Goal: Download file/media

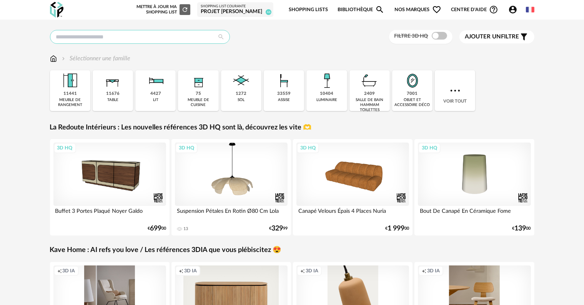
click at [138, 35] on input "text" at bounding box center [140, 37] width 180 height 14
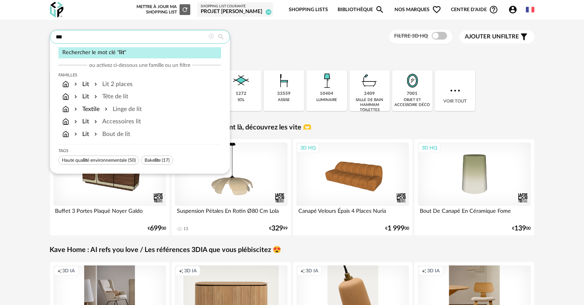
type input "***"
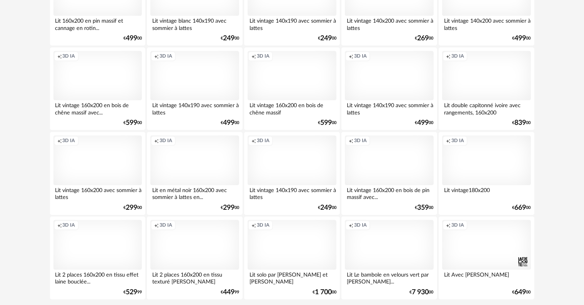
scroll to position [1548, 0]
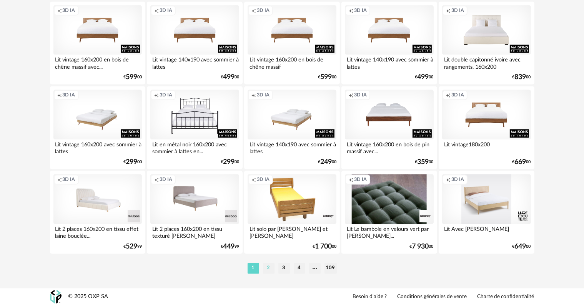
click at [268, 269] on li "2" at bounding box center [269, 268] width 12 height 11
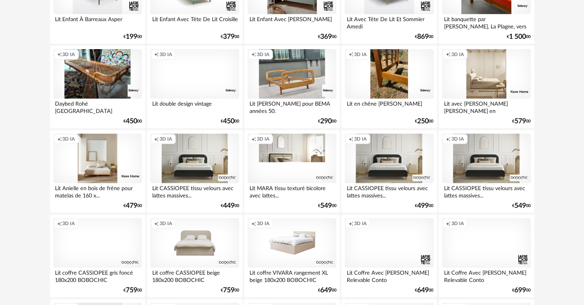
scroll to position [423, 0]
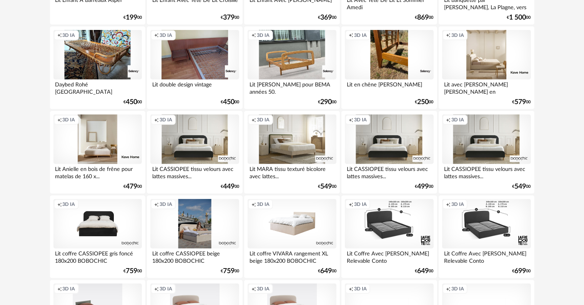
click at [201, 237] on div "Creation icon 3D IA" at bounding box center [194, 224] width 88 height 50
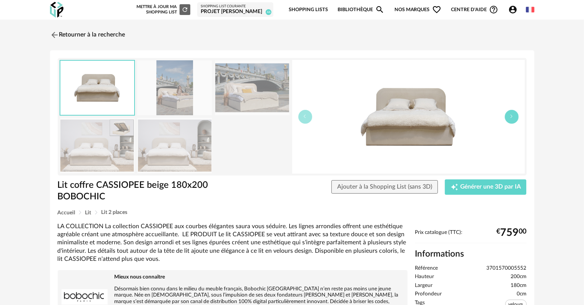
click at [513, 117] on icon "button" at bounding box center [511, 116] width 5 height 5
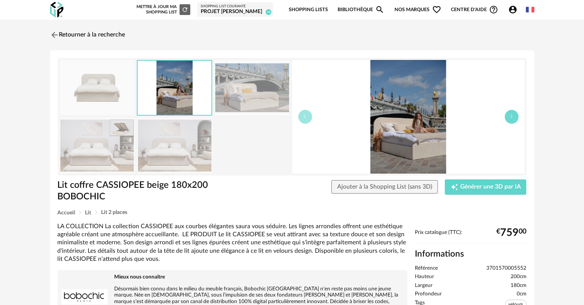
click at [513, 117] on icon "button" at bounding box center [511, 116] width 5 height 5
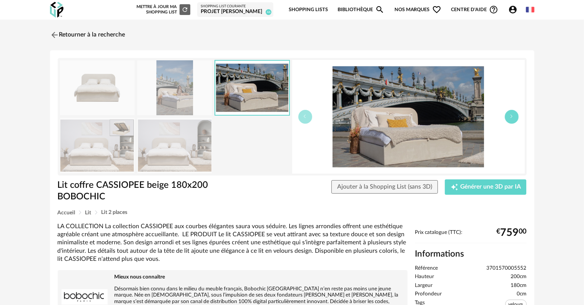
click at [513, 117] on icon "button" at bounding box center [511, 116] width 5 height 5
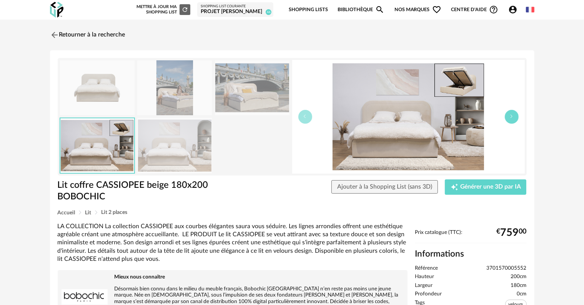
click at [513, 117] on icon "button" at bounding box center [511, 116] width 5 height 5
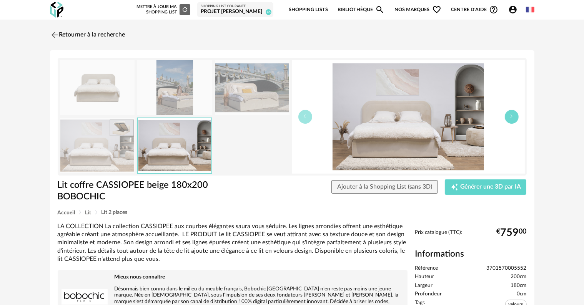
click at [513, 117] on icon "button" at bounding box center [511, 116] width 5 height 5
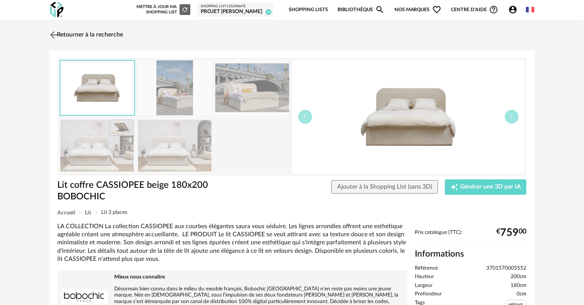
click at [65, 32] on link "Retourner à la recherche" at bounding box center [85, 35] width 75 height 17
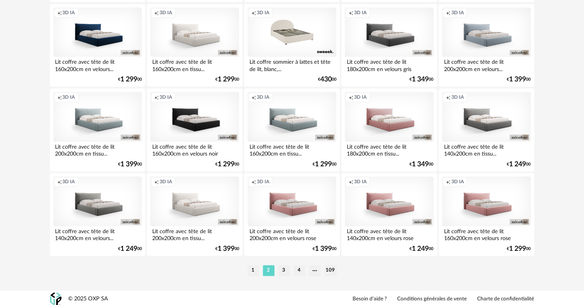
scroll to position [1548, 0]
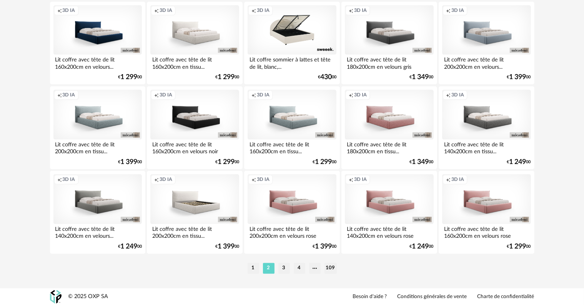
click at [193, 208] on div "Creation icon 3D IA" at bounding box center [194, 199] width 88 height 50
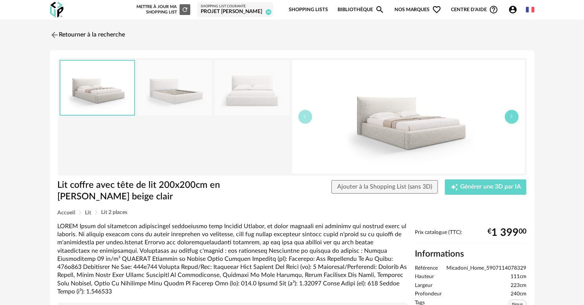
click at [512, 117] on icon "button" at bounding box center [511, 116] width 5 height 5
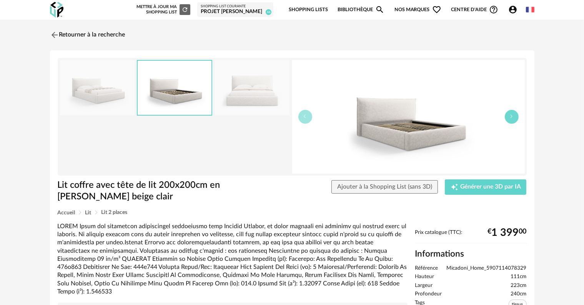
click at [512, 117] on icon "button" at bounding box center [511, 116] width 5 height 5
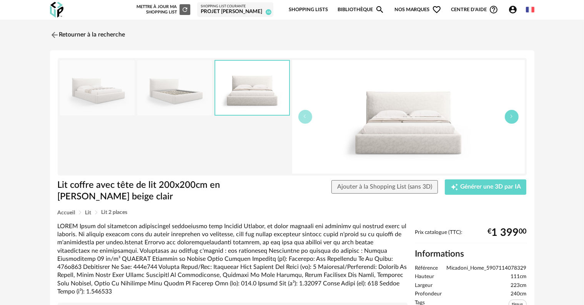
click at [512, 117] on icon "button" at bounding box center [511, 116] width 5 height 5
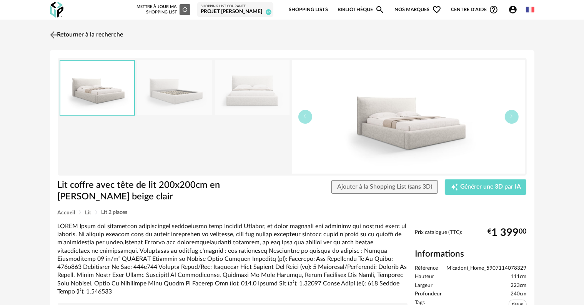
click at [80, 36] on link "Retourner à la recherche" at bounding box center [85, 35] width 75 height 17
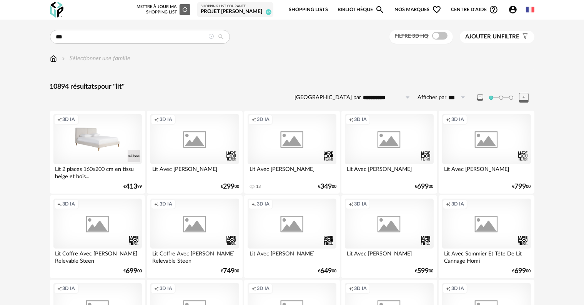
scroll to position [1548, 0]
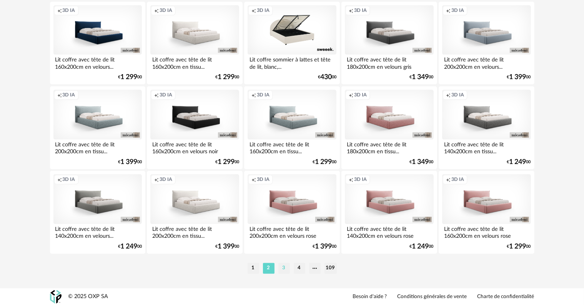
click at [284, 268] on li "3" at bounding box center [284, 268] width 12 height 11
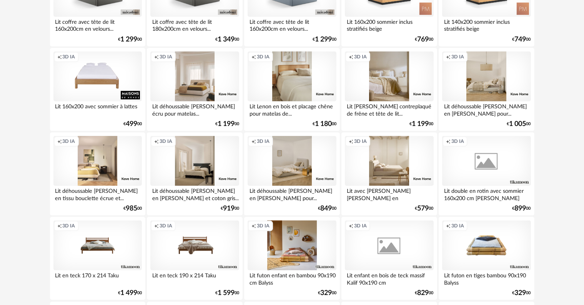
scroll to position [923, 0]
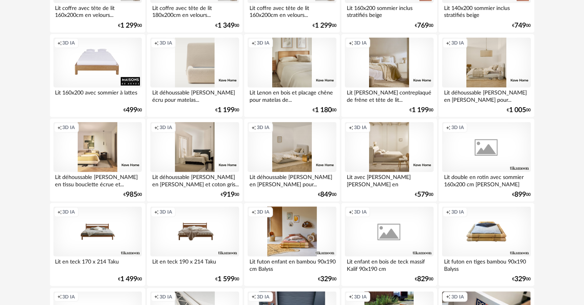
click at [194, 77] on div "Creation icon 3D IA" at bounding box center [194, 63] width 88 height 50
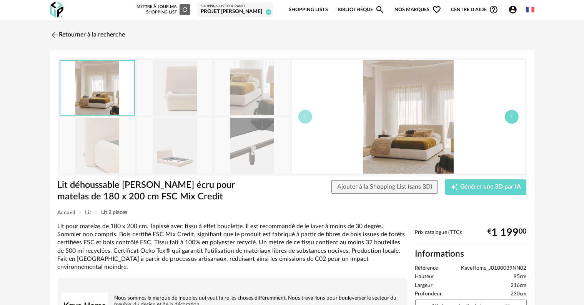
click at [512, 118] on icon "button" at bounding box center [511, 116] width 5 height 5
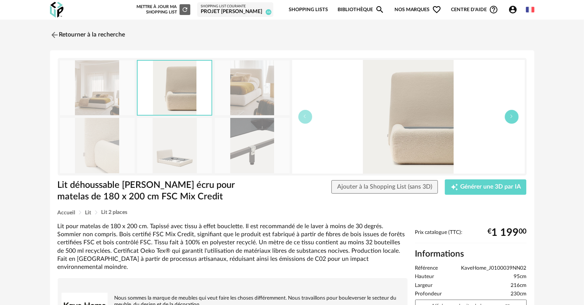
click at [512, 118] on icon "button" at bounding box center [511, 116] width 5 height 5
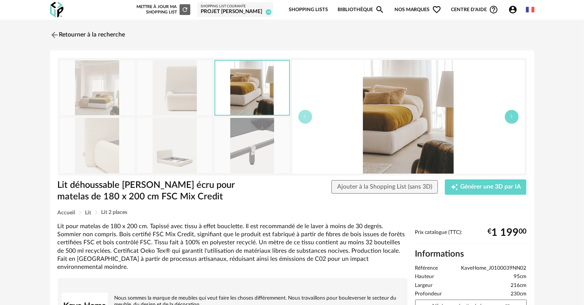
click at [512, 118] on icon "button" at bounding box center [511, 116] width 5 height 5
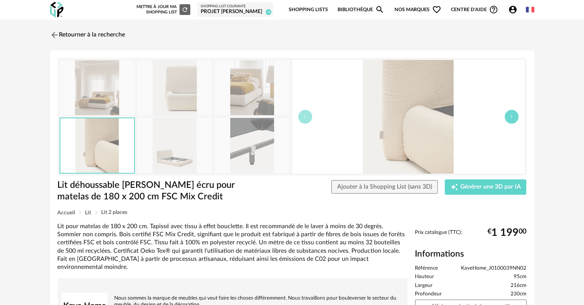
click at [513, 117] on icon "button" at bounding box center [511, 116] width 5 height 5
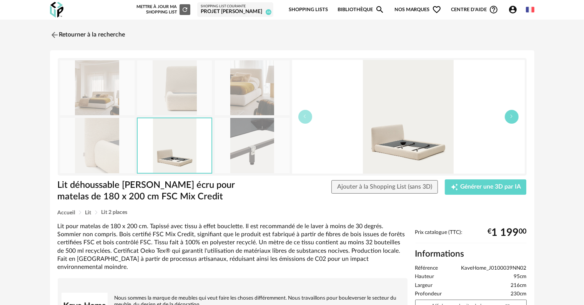
click at [513, 117] on icon "button" at bounding box center [511, 116] width 5 height 5
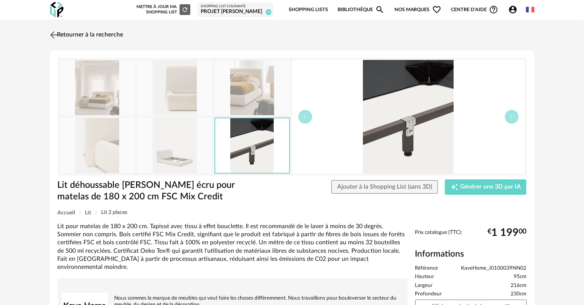
click at [74, 34] on link "Retourner à la recherche" at bounding box center [85, 35] width 75 height 17
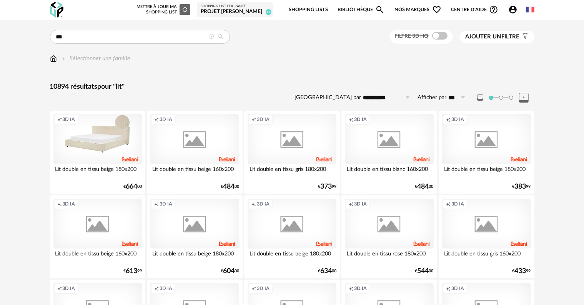
scroll to position [923, 0]
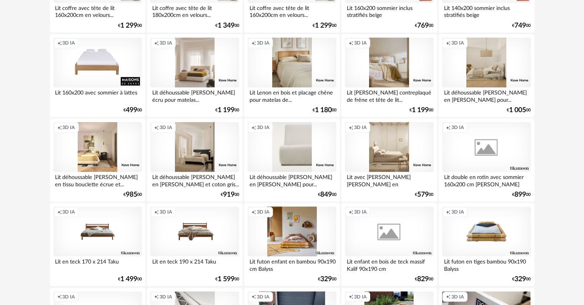
click at [288, 157] on div "Creation icon 3D IA" at bounding box center [292, 147] width 88 height 50
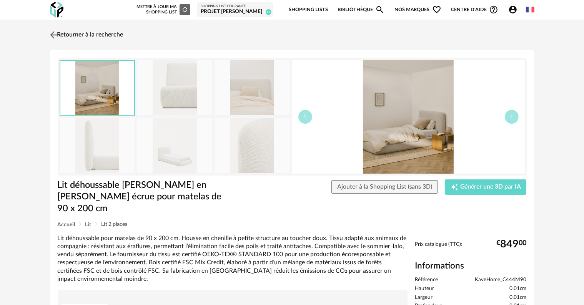
click at [86, 32] on link "Retourner à la recherche" at bounding box center [85, 35] width 75 height 17
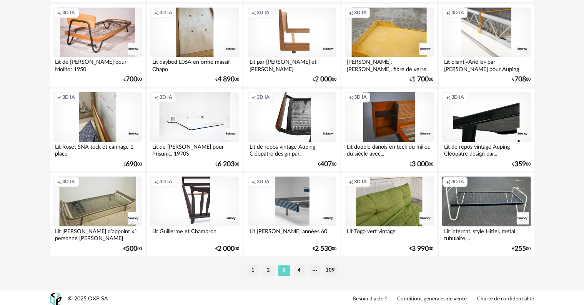
scroll to position [1548, 0]
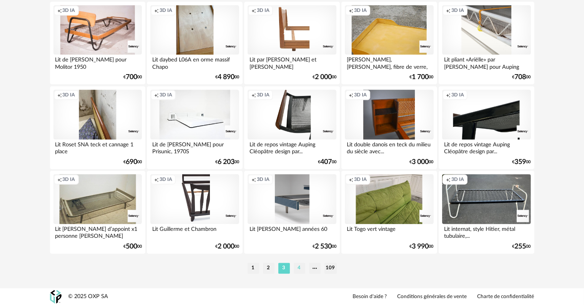
click at [297, 269] on li "4" at bounding box center [300, 268] width 12 height 11
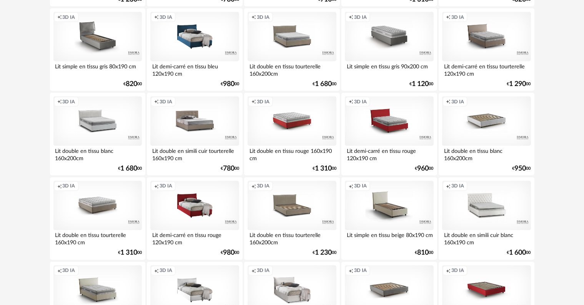
scroll to position [1307, 0]
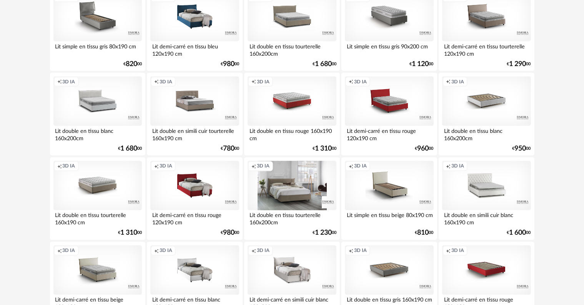
click at [295, 192] on div "Creation icon 3D IA" at bounding box center [292, 186] width 88 height 50
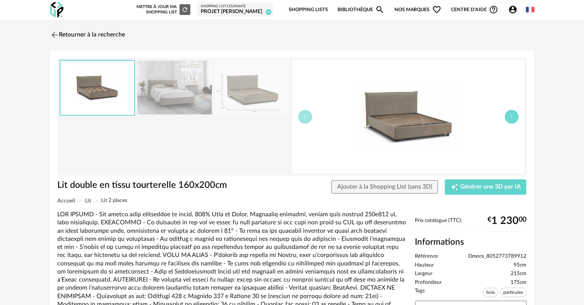
click at [512, 119] on button "button" at bounding box center [512, 117] width 14 height 14
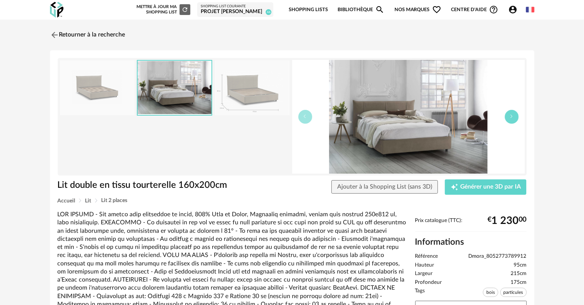
click at [512, 119] on button "button" at bounding box center [512, 117] width 14 height 14
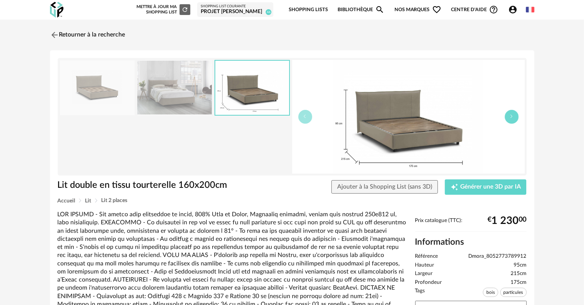
click at [512, 119] on button "button" at bounding box center [512, 117] width 14 height 14
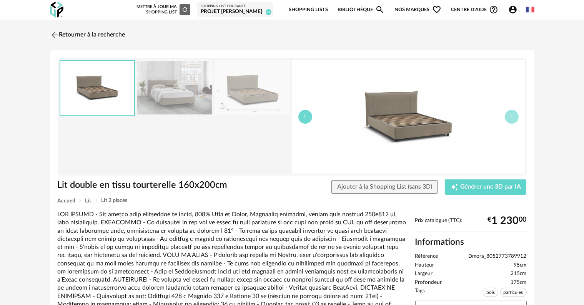
click at [303, 119] on button "button" at bounding box center [305, 117] width 14 height 14
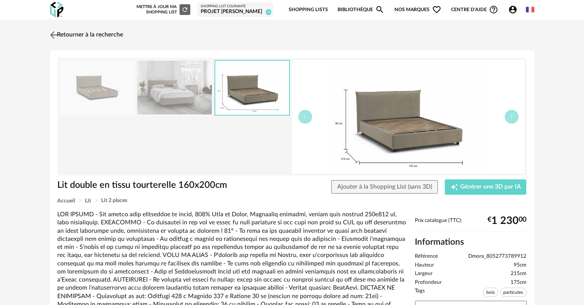
click at [63, 37] on link "Retourner à la recherche" at bounding box center [85, 35] width 75 height 17
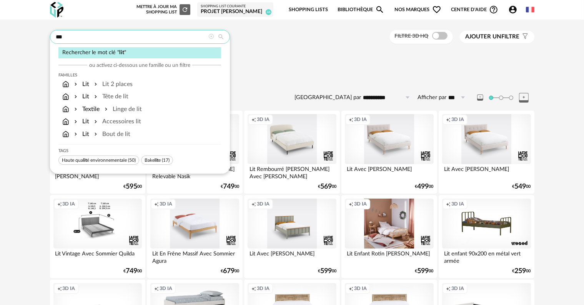
click at [93, 39] on input "***" at bounding box center [140, 37] width 180 height 14
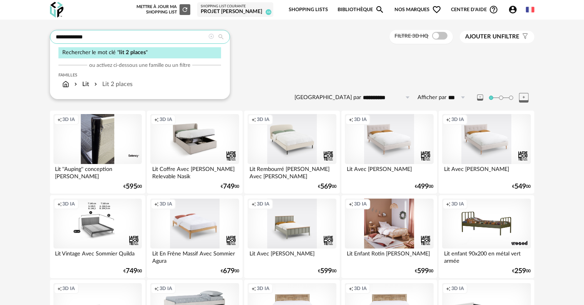
type input "**********"
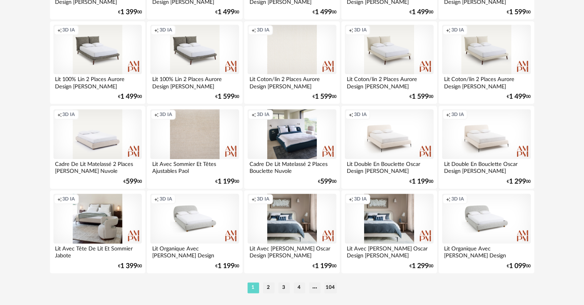
scroll to position [1548, 0]
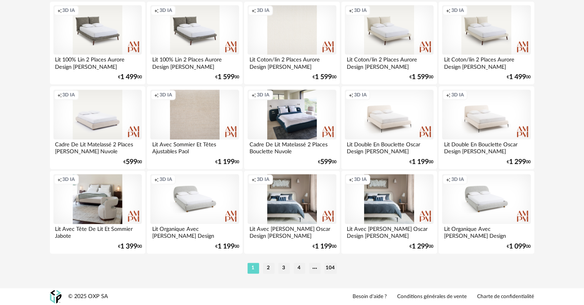
click at [268, 266] on li "2" at bounding box center [269, 268] width 12 height 11
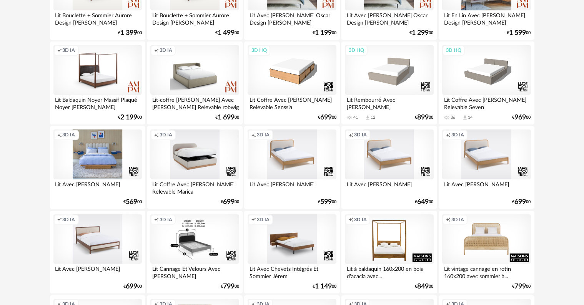
scroll to position [15, 0]
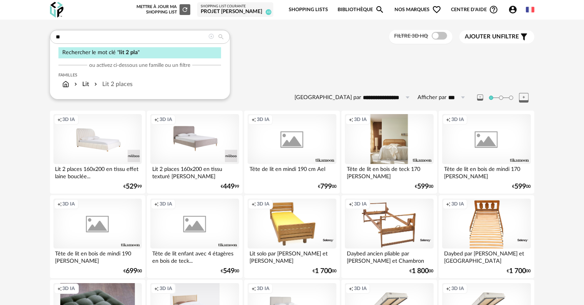
type input "*"
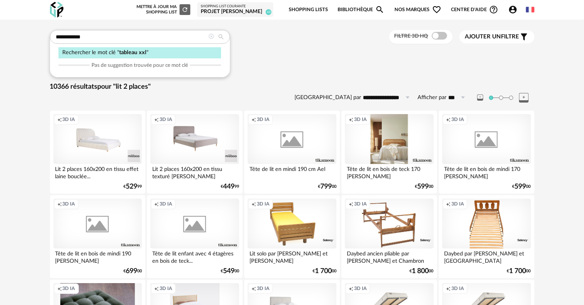
type input "**********"
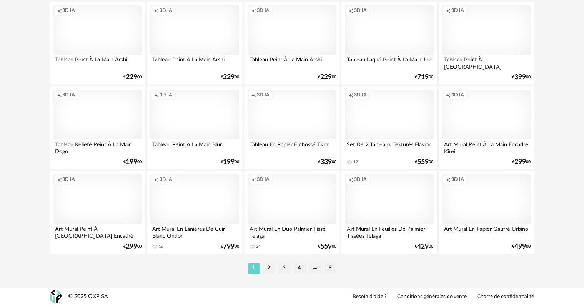
scroll to position [1509, 0]
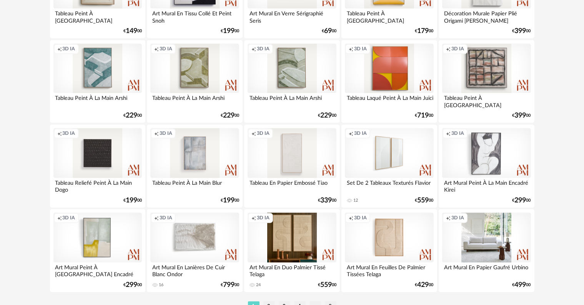
click at [283, 237] on div "Creation icon 3D IA" at bounding box center [292, 238] width 88 height 50
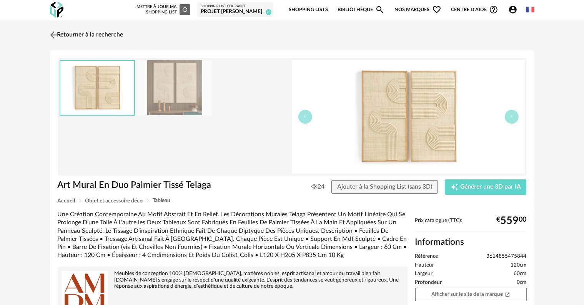
click at [100, 36] on link "Retourner à la recherche" at bounding box center [85, 35] width 75 height 17
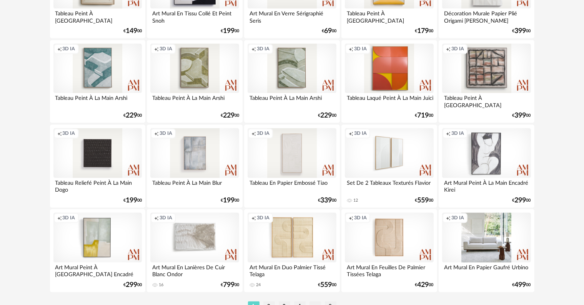
scroll to position [1548, 0]
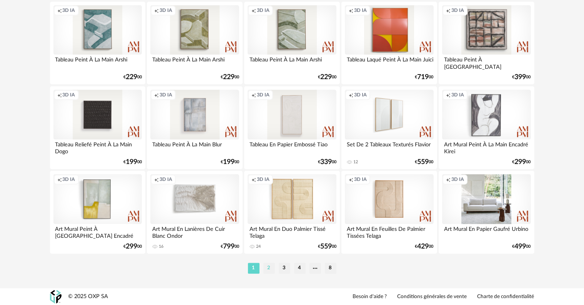
click at [270, 267] on li "2" at bounding box center [269, 268] width 12 height 11
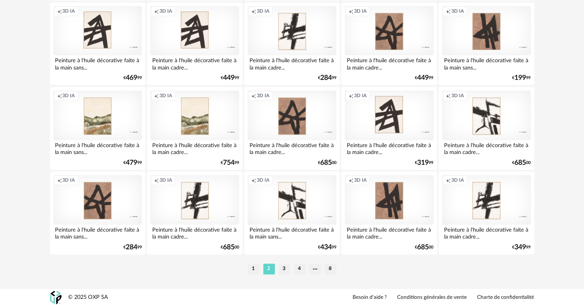
scroll to position [1548, 0]
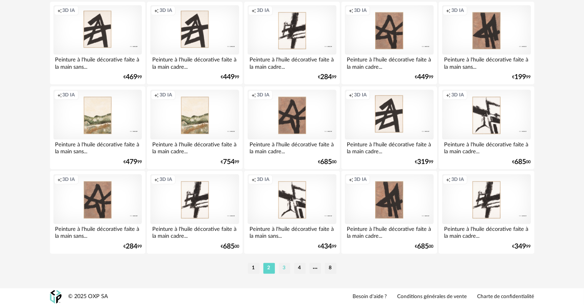
click at [284, 265] on li "3" at bounding box center [285, 268] width 12 height 11
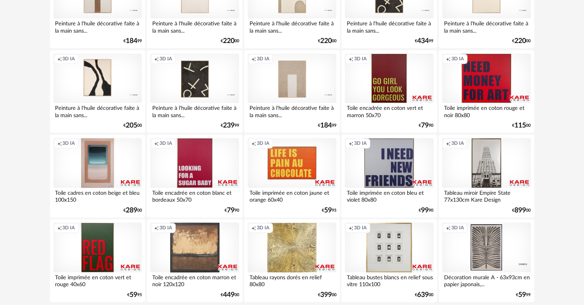
scroll to position [1548, 0]
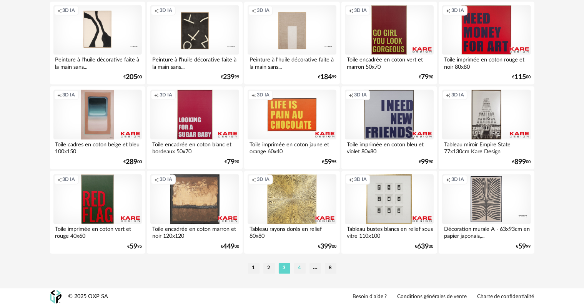
click at [298, 267] on li "4" at bounding box center [300, 268] width 12 height 11
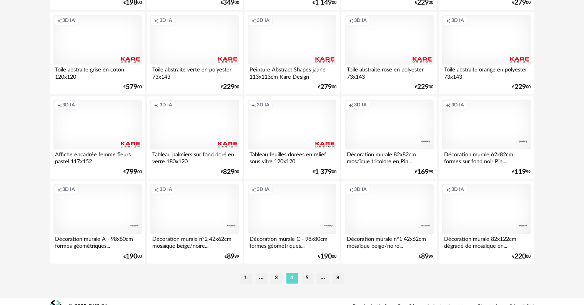
scroll to position [1548, 0]
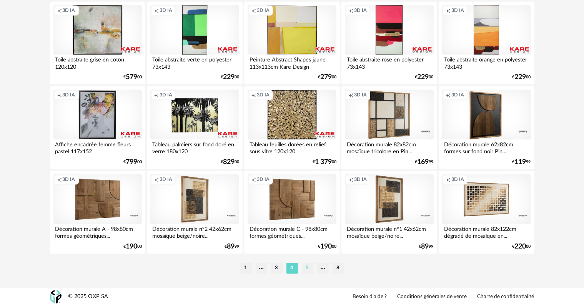
click at [306, 268] on li "5" at bounding box center [308, 268] width 12 height 11
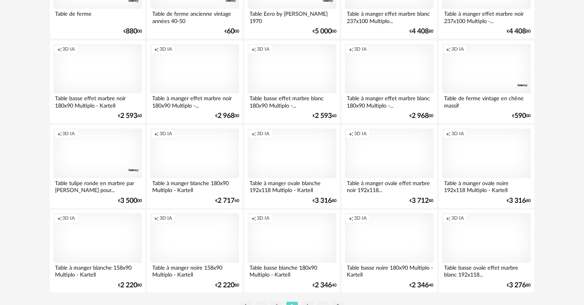
scroll to position [1548, 0]
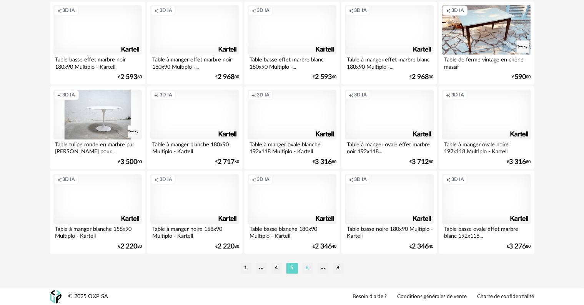
click at [308, 269] on li "6" at bounding box center [308, 268] width 12 height 11
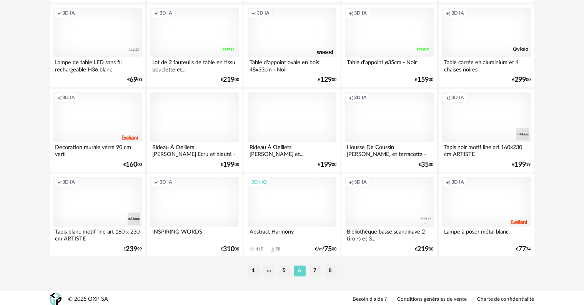
scroll to position [1548, 0]
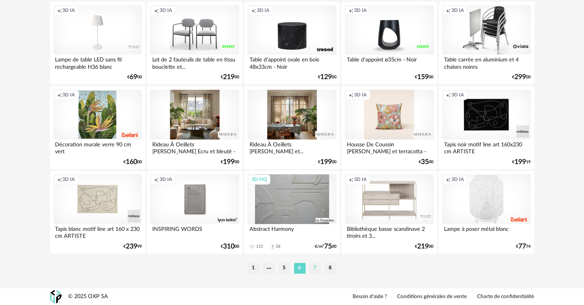
click at [313, 268] on li "7" at bounding box center [315, 268] width 12 height 11
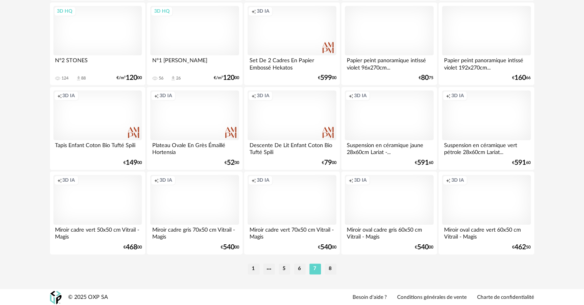
scroll to position [1548, 0]
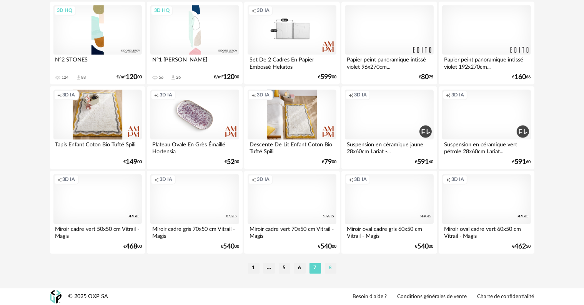
click at [328, 268] on li "8" at bounding box center [331, 268] width 12 height 11
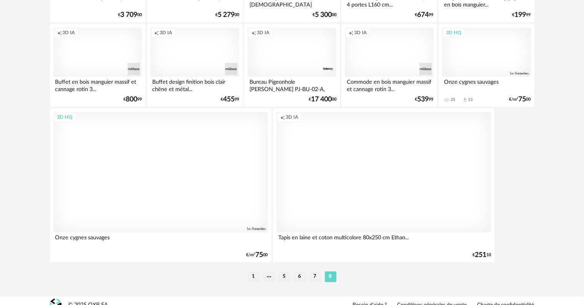
scroll to position [1534, 0]
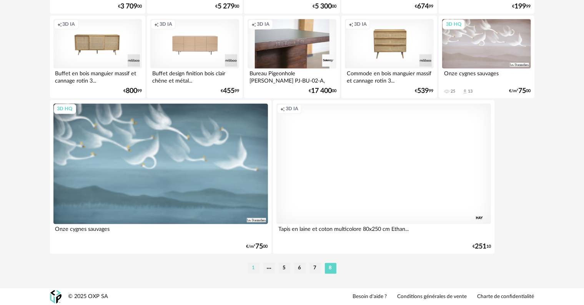
click at [252, 268] on li "1" at bounding box center [254, 268] width 12 height 11
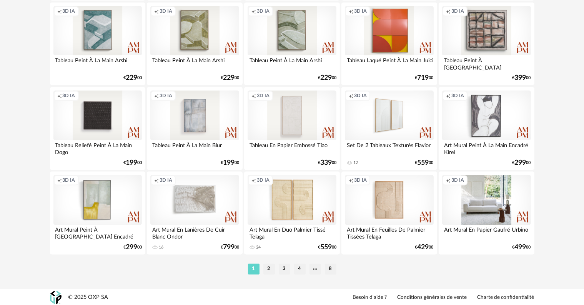
scroll to position [1548, 0]
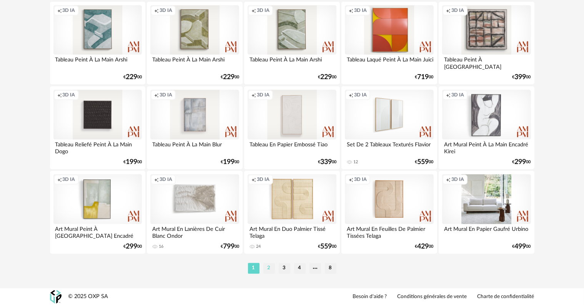
click at [267, 268] on li "2" at bounding box center [269, 268] width 12 height 11
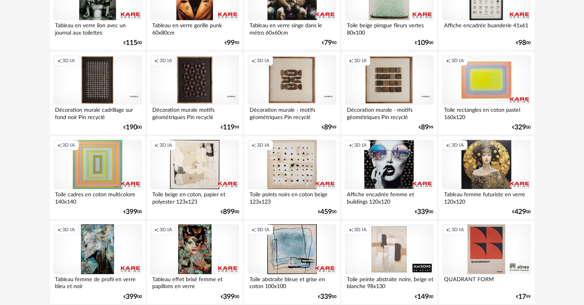
scroll to position [500, 0]
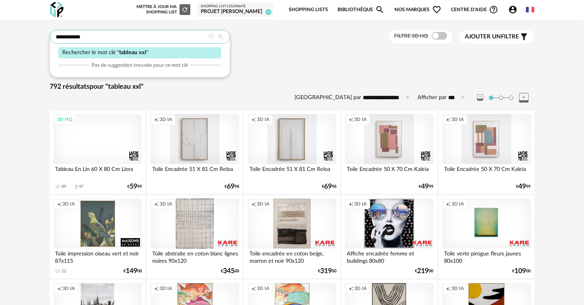
click at [111, 38] on input "**********" at bounding box center [140, 37] width 180 height 14
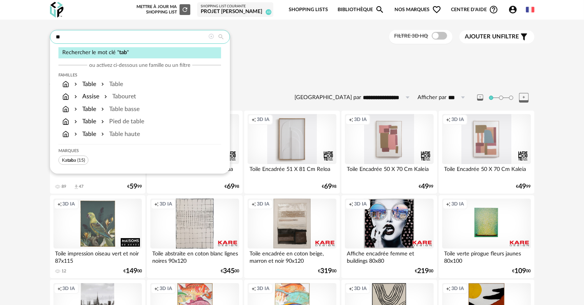
type input "*"
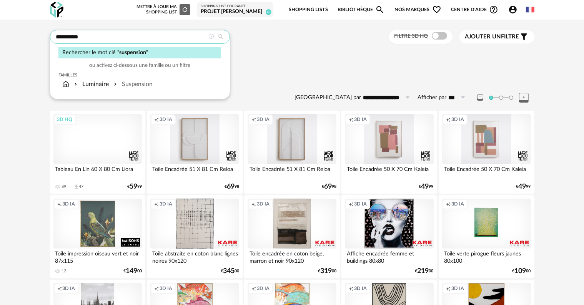
type input "**********"
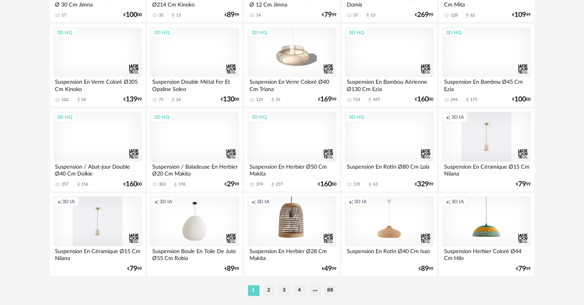
scroll to position [1548, 0]
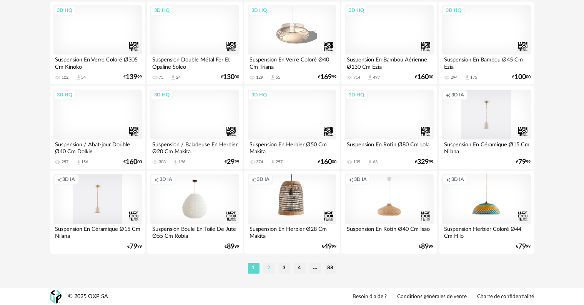
click at [268, 268] on li "2" at bounding box center [269, 268] width 12 height 11
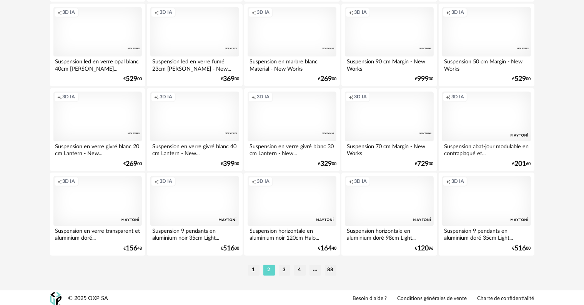
scroll to position [1548, 0]
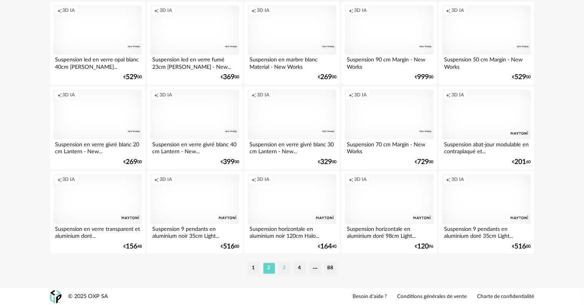
click at [284, 268] on li "3" at bounding box center [285, 268] width 12 height 11
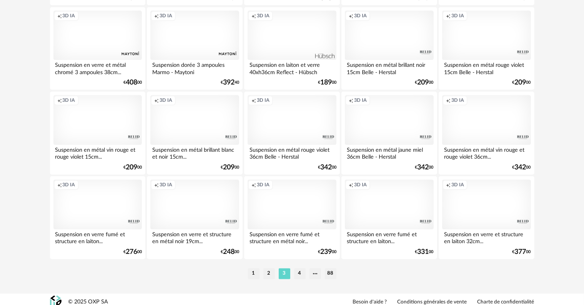
scroll to position [1548, 0]
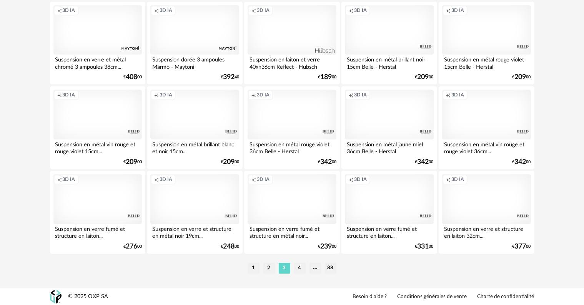
click at [299, 268] on li "4" at bounding box center [300, 268] width 12 height 11
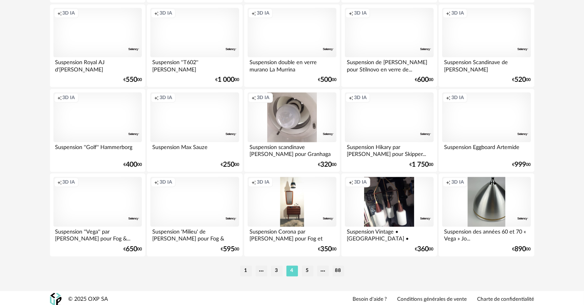
scroll to position [1548, 0]
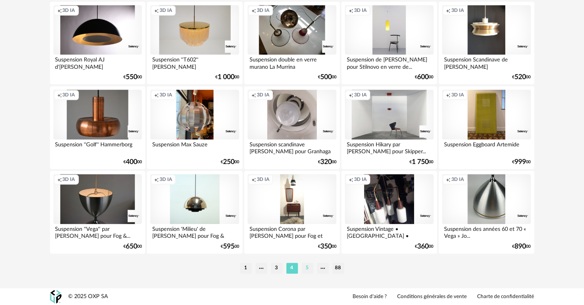
click at [306, 269] on li "5" at bounding box center [308, 268] width 12 height 11
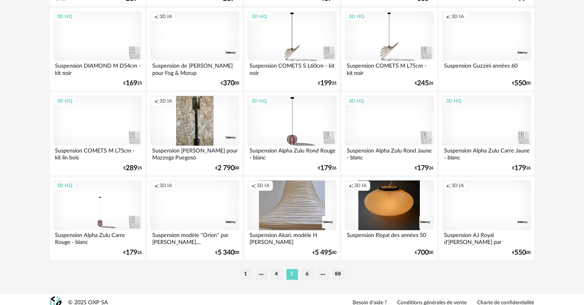
scroll to position [1548, 0]
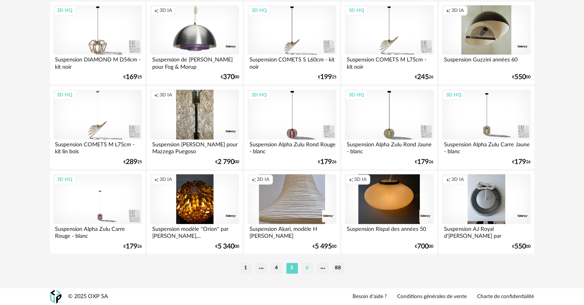
click at [307, 268] on li "6" at bounding box center [308, 268] width 12 height 11
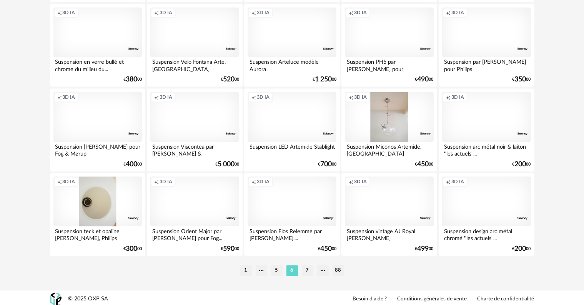
scroll to position [1548, 0]
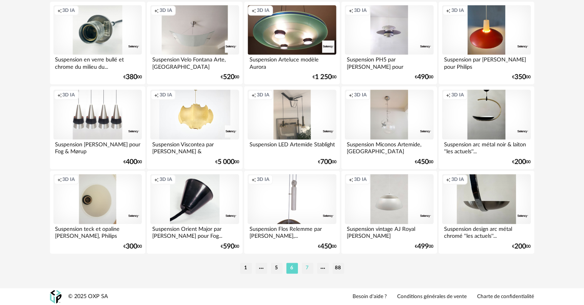
click at [307, 268] on li "7" at bounding box center [308, 268] width 12 height 11
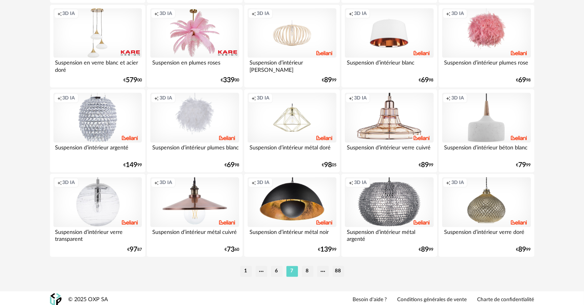
scroll to position [1548, 0]
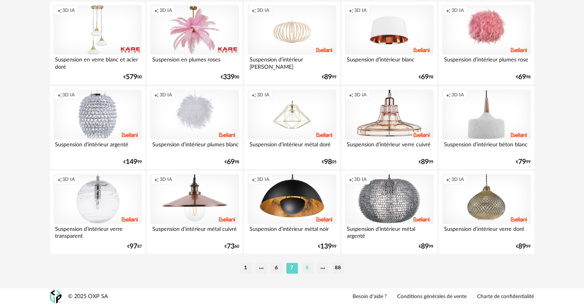
click at [305, 269] on li "8" at bounding box center [308, 268] width 12 height 11
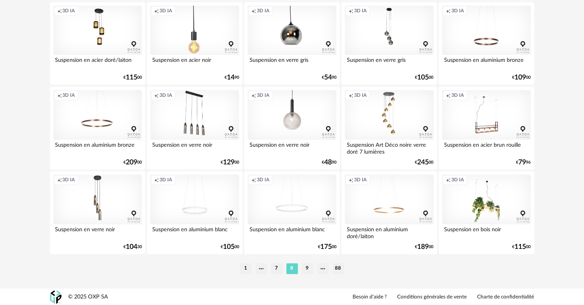
scroll to position [1548, 0]
click at [304, 266] on li "9" at bounding box center [308, 268] width 12 height 11
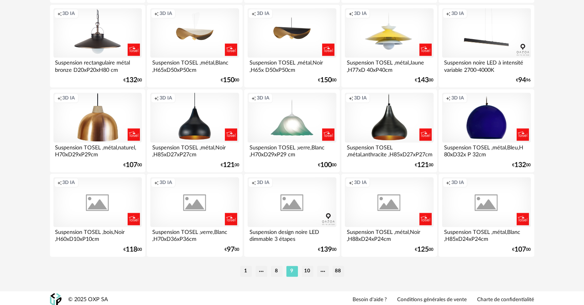
scroll to position [1548, 0]
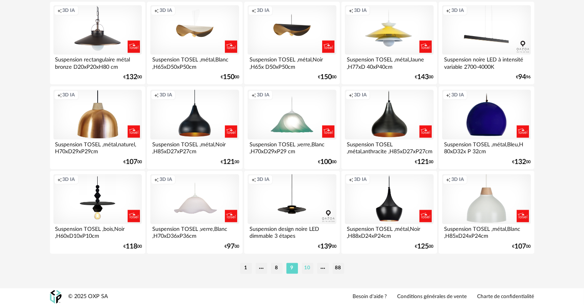
click at [306, 266] on li "10" at bounding box center [308, 268] width 12 height 11
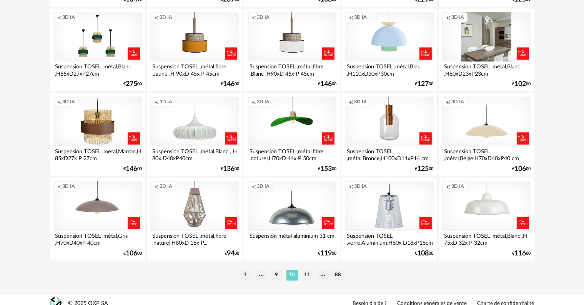
scroll to position [1548, 0]
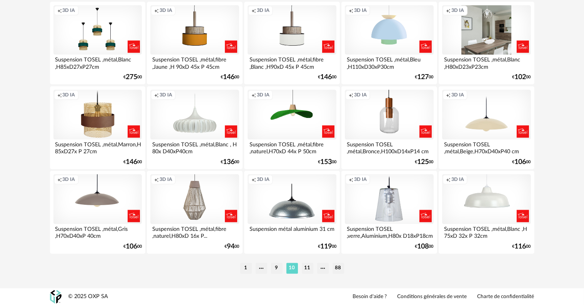
click at [306, 266] on li "11" at bounding box center [308, 268] width 12 height 11
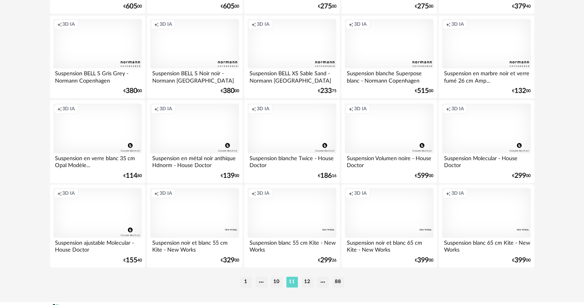
scroll to position [1548, 0]
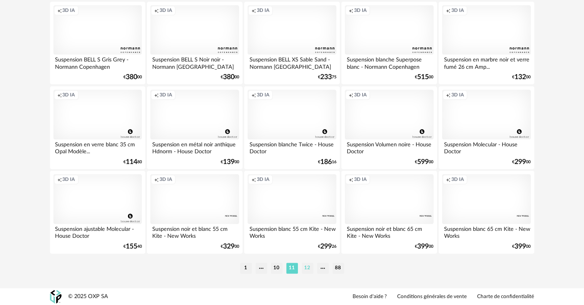
click at [307, 269] on li "12" at bounding box center [308, 268] width 12 height 11
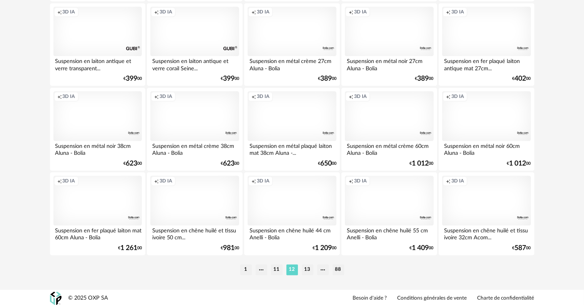
scroll to position [1548, 0]
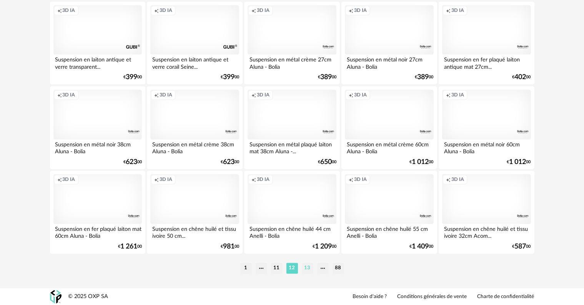
click at [308, 268] on li "13" at bounding box center [308, 268] width 12 height 11
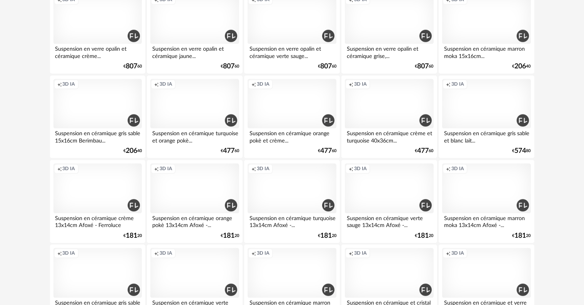
scroll to position [1548, 0]
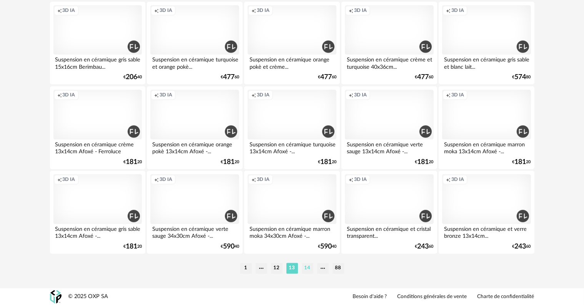
click at [306, 268] on li "14" at bounding box center [308, 268] width 12 height 11
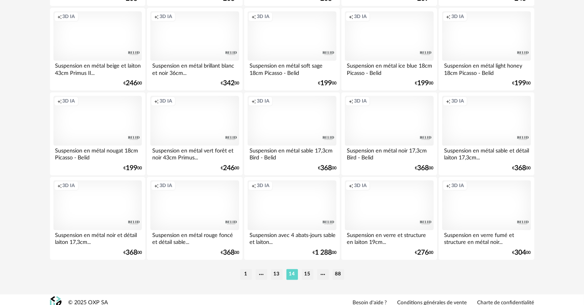
scroll to position [1548, 0]
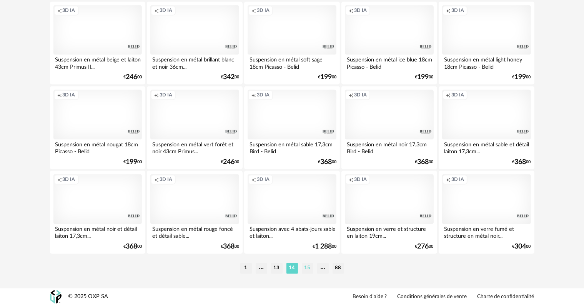
click at [308, 270] on li "15" at bounding box center [308, 268] width 12 height 11
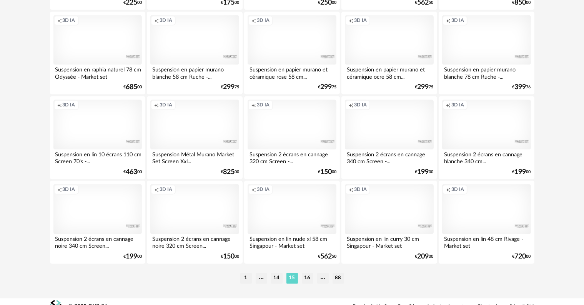
scroll to position [1548, 0]
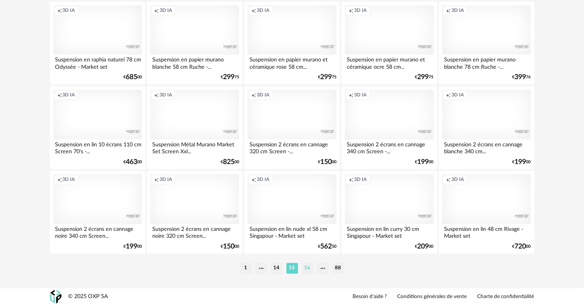
click at [308, 271] on li "16" at bounding box center [308, 268] width 12 height 11
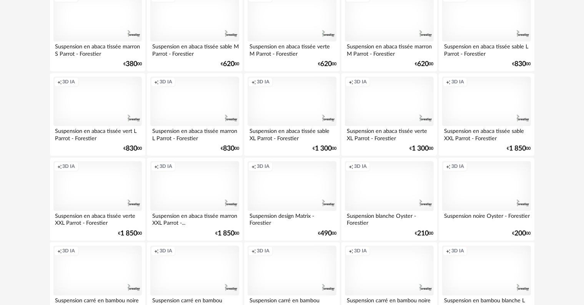
scroll to position [1548, 0]
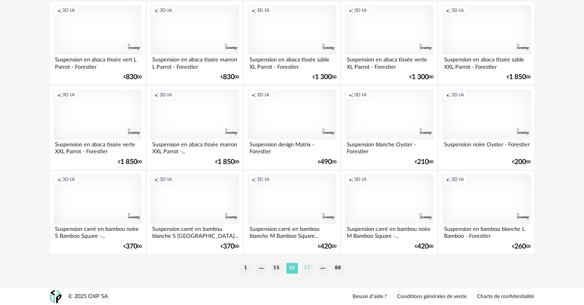
click at [308, 265] on li "17" at bounding box center [308, 268] width 12 height 11
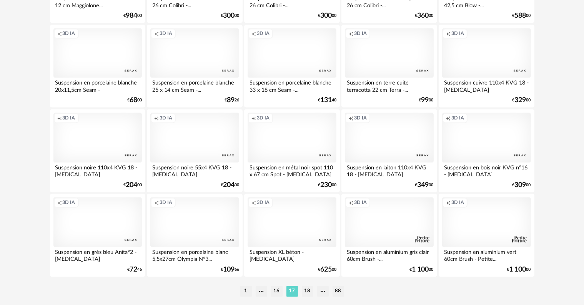
scroll to position [1548, 0]
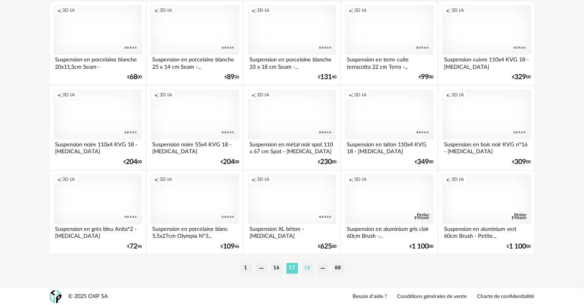
click at [306, 271] on li "18" at bounding box center [308, 268] width 12 height 11
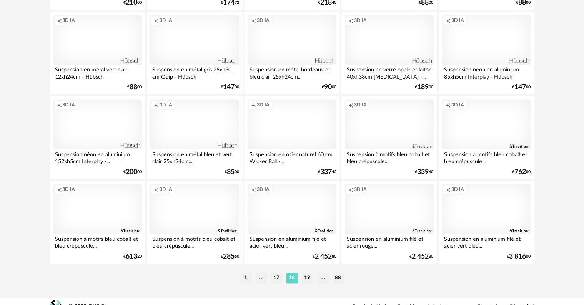
scroll to position [1548, 0]
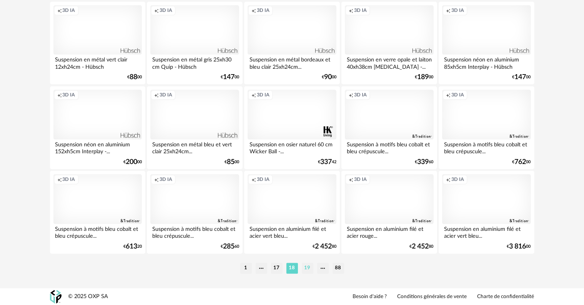
click at [306, 269] on li "19" at bounding box center [308, 268] width 12 height 11
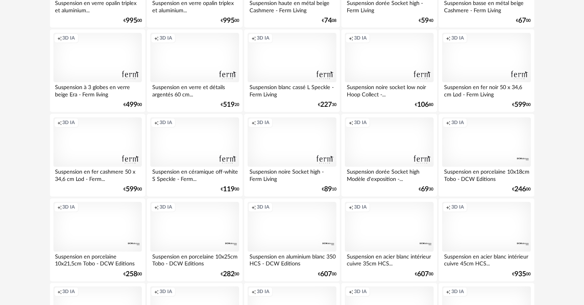
scroll to position [1548, 0]
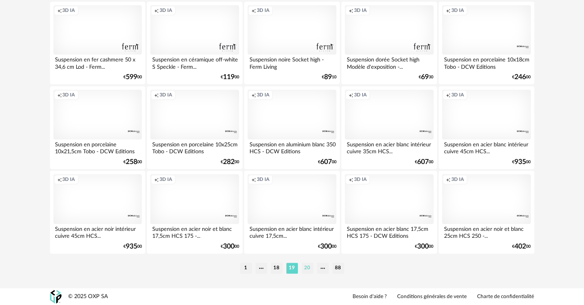
click at [306, 268] on li "20" at bounding box center [308, 268] width 12 height 11
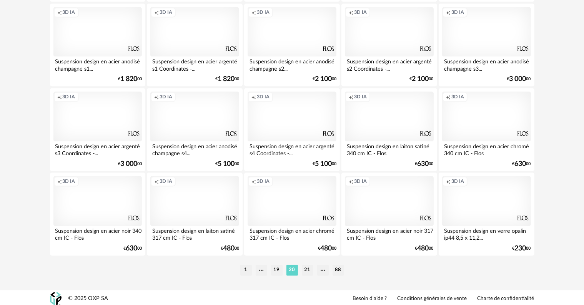
scroll to position [1548, 0]
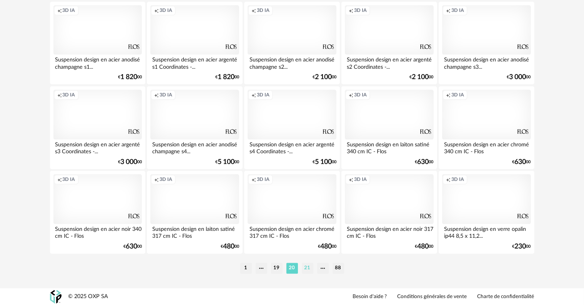
click at [305, 271] on li "21" at bounding box center [308, 268] width 12 height 11
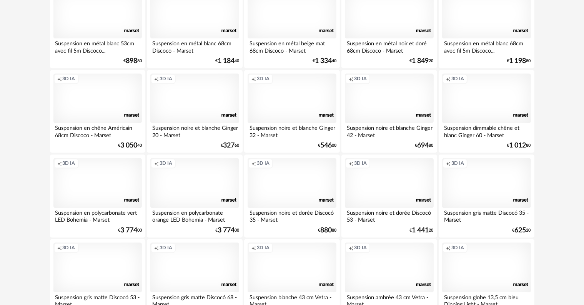
scroll to position [1538, 0]
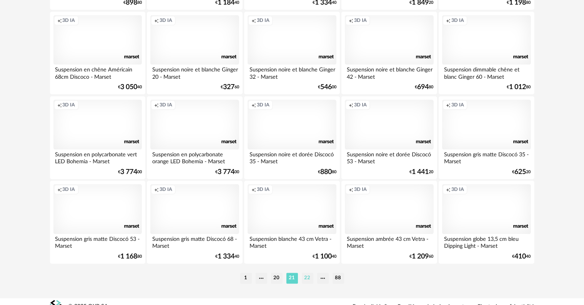
click at [307, 278] on li "22" at bounding box center [308, 278] width 12 height 11
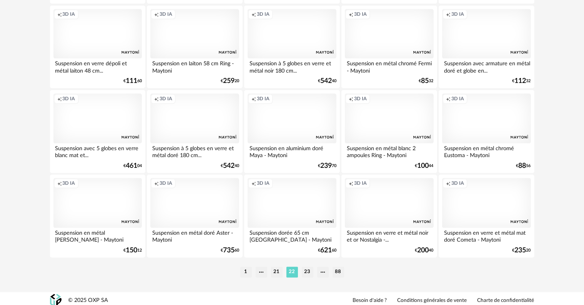
scroll to position [1548, 0]
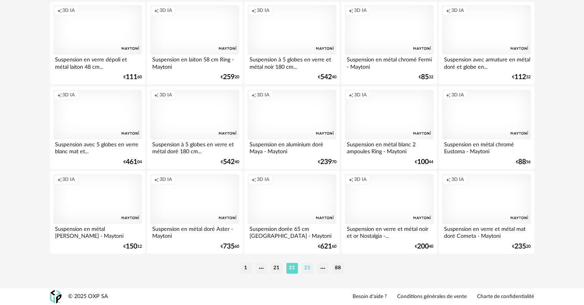
click at [306, 268] on li "23" at bounding box center [308, 268] width 12 height 11
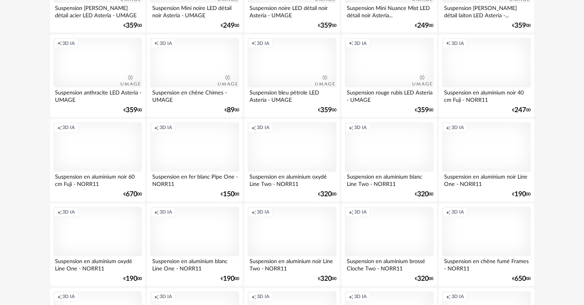
scroll to position [1548, 0]
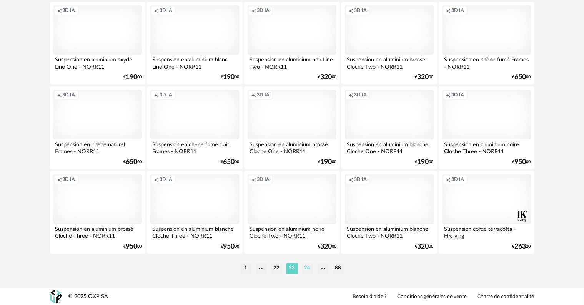
click at [306, 269] on li "24" at bounding box center [308, 268] width 12 height 11
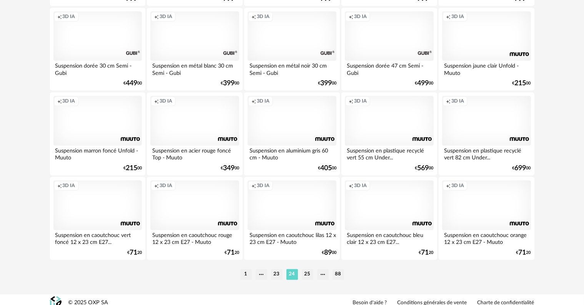
scroll to position [1548, 0]
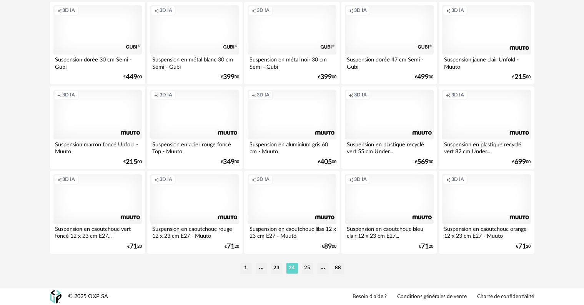
click at [306, 269] on li "25" at bounding box center [308, 268] width 12 height 11
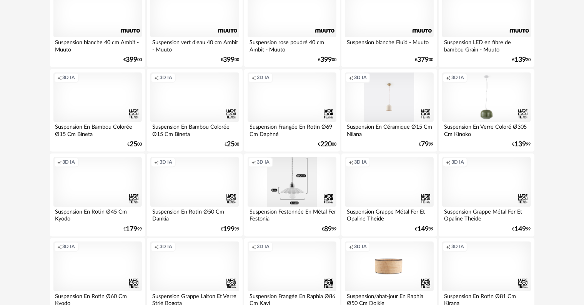
scroll to position [1548, 0]
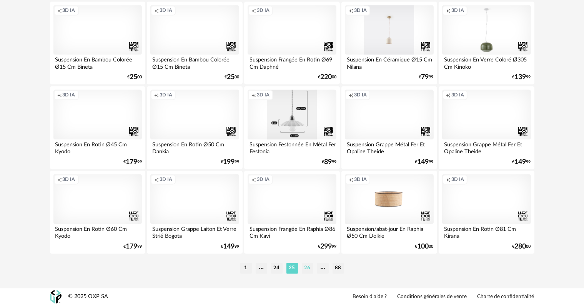
click at [306, 265] on li "26" at bounding box center [308, 268] width 12 height 11
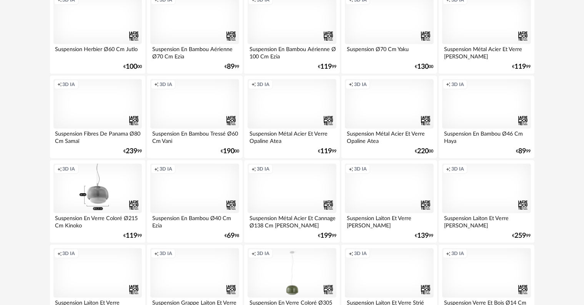
scroll to position [384, 0]
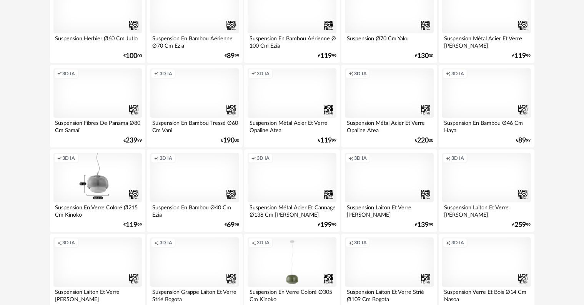
click at [477, 191] on div "Creation icon 3D IA" at bounding box center [486, 178] width 88 height 50
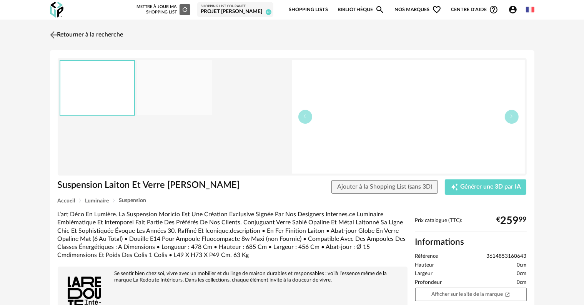
click at [90, 31] on link "Retourner à la recherche" at bounding box center [85, 35] width 75 height 17
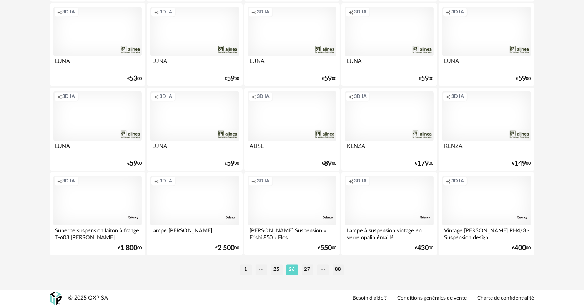
scroll to position [1548, 0]
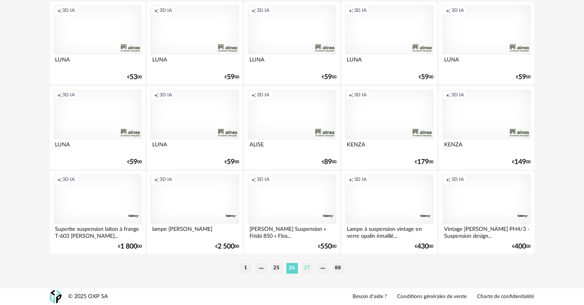
click at [304, 266] on li "27" at bounding box center [308, 268] width 12 height 11
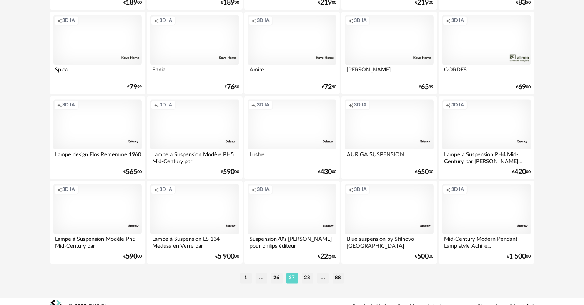
scroll to position [1548, 0]
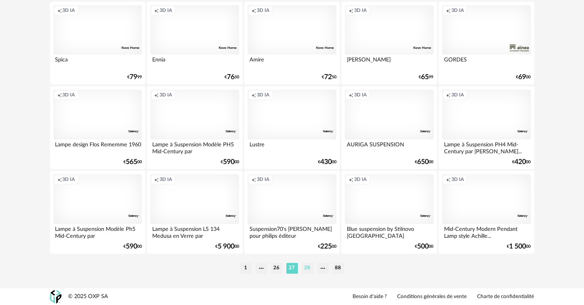
click at [308, 269] on li "28" at bounding box center [308, 268] width 12 height 11
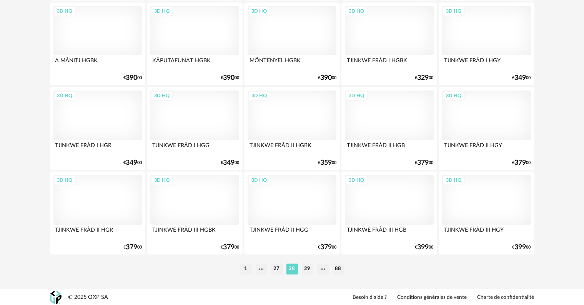
scroll to position [1548, 0]
click at [307, 264] on li "29" at bounding box center [308, 268] width 12 height 11
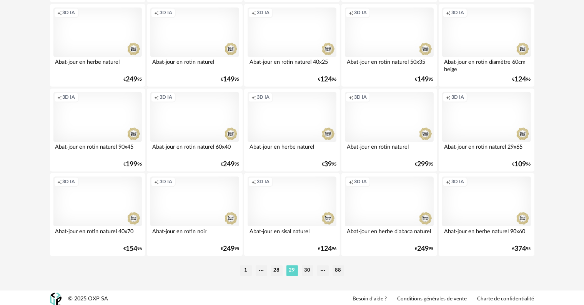
scroll to position [1548, 0]
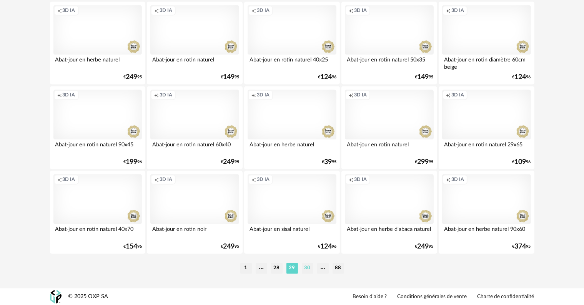
click at [307, 268] on li "30" at bounding box center [308, 268] width 12 height 11
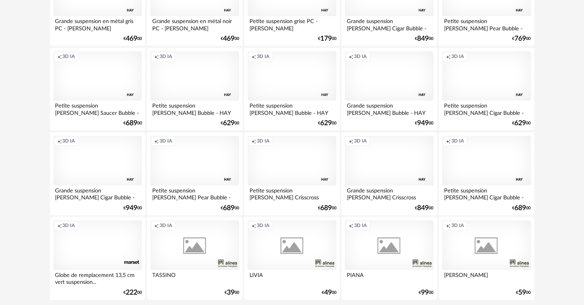
scroll to position [1548, 0]
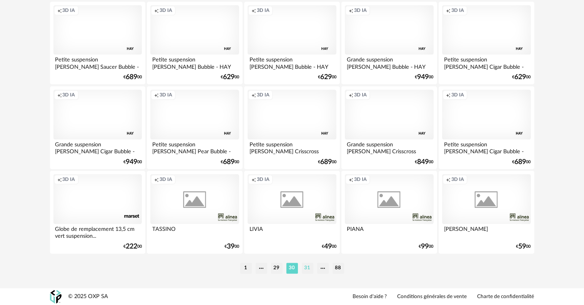
click at [308, 269] on li "31" at bounding box center [308, 268] width 12 height 11
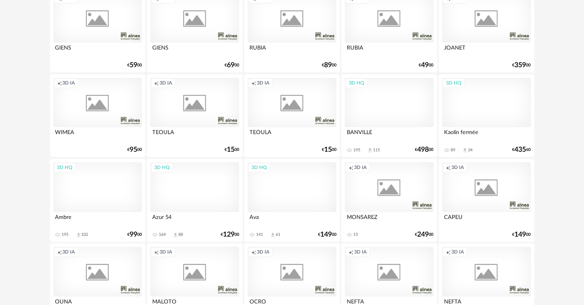
scroll to position [1548, 0]
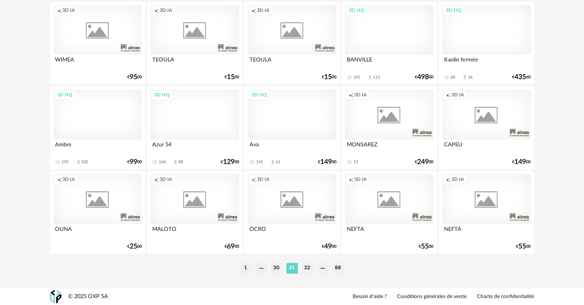
click at [308, 269] on li "32" at bounding box center [308, 268] width 12 height 11
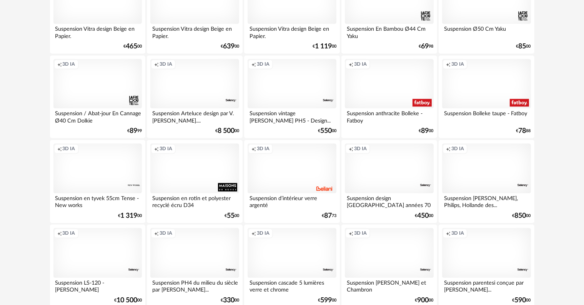
scroll to position [1548, 0]
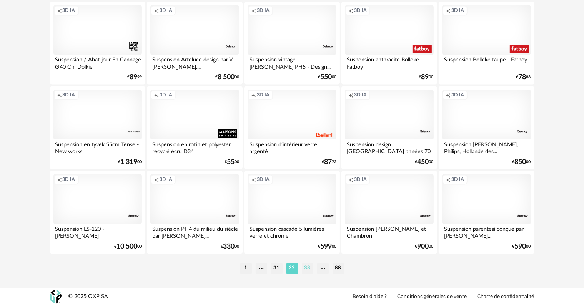
click at [309, 268] on li "33" at bounding box center [308, 268] width 12 height 11
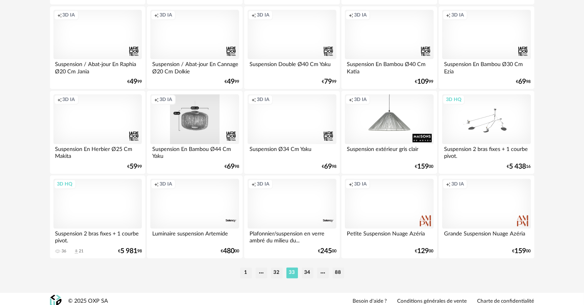
scroll to position [1548, 0]
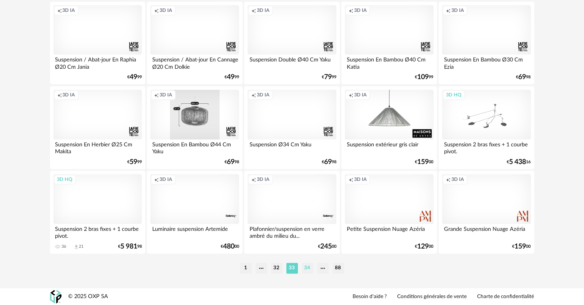
click at [308, 267] on li "34" at bounding box center [308, 268] width 12 height 11
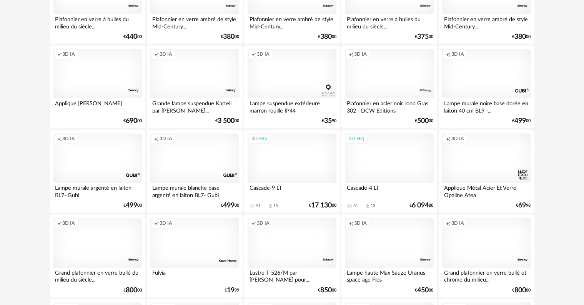
scroll to position [1548, 0]
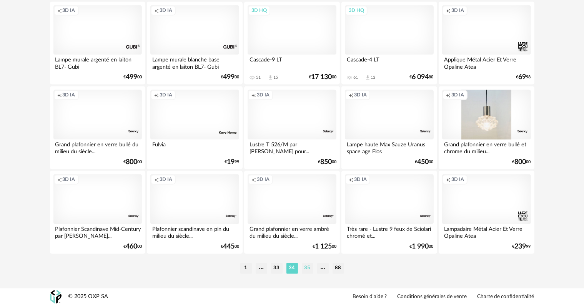
click at [306, 270] on li "35" at bounding box center [308, 268] width 12 height 11
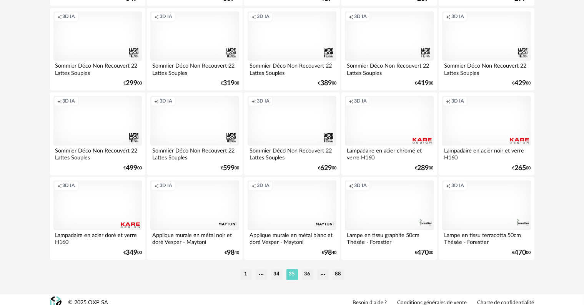
scroll to position [1548, 0]
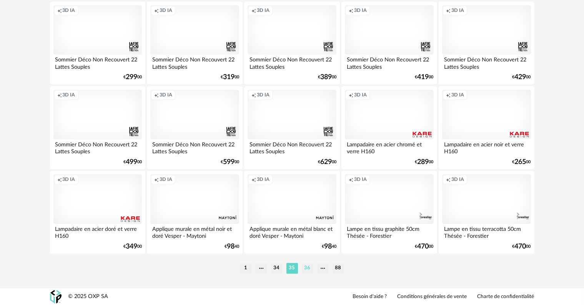
click at [308, 269] on li "36" at bounding box center [308, 268] width 12 height 11
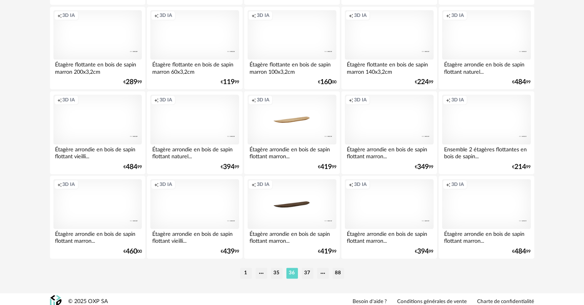
scroll to position [1548, 0]
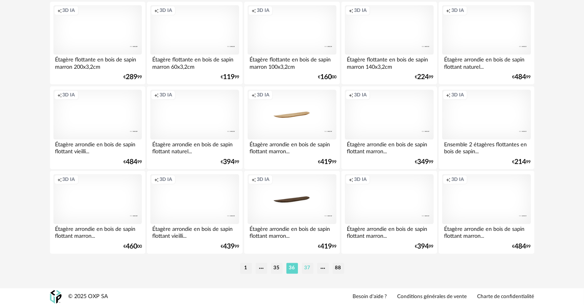
click at [309, 271] on li "37" at bounding box center [308, 268] width 12 height 11
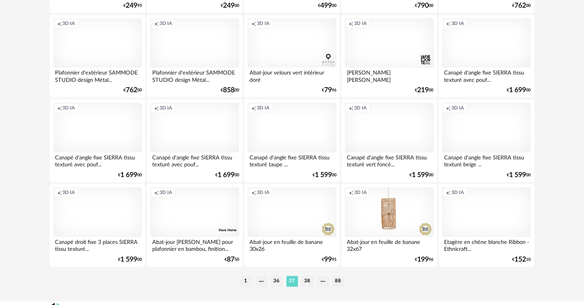
scroll to position [1548, 0]
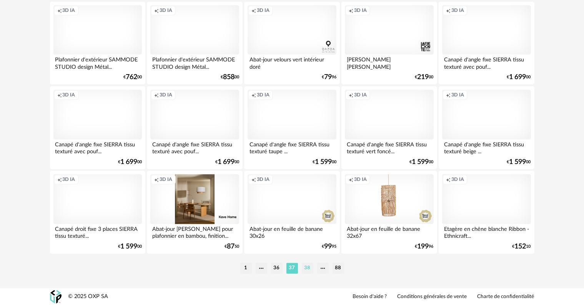
click at [309, 269] on li "38" at bounding box center [308, 268] width 12 height 11
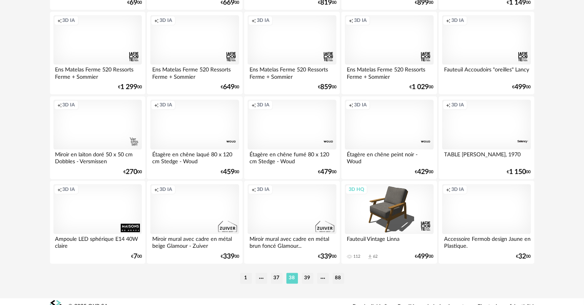
scroll to position [1548, 0]
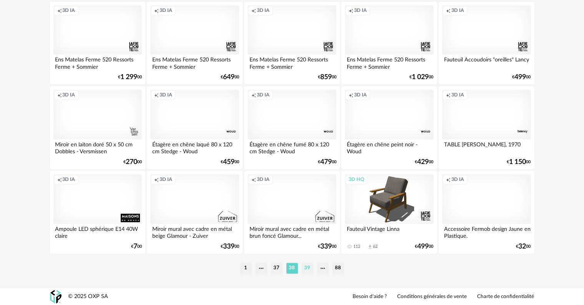
click at [308, 269] on li "39" at bounding box center [308, 268] width 12 height 11
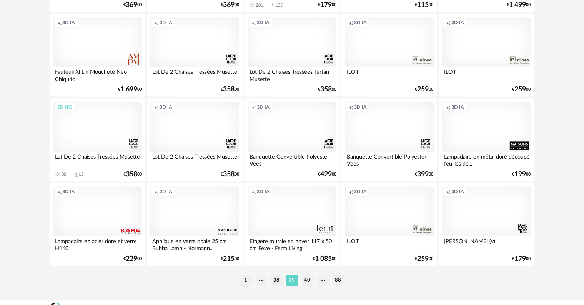
scroll to position [1538, 0]
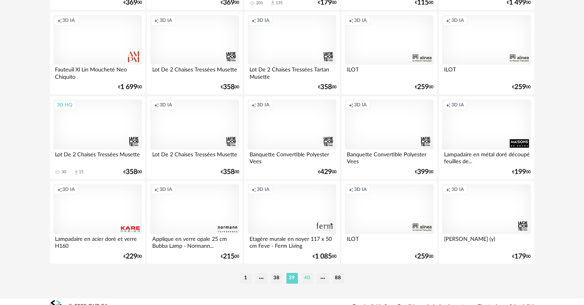
click at [306, 277] on li "40" at bounding box center [308, 278] width 12 height 11
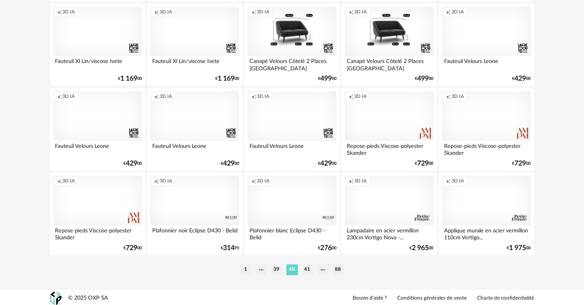
scroll to position [1548, 0]
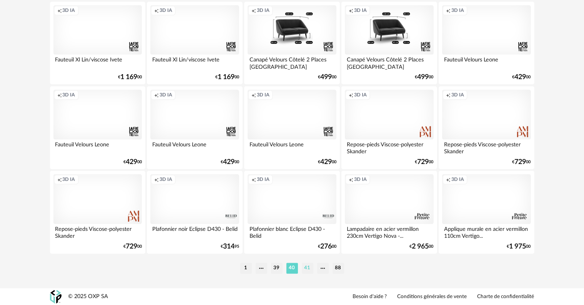
click at [306, 269] on li "41" at bounding box center [308, 268] width 12 height 11
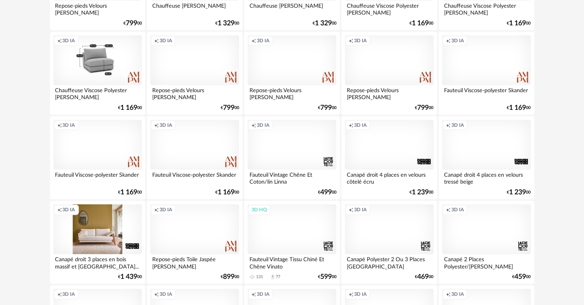
scroll to position [769, 0]
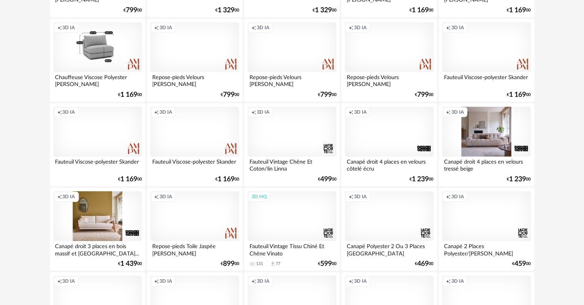
click at [383, 141] on div "Creation icon 3D IA" at bounding box center [389, 132] width 88 height 50
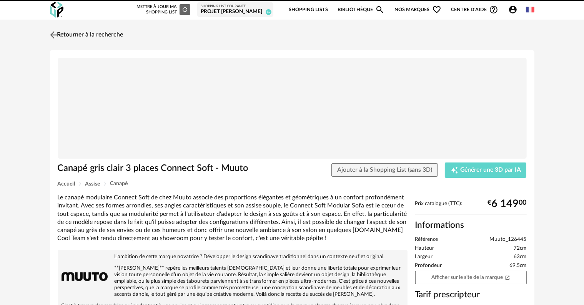
click at [118, 34] on link "Retourner à la recherche" at bounding box center [85, 35] width 75 height 17
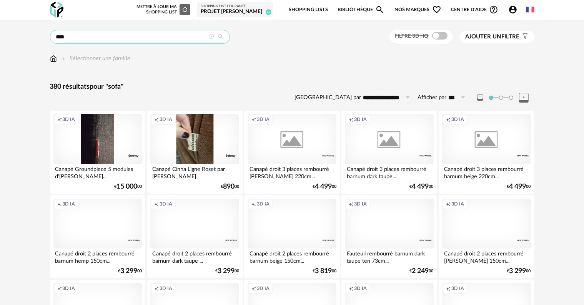
click at [123, 39] on input "****" at bounding box center [140, 37] width 180 height 14
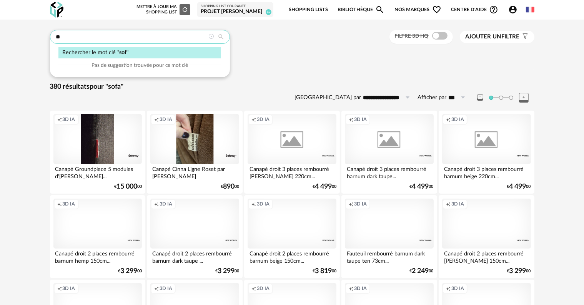
type input "*"
type input "******"
type input "**********"
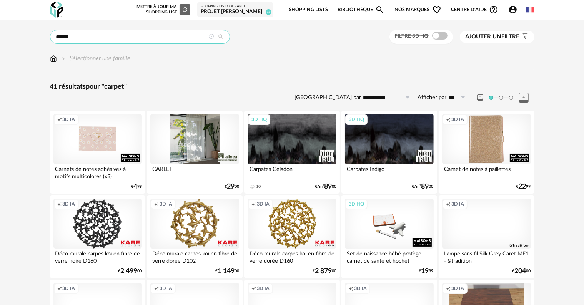
click at [101, 37] on input "******" at bounding box center [140, 37] width 180 height 14
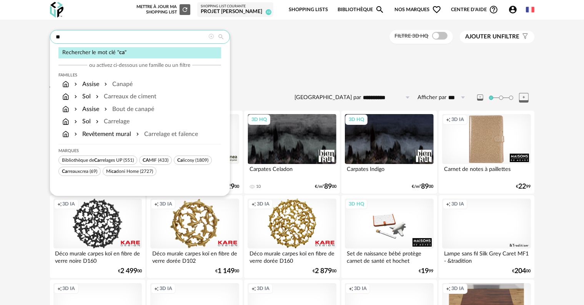
type input "*"
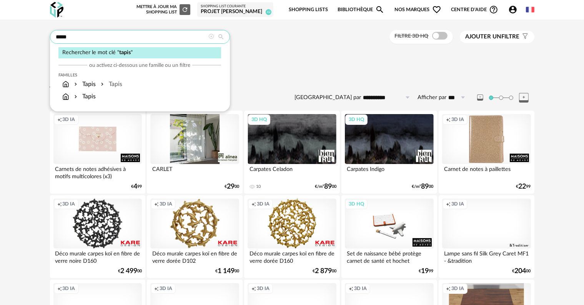
type input "*****"
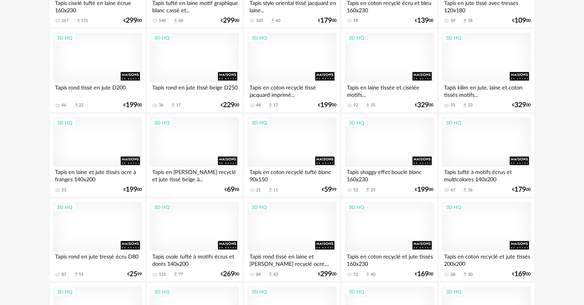
scroll to position [1115, 0]
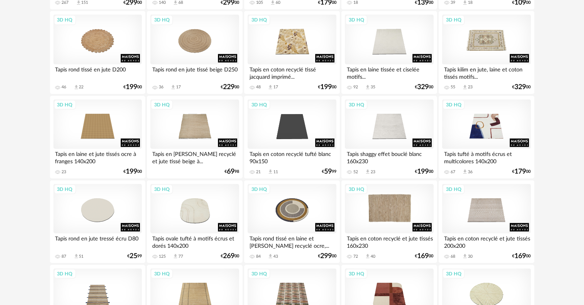
click at [383, 208] on div "3D HQ" at bounding box center [389, 209] width 88 height 50
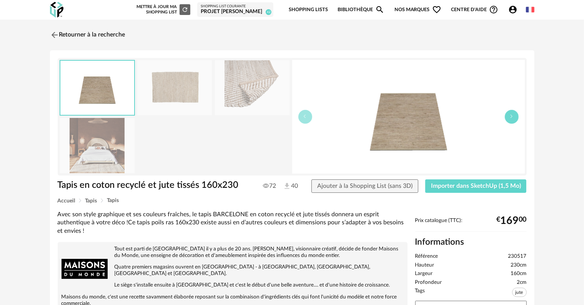
click at [512, 118] on icon "button" at bounding box center [511, 116] width 5 height 5
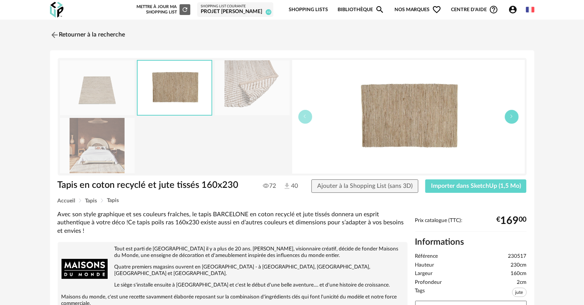
click at [512, 118] on icon "button" at bounding box center [511, 116] width 5 height 5
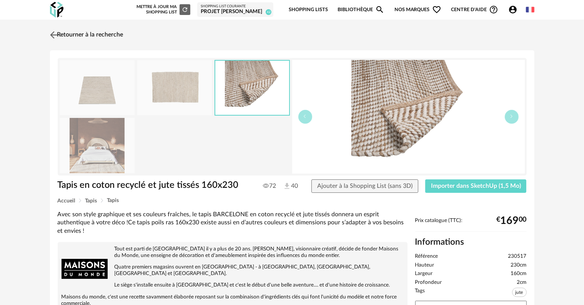
click at [80, 37] on link "Retourner à la recherche" at bounding box center [85, 35] width 75 height 17
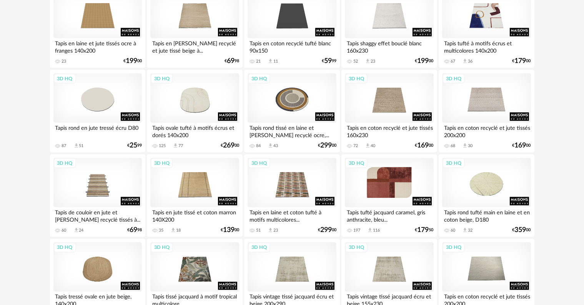
scroll to position [1230, 0]
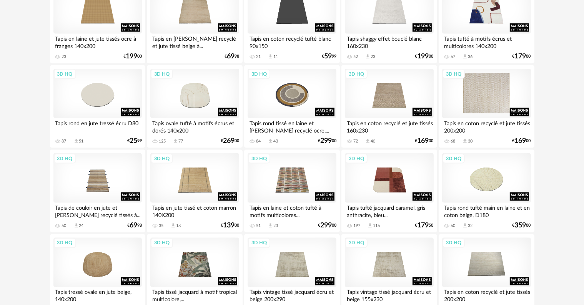
click at [473, 105] on div "3D HQ" at bounding box center [486, 94] width 88 height 50
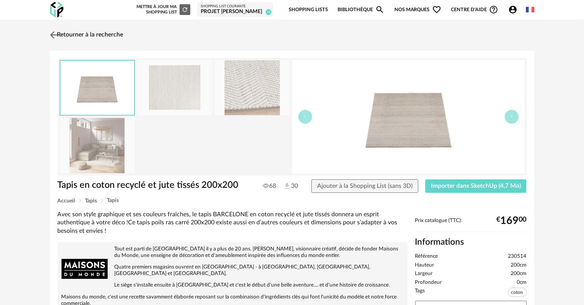
click at [105, 36] on link "Retourner à la recherche" at bounding box center [85, 35] width 75 height 17
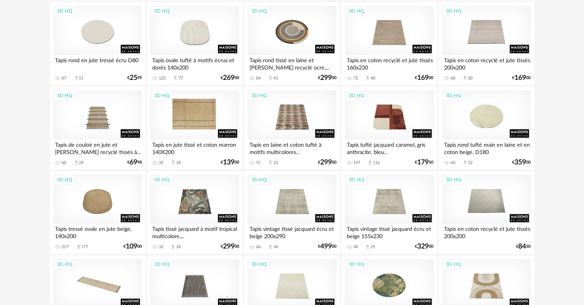
scroll to position [1307, 0]
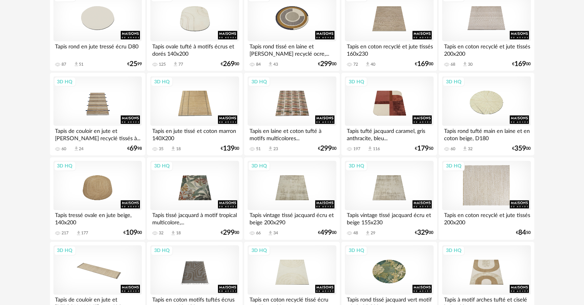
click at [490, 195] on div "3D HQ" at bounding box center [486, 186] width 88 height 50
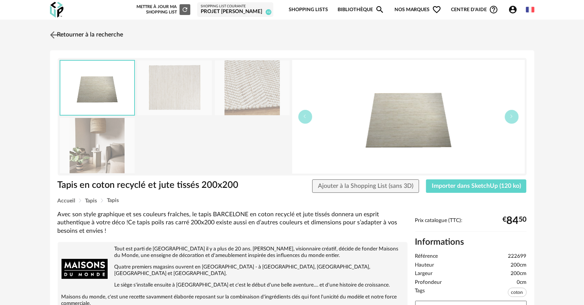
click at [56, 35] on img at bounding box center [53, 34] width 11 height 11
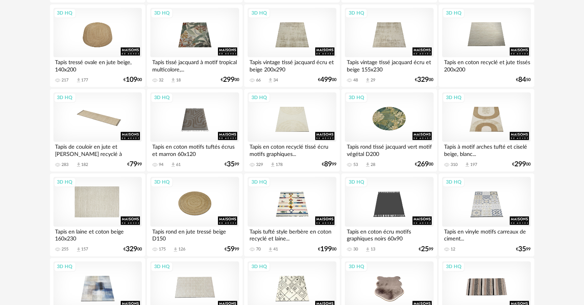
scroll to position [1461, 0]
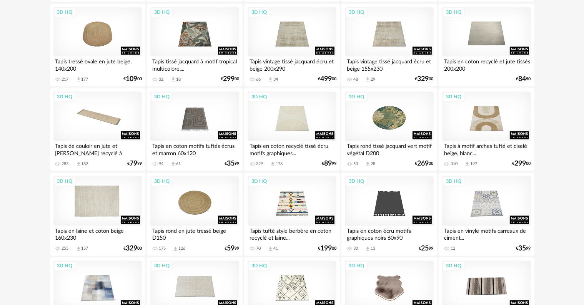
click at [97, 206] on div "3D HQ" at bounding box center [97, 201] width 88 height 50
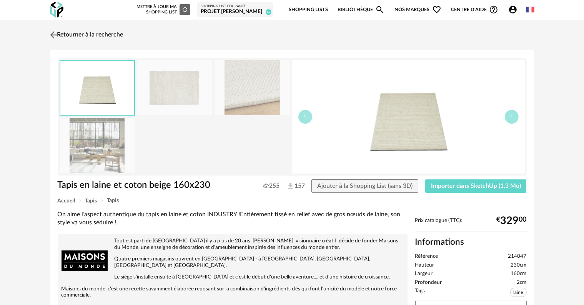
click at [76, 36] on link "Retourner à la recherche" at bounding box center [85, 35] width 75 height 17
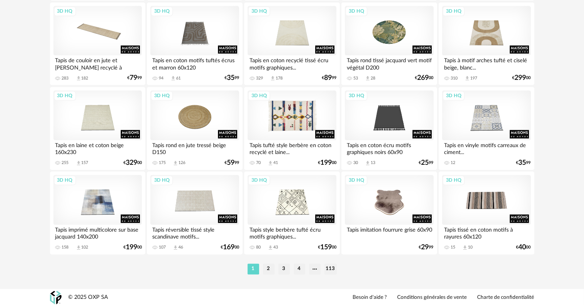
scroll to position [1548, 0]
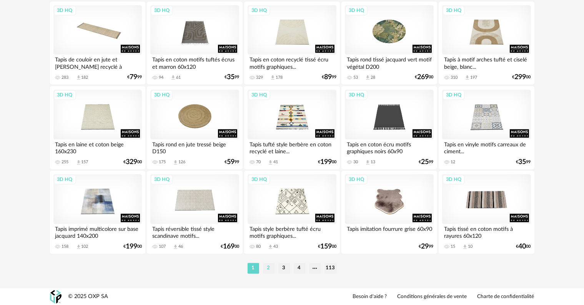
click at [268, 267] on li "2" at bounding box center [269, 268] width 12 height 11
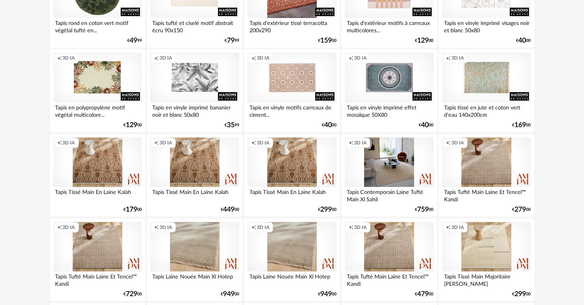
scroll to position [269, 0]
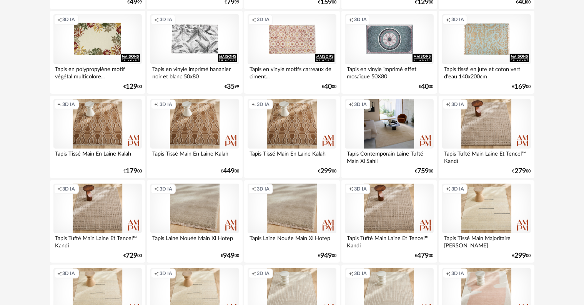
click at [384, 211] on div "Creation icon 3D IA" at bounding box center [389, 209] width 88 height 50
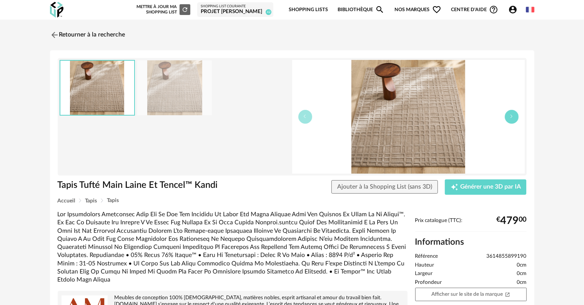
click at [512, 114] on icon "button" at bounding box center [511, 116] width 5 height 5
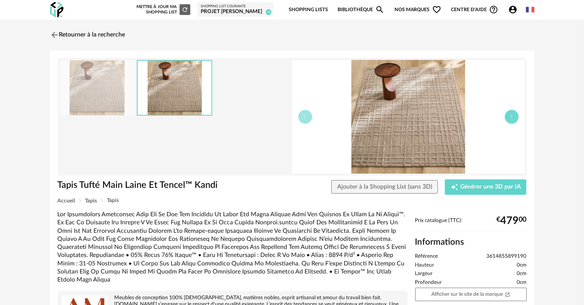
click at [512, 114] on icon "button" at bounding box center [511, 116] width 5 height 5
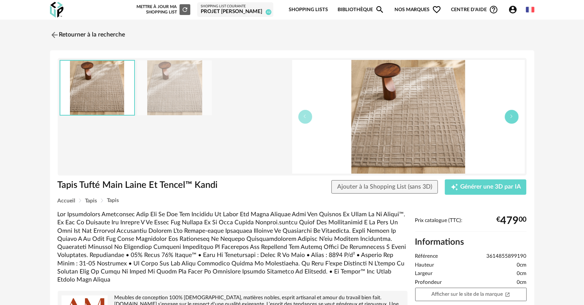
click at [512, 114] on icon "button" at bounding box center [511, 116] width 5 height 5
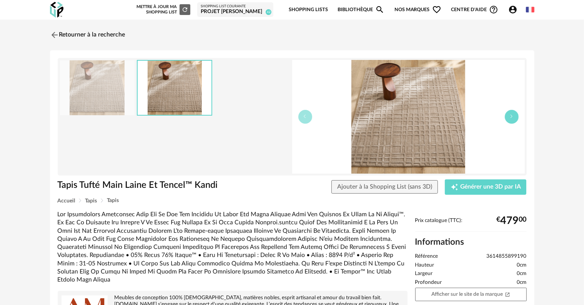
click at [512, 114] on icon "button" at bounding box center [511, 116] width 5 height 5
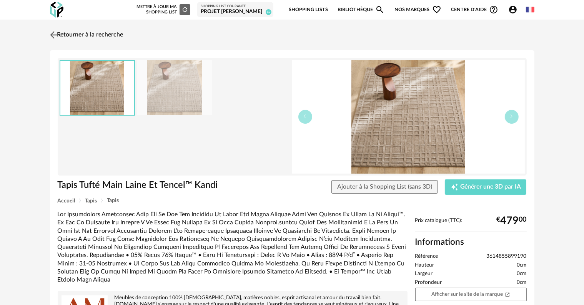
click at [109, 32] on link "Retourner à la recherche" at bounding box center [85, 35] width 75 height 17
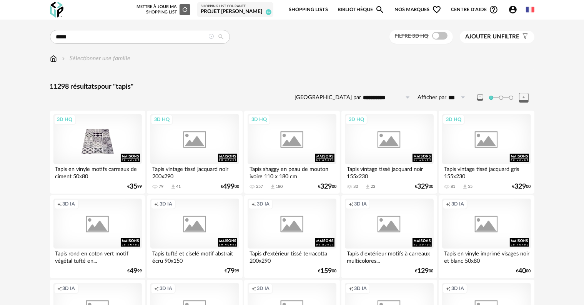
scroll to position [269, 0]
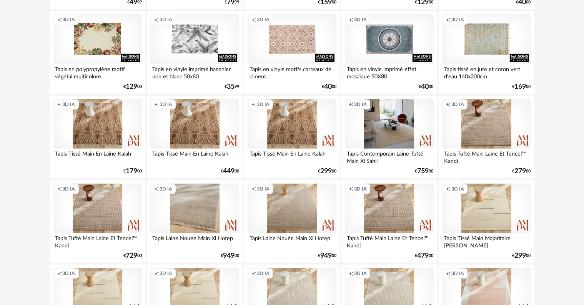
click at [301, 217] on div "Creation icon 3D IA" at bounding box center [292, 209] width 88 height 50
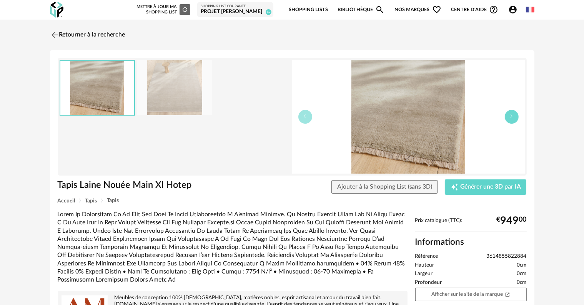
click at [512, 119] on button "button" at bounding box center [512, 117] width 14 height 14
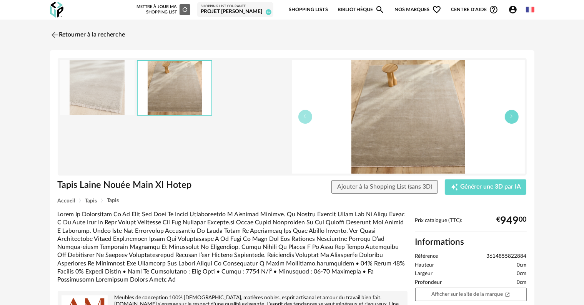
click at [512, 119] on button "button" at bounding box center [512, 117] width 14 height 14
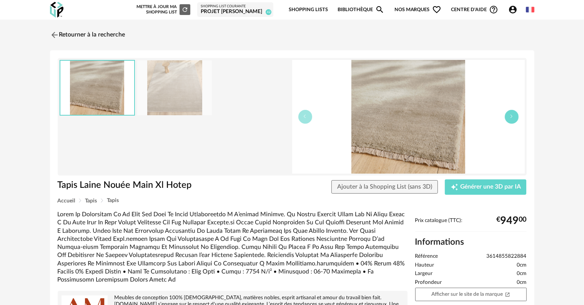
click at [512, 119] on button "button" at bounding box center [512, 117] width 14 height 14
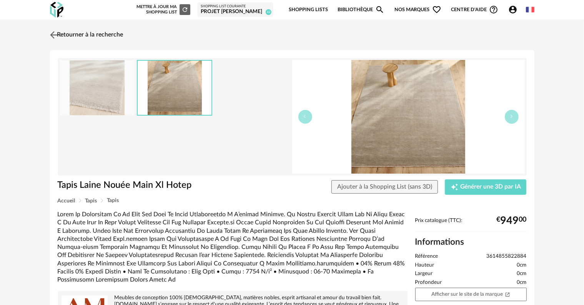
click at [77, 35] on link "Retourner à la recherche" at bounding box center [85, 35] width 75 height 17
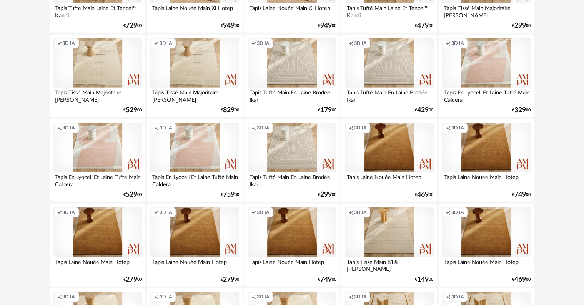
scroll to position [500, 0]
click at [394, 243] on div "Creation icon 3D IA" at bounding box center [389, 232] width 88 height 50
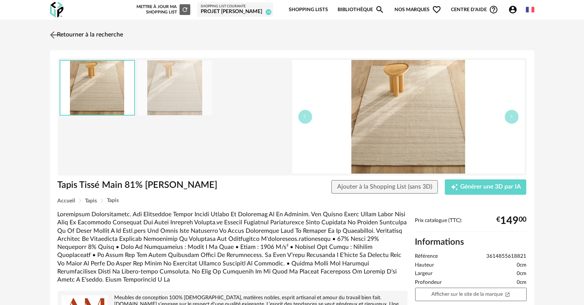
click at [98, 35] on link "Retourner à la recherche" at bounding box center [85, 35] width 75 height 17
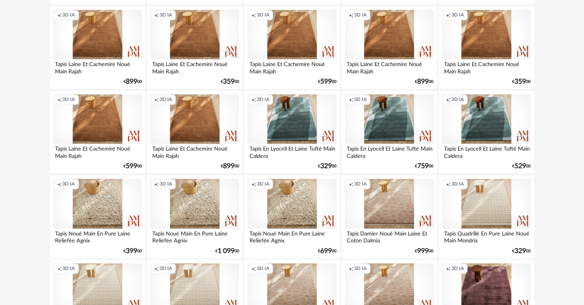
scroll to position [1461, 0]
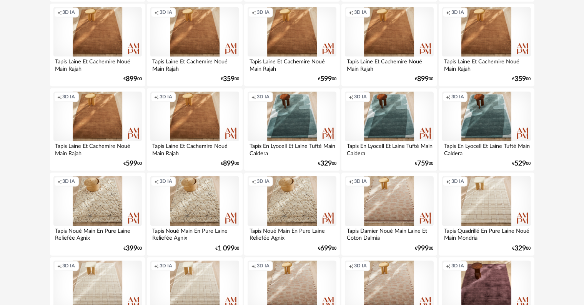
click at [488, 201] on div "Creation icon 3D IA" at bounding box center [486, 201] width 88 height 50
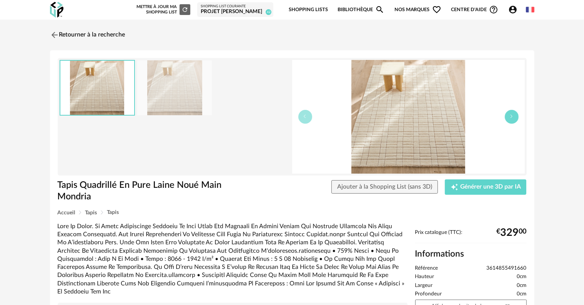
click at [512, 117] on icon "button" at bounding box center [511, 116] width 5 height 5
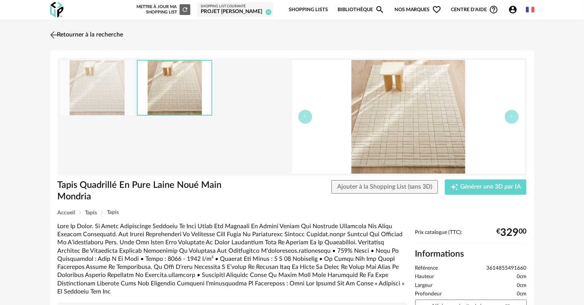
click at [83, 35] on link "Retourner à la recherche" at bounding box center [85, 35] width 75 height 17
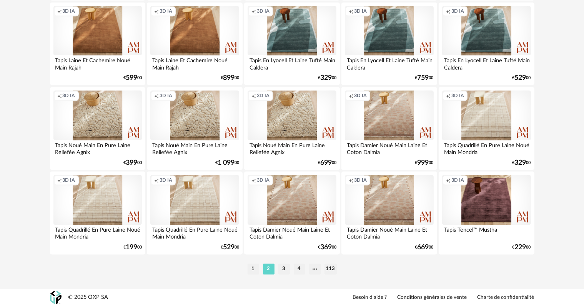
scroll to position [1548, 0]
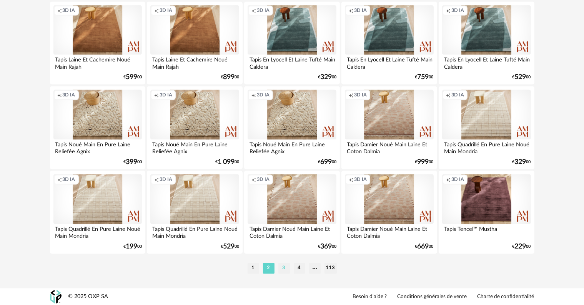
click at [284, 268] on li "3" at bounding box center [284, 268] width 12 height 11
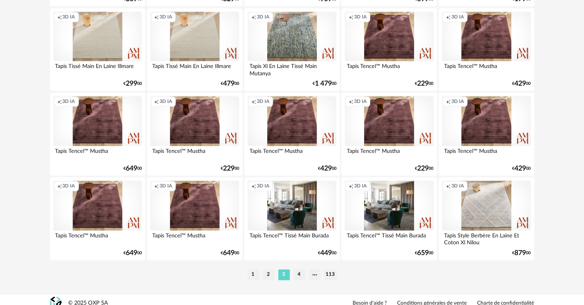
scroll to position [1548, 0]
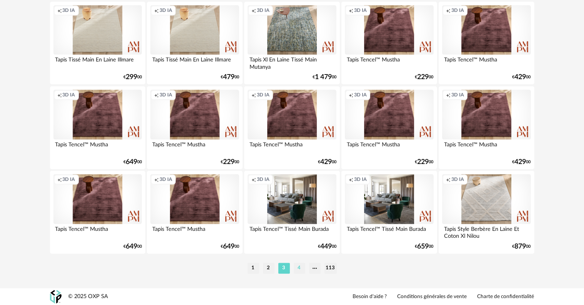
click at [299, 269] on li "4" at bounding box center [300, 268] width 12 height 11
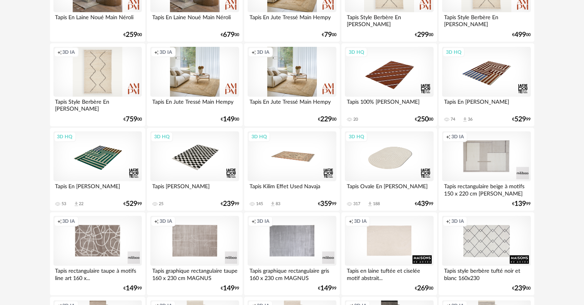
scroll to position [846, 0]
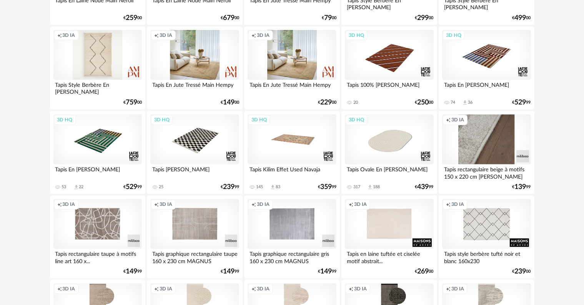
click at [482, 153] on div "Creation icon 3D IA" at bounding box center [486, 140] width 88 height 50
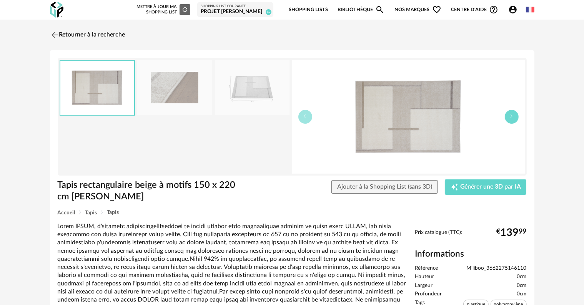
click at [511, 120] on button "button" at bounding box center [512, 117] width 14 height 14
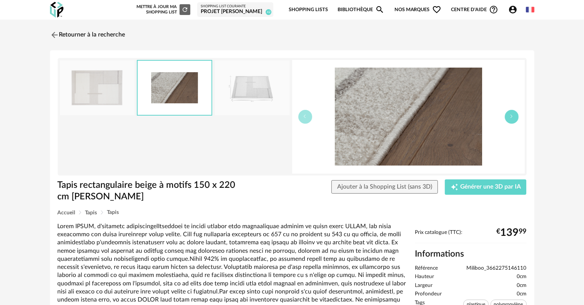
click at [511, 120] on button "button" at bounding box center [512, 117] width 14 height 14
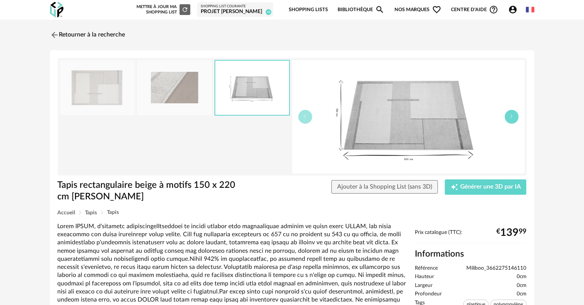
click at [511, 120] on button "button" at bounding box center [512, 117] width 14 height 14
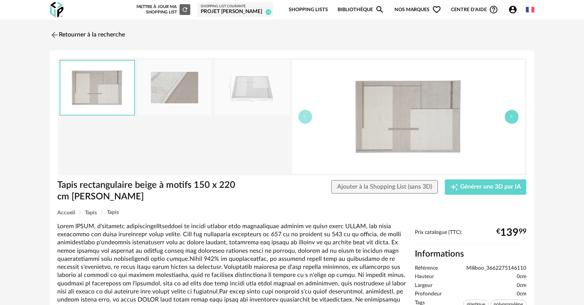
click at [511, 120] on button "button" at bounding box center [512, 117] width 14 height 14
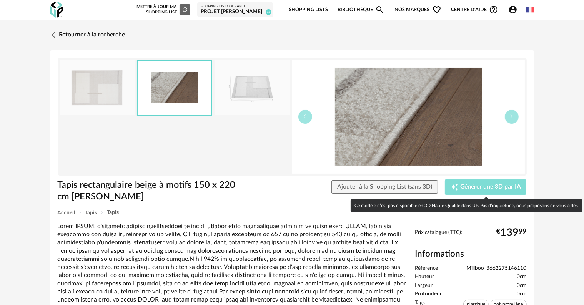
click at [454, 188] on icon "Creation icon" at bounding box center [454, 187] width 8 height 8
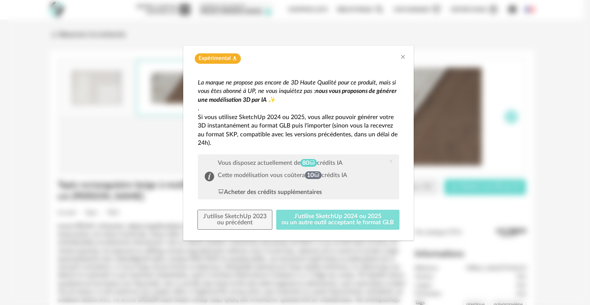
click at [298, 223] on button "J'utilise SketchUp 2024 ou 2025 ou un autre outil acceptant le format GLB" at bounding box center [338, 220] width 124 height 20
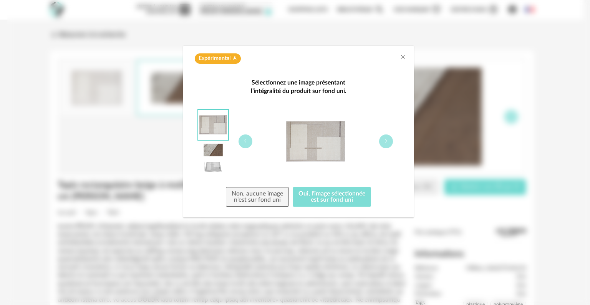
click at [314, 199] on button "Oui, l'image sélectionnée est sur fond uni" at bounding box center [332, 197] width 78 height 20
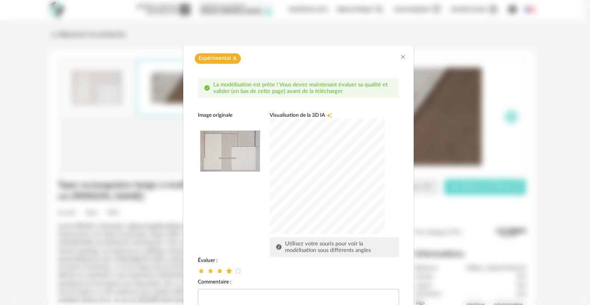
click at [225, 274] on icon "dialog" at bounding box center [229, 271] width 8 height 8
drag, startPoint x: 317, startPoint y: 66, endPoint x: 315, endPoint y: 52, distance: 14.7
click at [315, 52] on div "Expérimental Flask icon" at bounding box center [298, 57] width 231 height 22
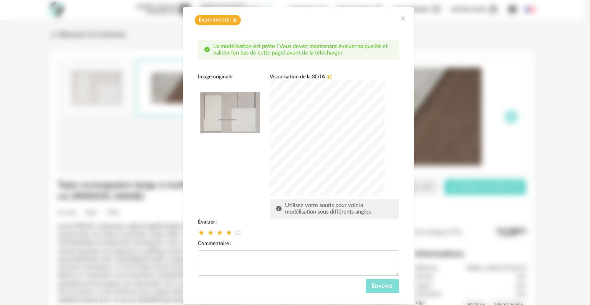
click at [374, 288] on span "Envoyer" at bounding box center [383, 286] width 22 height 6
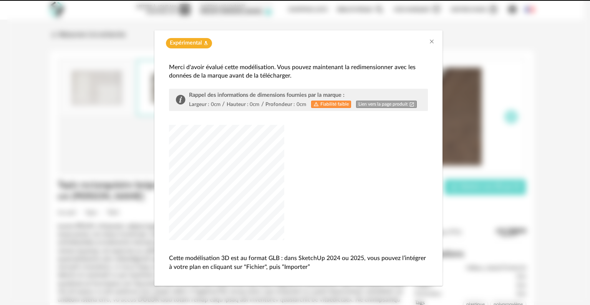
scroll to position [15, 0]
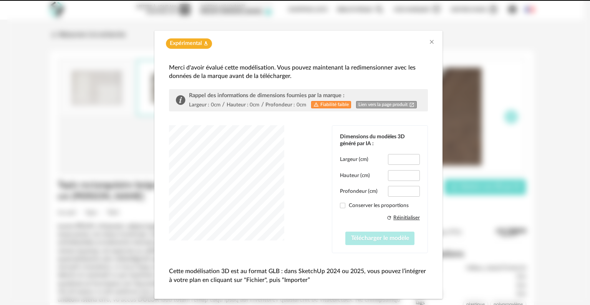
type input "*****"
type input "***"
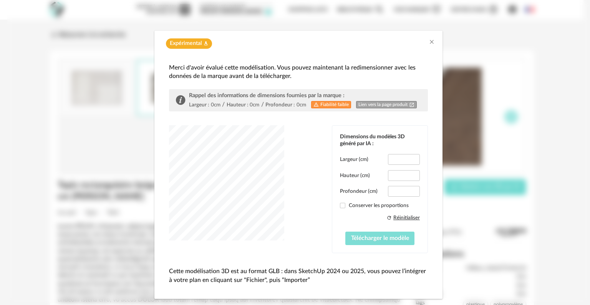
click at [364, 236] on span "Télécharger le modèle" at bounding box center [380, 238] width 58 height 6
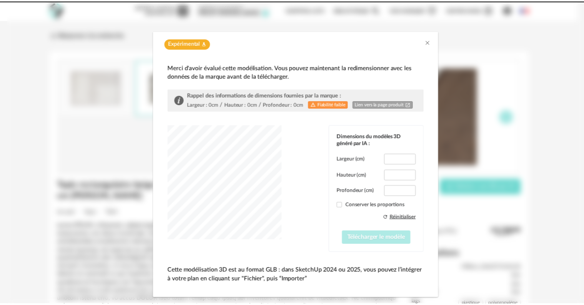
scroll to position [0, 0]
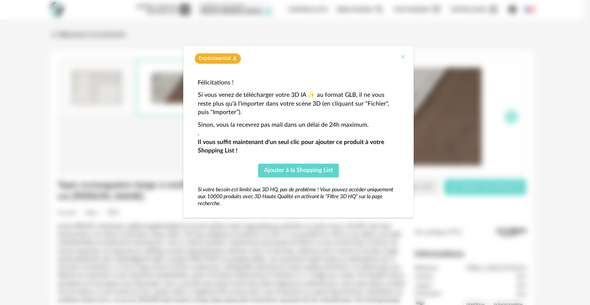
click at [402, 58] on icon "Close" at bounding box center [403, 57] width 6 height 6
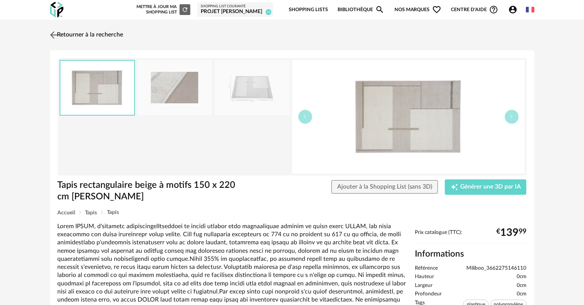
click at [101, 37] on link "Retourner à la recherche" at bounding box center [85, 35] width 75 height 17
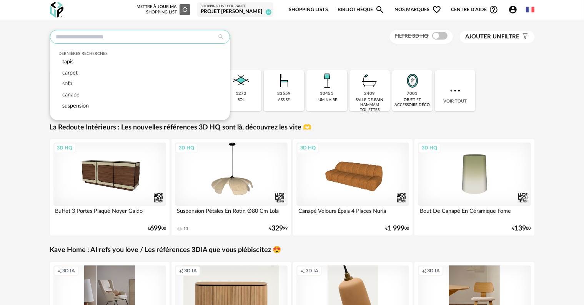
click at [118, 34] on input "text" at bounding box center [140, 37] width 180 height 14
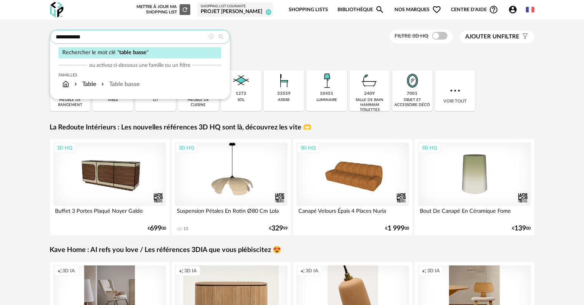
type input "**********"
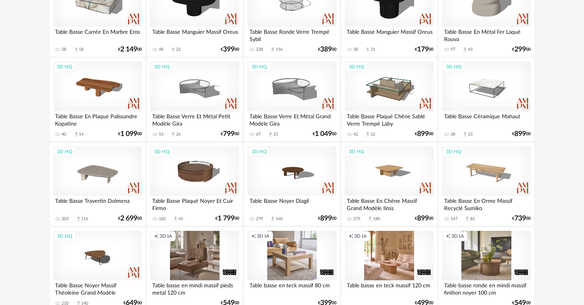
scroll to position [231, 0]
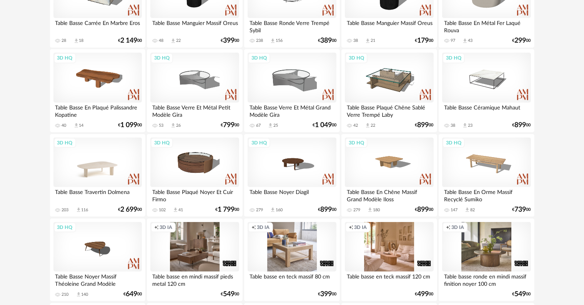
click at [103, 165] on div "3D HQ" at bounding box center [97, 163] width 88 height 50
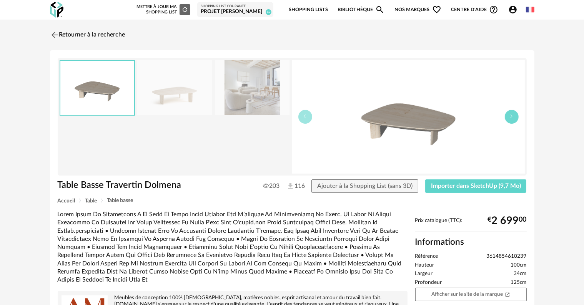
click at [515, 117] on button "button" at bounding box center [512, 117] width 14 height 14
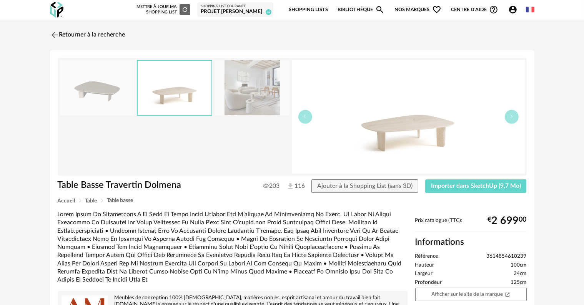
click at [431, 131] on img at bounding box center [408, 117] width 233 height 114
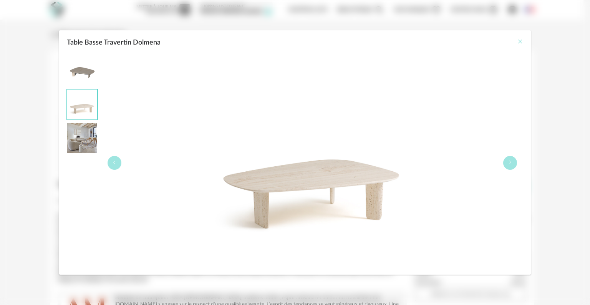
click at [521, 41] on icon "Close" at bounding box center [520, 41] width 6 height 6
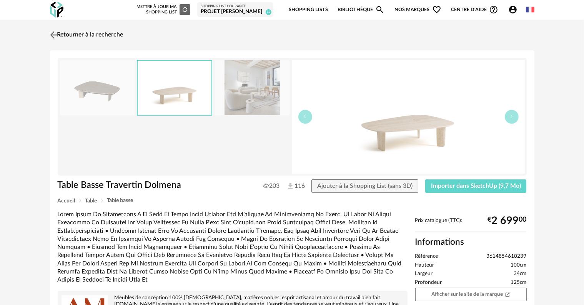
click at [63, 35] on link "Retourner à la recherche" at bounding box center [85, 35] width 75 height 17
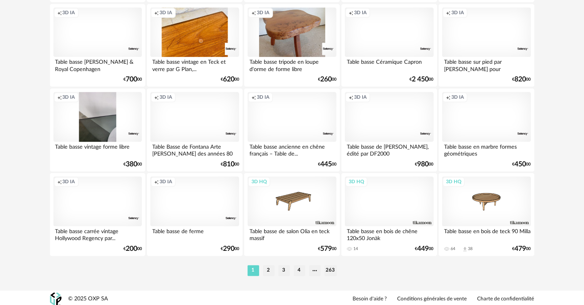
scroll to position [1548, 0]
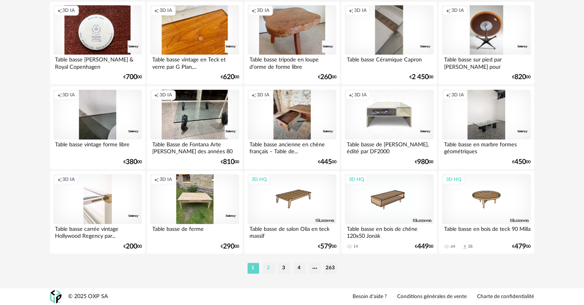
click at [269, 271] on li "2" at bounding box center [269, 268] width 12 height 11
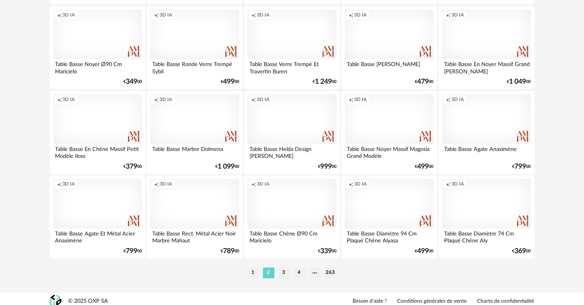
scroll to position [1548, 0]
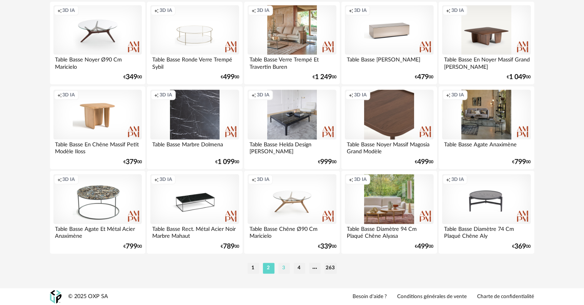
click at [283, 264] on li "3" at bounding box center [284, 268] width 12 height 11
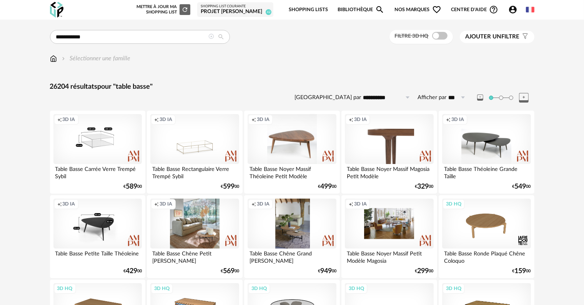
click at [103, 143] on div "Creation icon 3D IA" at bounding box center [97, 139] width 88 height 50
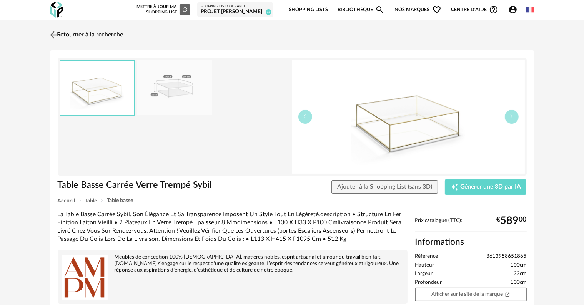
click at [108, 37] on link "Retourner à la recherche" at bounding box center [85, 35] width 75 height 17
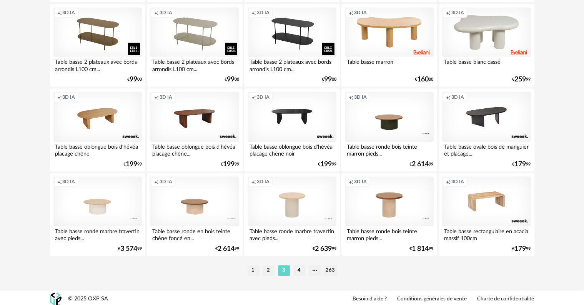
scroll to position [1548, 0]
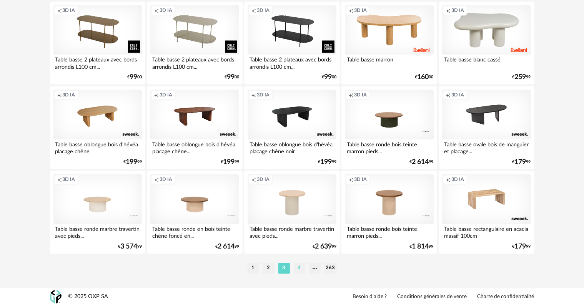
click at [300, 269] on li "4" at bounding box center [300, 268] width 12 height 11
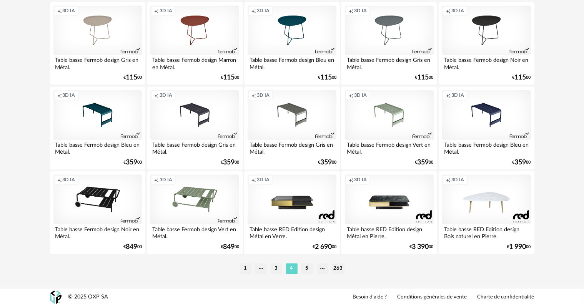
scroll to position [1548, 0]
click at [305, 269] on li "5" at bounding box center [307, 268] width 12 height 11
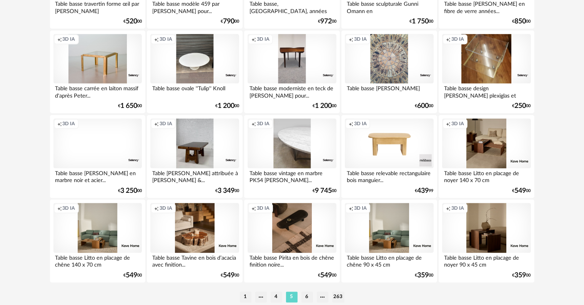
scroll to position [1548, 0]
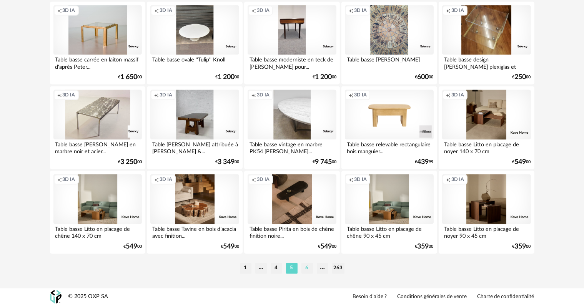
click at [306, 269] on li "6" at bounding box center [307, 268] width 12 height 11
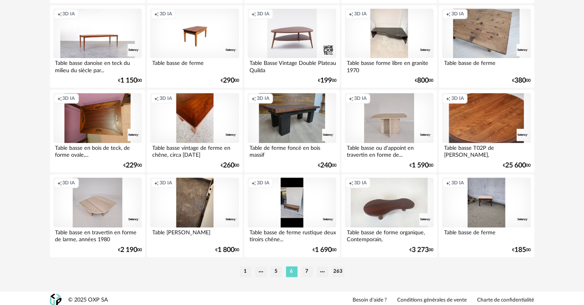
scroll to position [1548, 0]
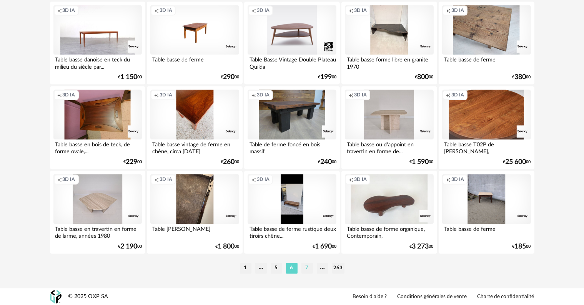
click at [305, 269] on li "7" at bounding box center [307, 268] width 12 height 11
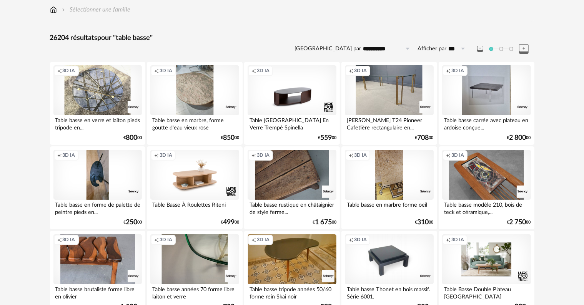
scroll to position [38, 0]
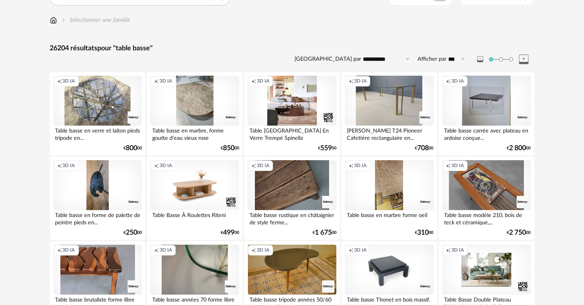
click at [298, 112] on div "Creation icon 3D IA" at bounding box center [292, 101] width 88 height 50
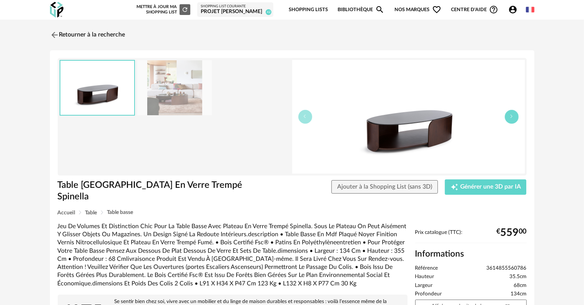
click at [513, 119] on button "button" at bounding box center [512, 117] width 14 height 14
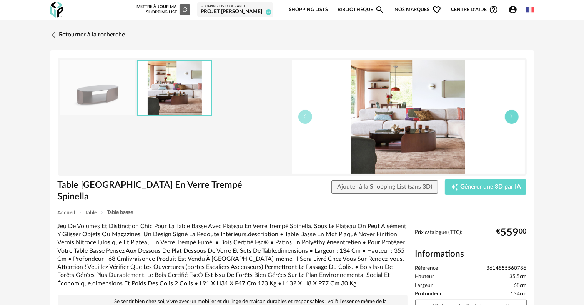
click at [513, 119] on button "button" at bounding box center [512, 117] width 14 height 14
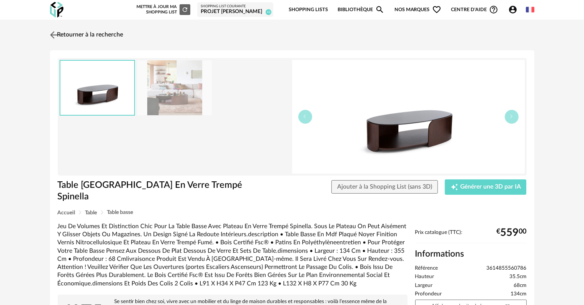
click at [93, 33] on link "Retourner à la recherche" at bounding box center [85, 35] width 75 height 17
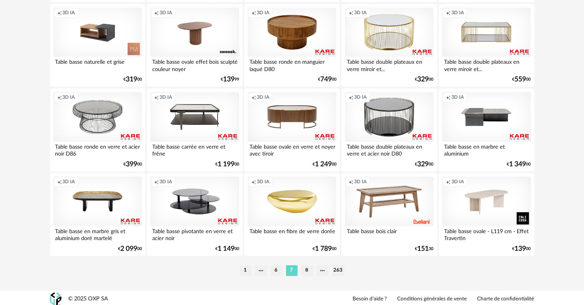
scroll to position [1548, 0]
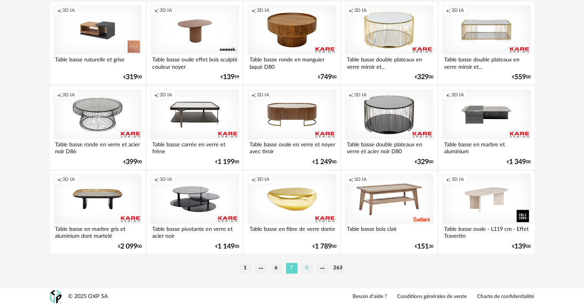
click at [306, 269] on li "8" at bounding box center [307, 268] width 12 height 11
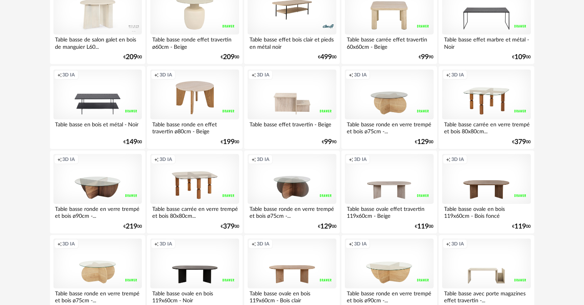
scroll to position [625, 0]
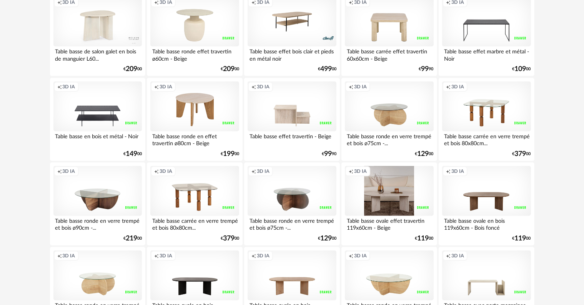
click at [397, 198] on div "Creation icon 3D IA" at bounding box center [389, 191] width 88 height 50
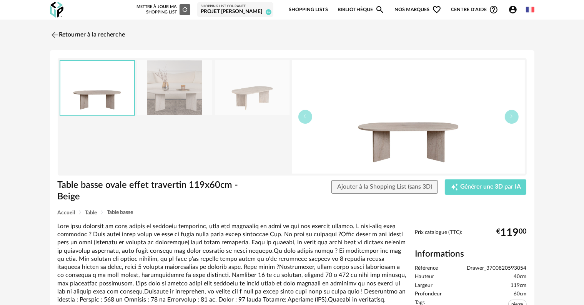
click at [422, 127] on img at bounding box center [408, 117] width 233 height 114
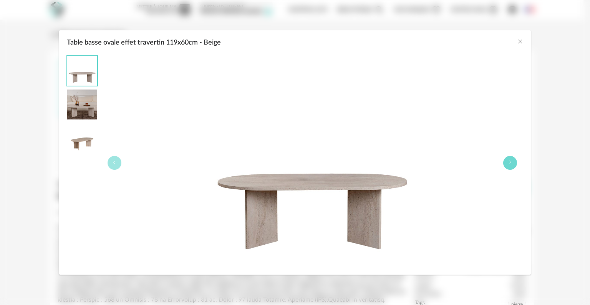
click at [511, 163] on icon "Table basse ovale effet travertin 119x60cm - Beige" at bounding box center [510, 162] width 5 height 5
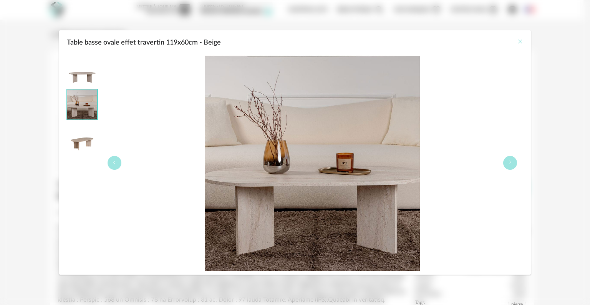
click at [521, 43] on icon "Close" at bounding box center [520, 41] width 6 height 6
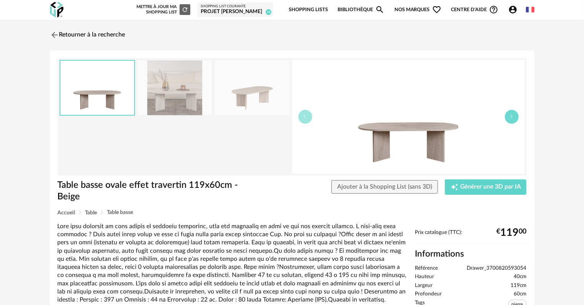
click at [514, 120] on button "button" at bounding box center [512, 117] width 14 height 14
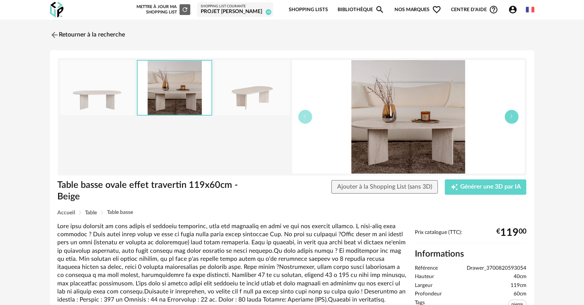
click at [514, 120] on button "button" at bounding box center [512, 117] width 14 height 14
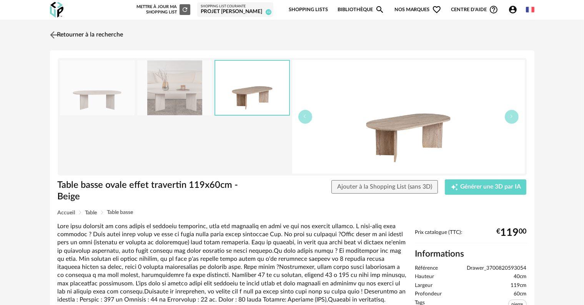
click at [80, 35] on link "Retourner à la recherche" at bounding box center [85, 35] width 75 height 17
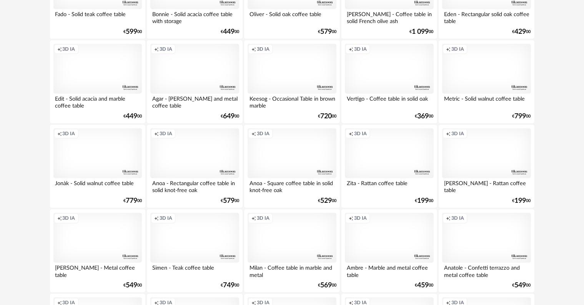
scroll to position [730, 0]
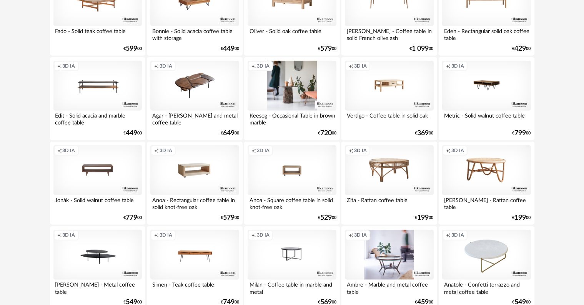
click at [287, 98] on div "Creation icon 3D IA" at bounding box center [292, 86] width 88 height 50
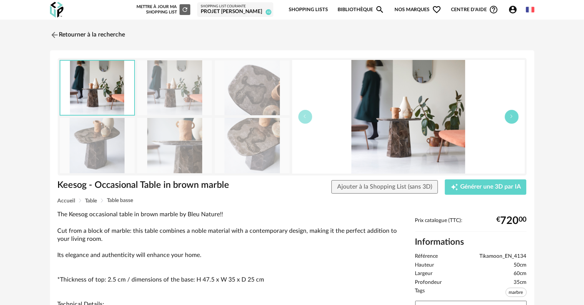
click at [512, 120] on button "button" at bounding box center [512, 117] width 14 height 14
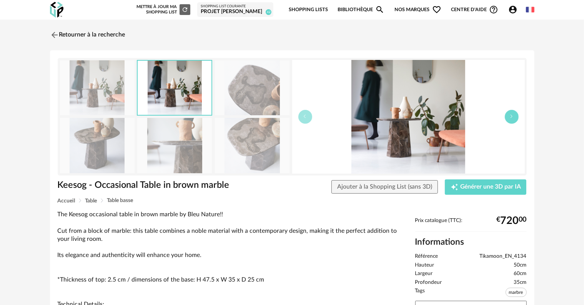
click at [512, 120] on button "button" at bounding box center [512, 117] width 14 height 14
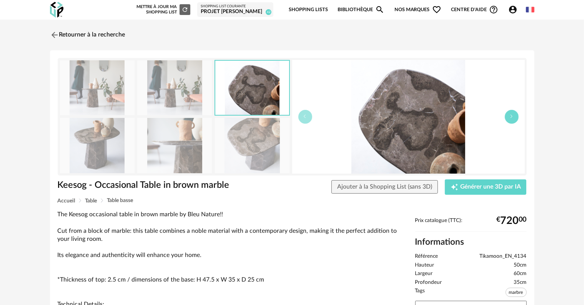
click at [512, 120] on button "button" at bounding box center [512, 117] width 14 height 14
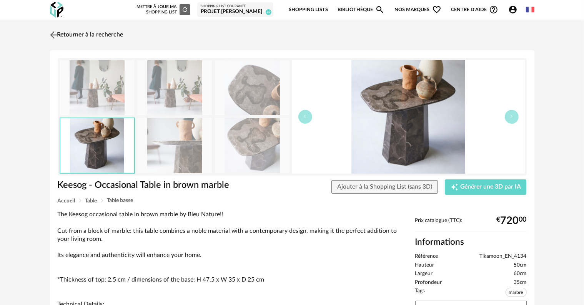
click at [91, 35] on link "Retourner à la recherche" at bounding box center [85, 35] width 75 height 17
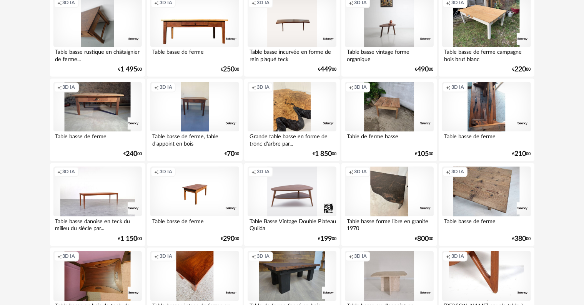
scroll to position [1548, 0]
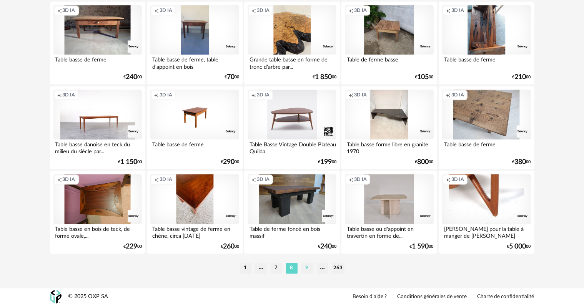
click at [307, 269] on li "9" at bounding box center [307, 268] width 12 height 11
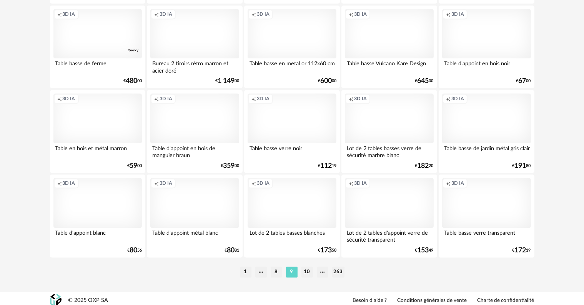
scroll to position [1548, 0]
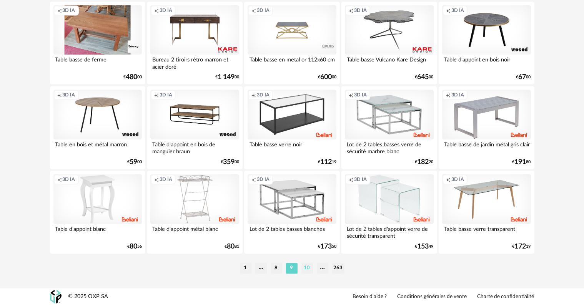
click at [307, 271] on li "10" at bounding box center [307, 268] width 12 height 11
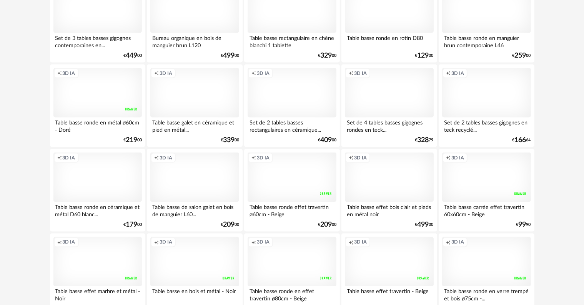
scroll to position [1268, 0]
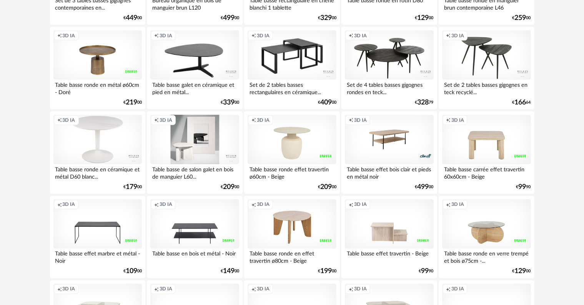
click at [200, 151] on div "Creation icon 3D IA" at bounding box center [194, 140] width 88 height 50
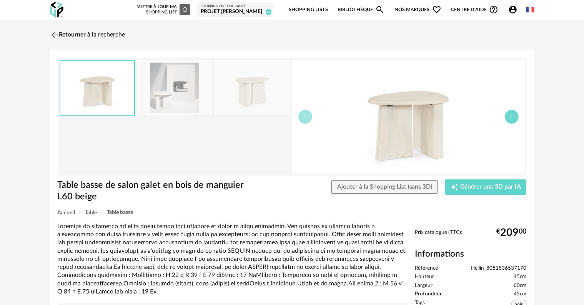
click at [512, 118] on button "button" at bounding box center [512, 117] width 14 height 14
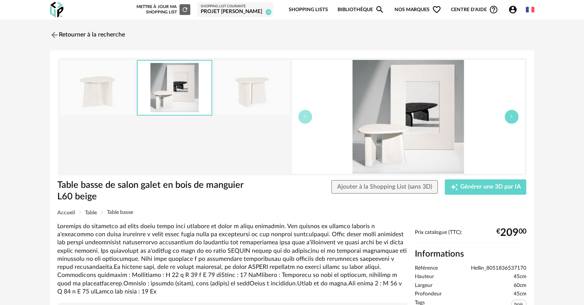
click at [512, 118] on button "button" at bounding box center [512, 117] width 14 height 14
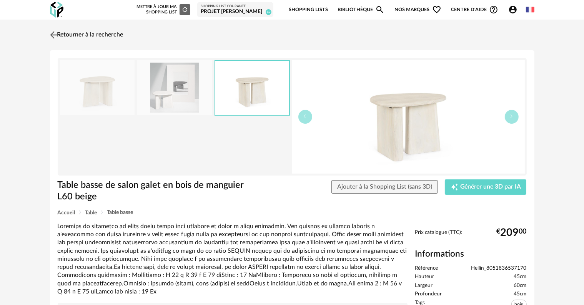
click at [86, 35] on link "Retourner à la recherche" at bounding box center [85, 35] width 75 height 17
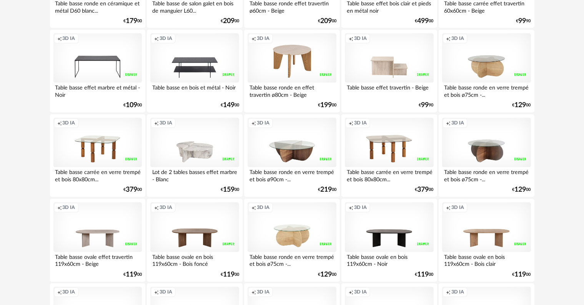
scroll to position [1461, 0]
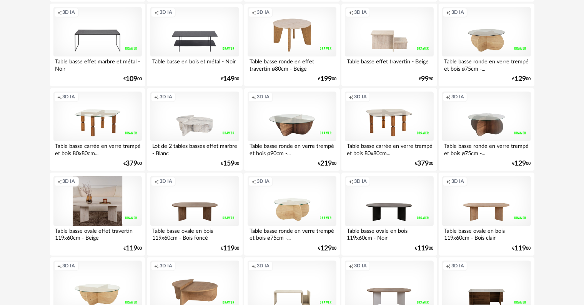
click at [110, 211] on div "Creation icon 3D IA" at bounding box center [97, 201] width 88 height 50
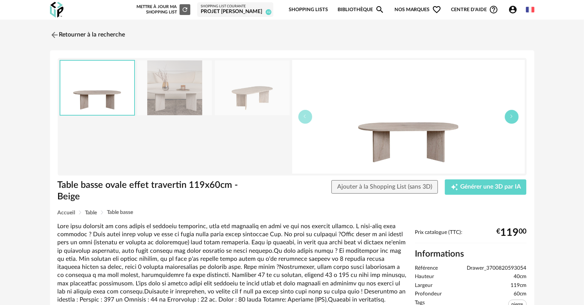
click at [510, 118] on button "button" at bounding box center [512, 117] width 14 height 14
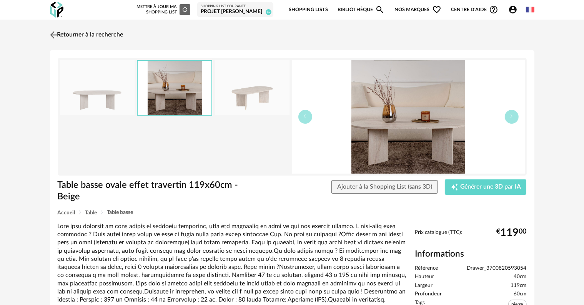
click at [78, 35] on link "Retourner à la recherche" at bounding box center [85, 35] width 75 height 17
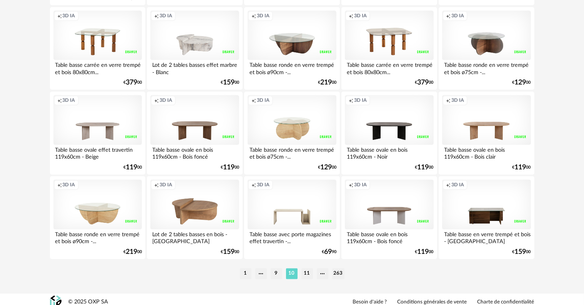
scroll to position [1548, 0]
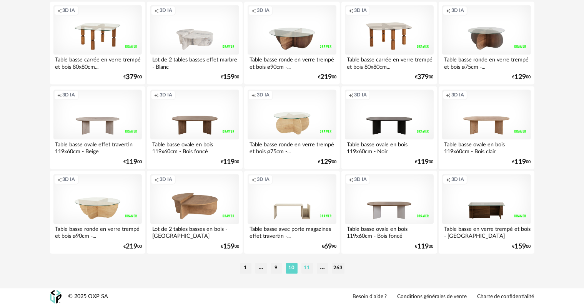
click at [307, 268] on li "11" at bounding box center [307, 268] width 12 height 11
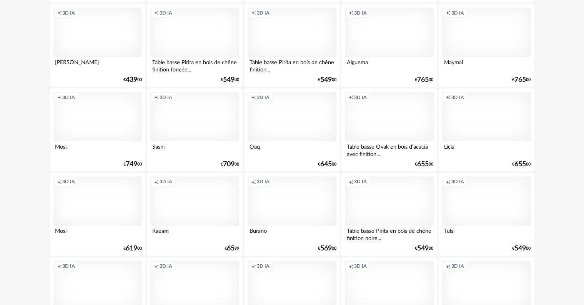
scroll to position [1230, 0]
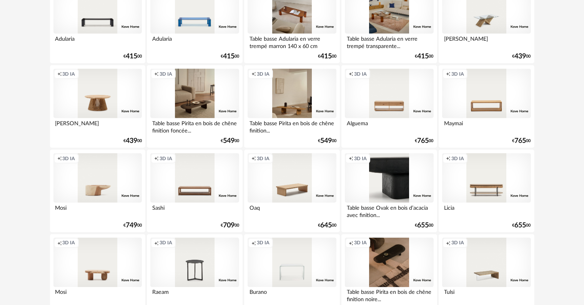
click at [391, 185] on div "Creation icon 3D IA" at bounding box center [389, 178] width 88 height 50
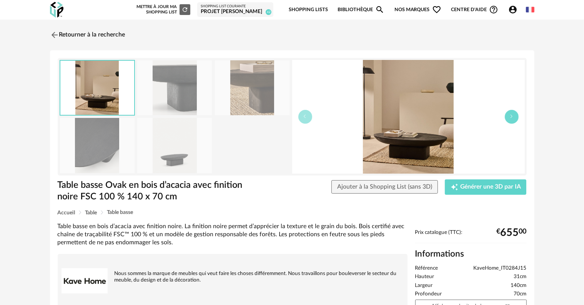
click at [512, 115] on icon "button" at bounding box center [511, 116] width 5 height 5
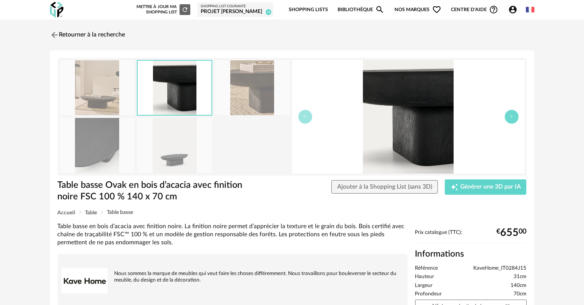
click at [512, 115] on icon "button" at bounding box center [511, 116] width 5 height 5
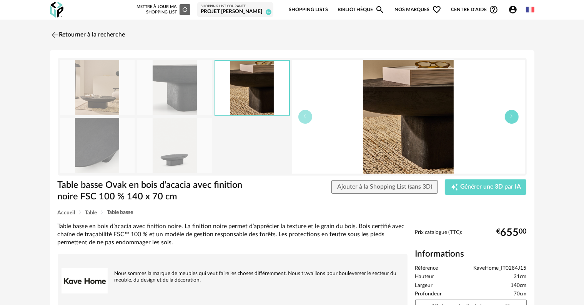
click at [512, 115] on icon "button" at bounding box center [511, 116] width 5 height 5
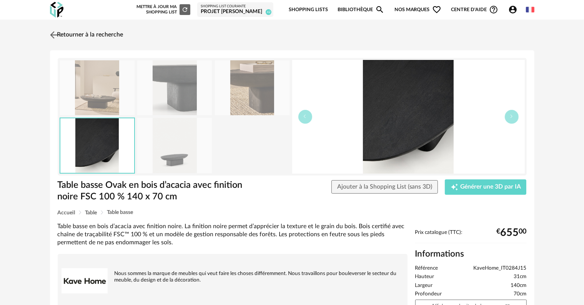
click at [103, 35] on link "Retourner à la recherche" at bounding box center [85, 35] width 75 height 17
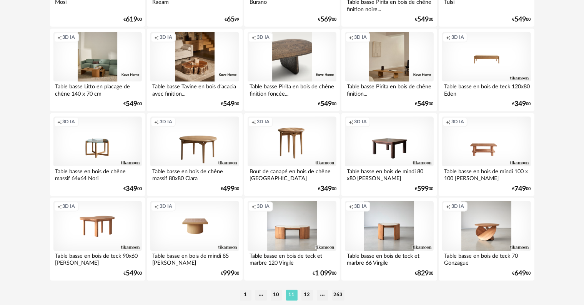
scroll to position [1538, 0]
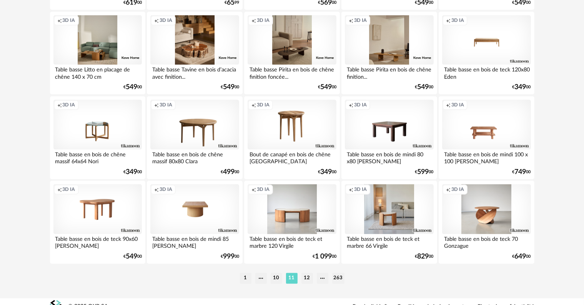
click at [389, 215] on div "Creation icon 3D IA" at bounding box center [389, 209] width 88 height 50
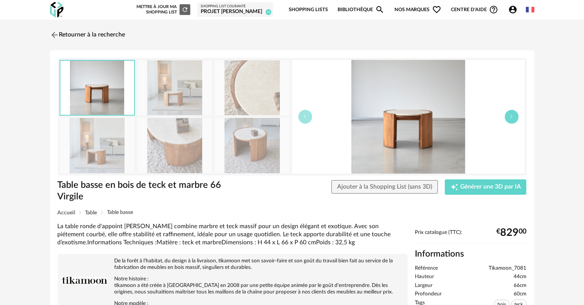
click at [508, 118] on button "button" at bounding box center [512, 117] width 14 height 14
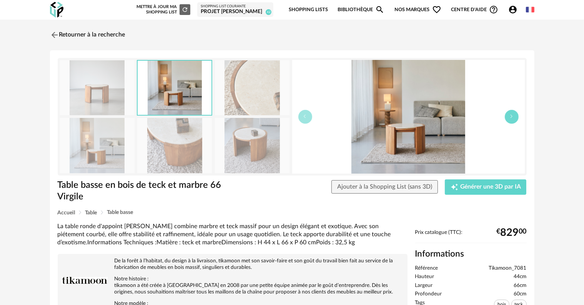
click at [508, 118] on button "button" at bounding box center [512, 117] width 14 height 14
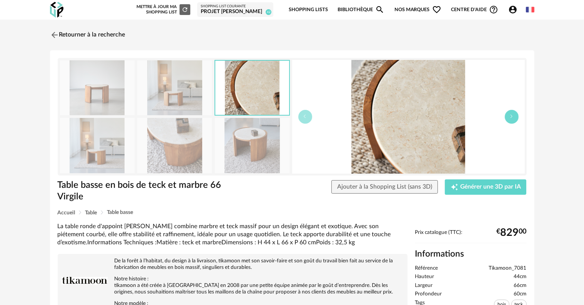
click at [508, 118] on button "button" at bounding box center [512, 117] width 14 height 14
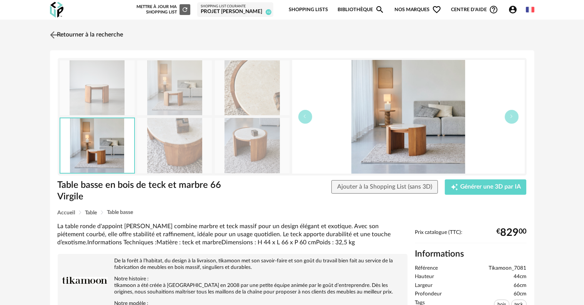
click at [95, 36] on link "Retourner à la recherche" at bounding box center [85, 35] width 75 height 17
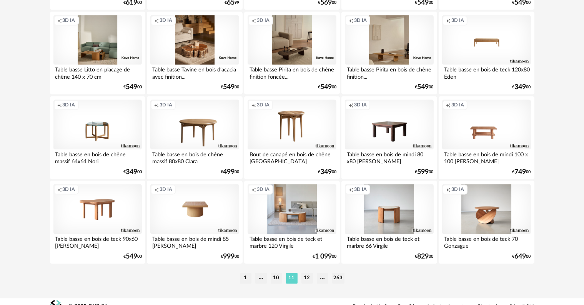
scroll to position [1548, 0]
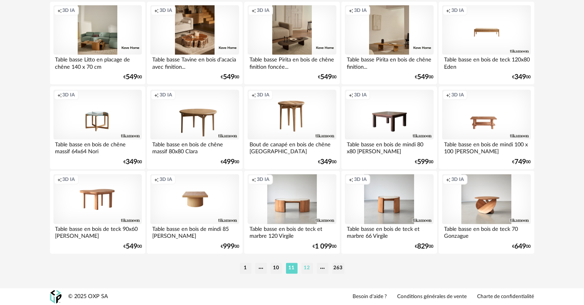
click at [308, 268] on li "12" at bounding box center [307, 268] width 12 height 11
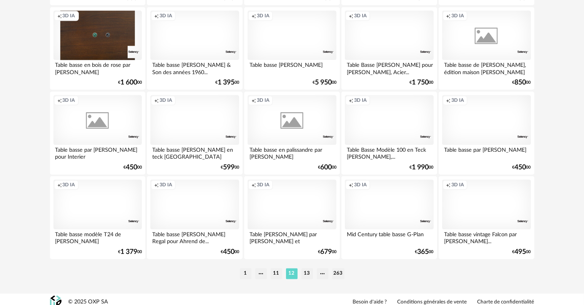
scroll to position [1548, 0]
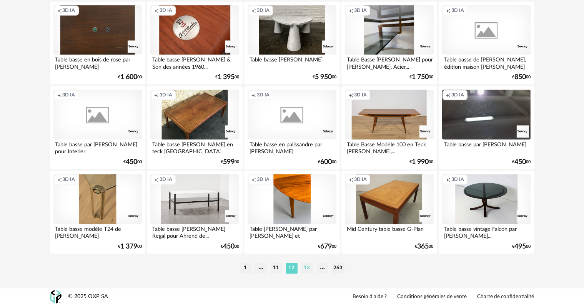
click at [308, 271] on li "13" at bounding box center [307, 268] width 12 height 11
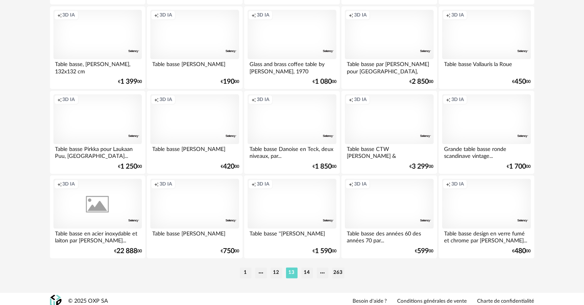
scroll to position [1548, 0]
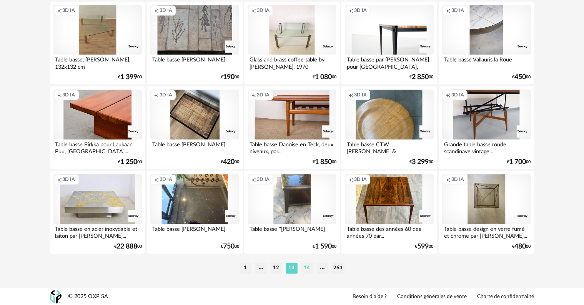
click at [308, 268] on li "14" at bounding box center [307, 268] width 12 height 11
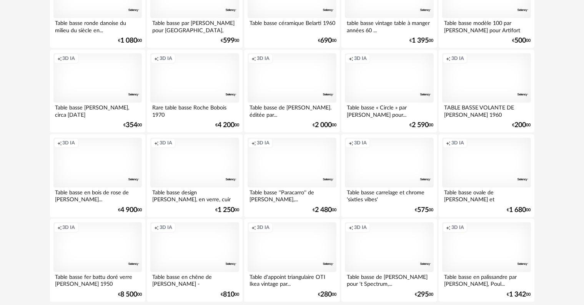
scroll to position [1538, 0]
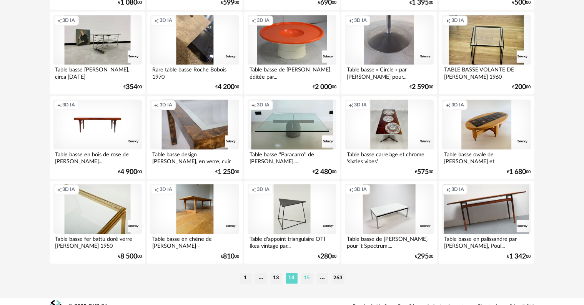
click at [308, 278] on li "15" at bounding box center [307, 278] width 12 height 11
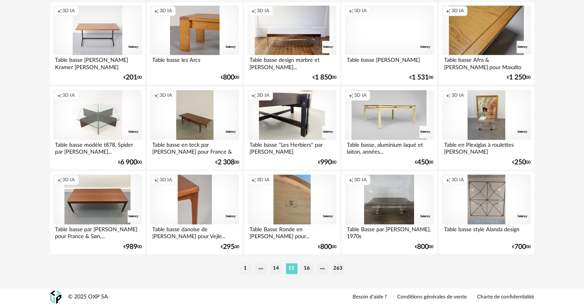
scroll to position [1548, 0]
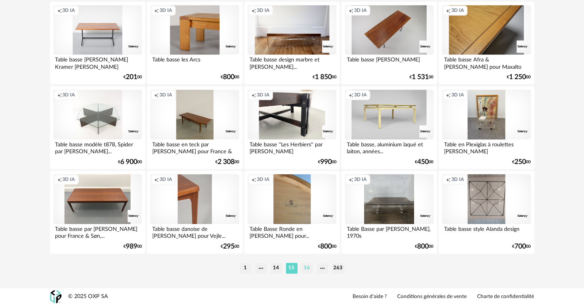
click at [308, 268] on li "16" at bounding box center [307, 268] width 12 height 11
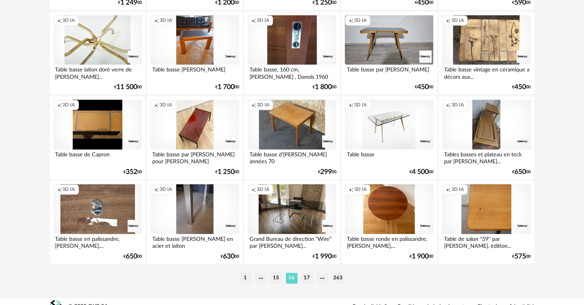
scroll to position [1548, 0]
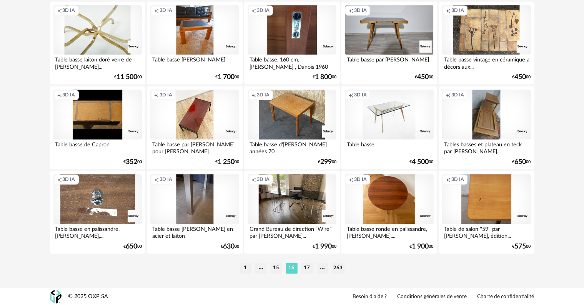
click at [308, 268] on li "17" at bounding box center [307, 268] width 12 height 11
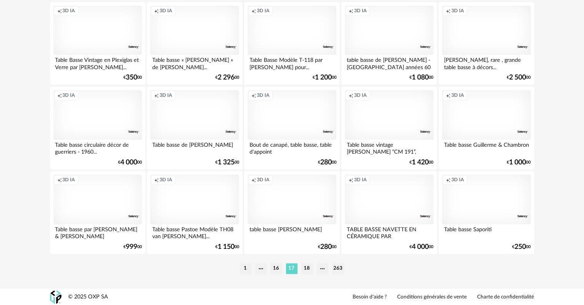
scroll to position [1548, 0]
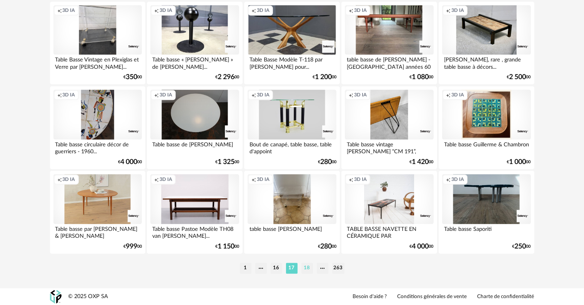
click at [308, 269] on li "18" at bounding box center [307, 268] width 12 height 11
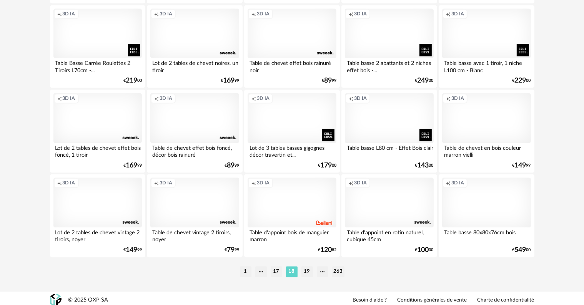
scroll to position [1548, 0]
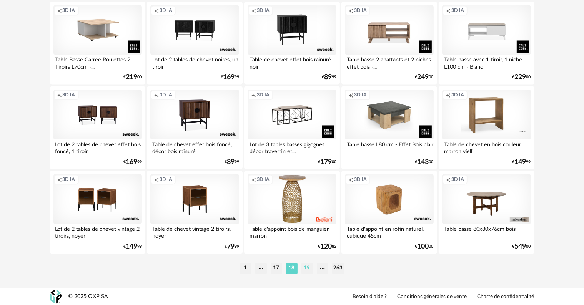
click at [307, 268] on li "19" at bounding box center [307, 268] width 12 height 11
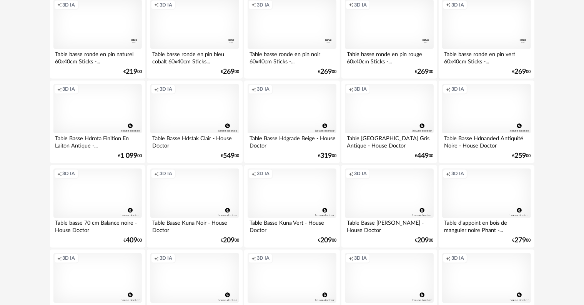
scroll to position [1548, 0]
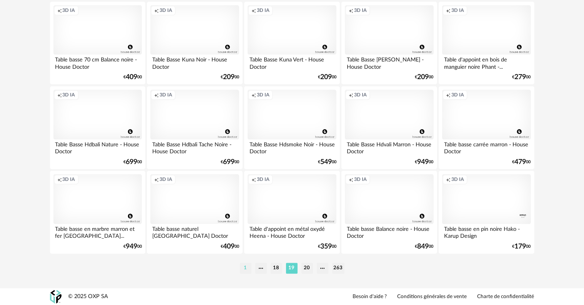
click at [247, 271] on li "1" at bounding box center [246, 268] width 12 height 11
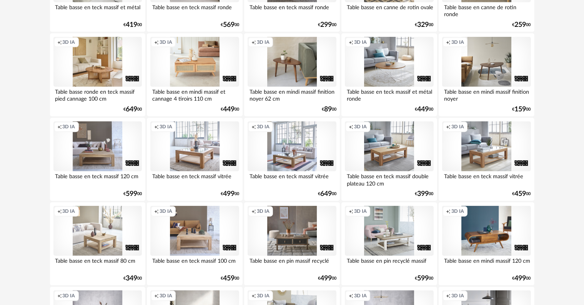
scroll to position [727, 0]
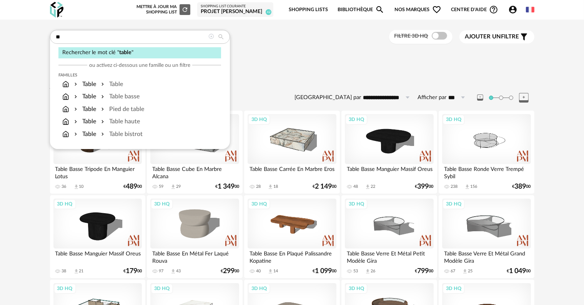
type input "*"
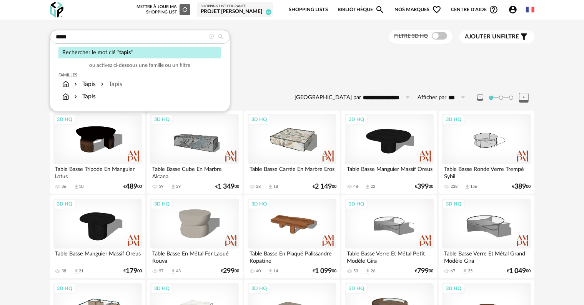
type input "*****"
type input "**********"
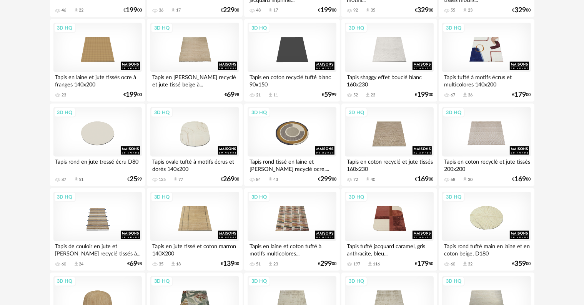
scroll to position [1230, 0]
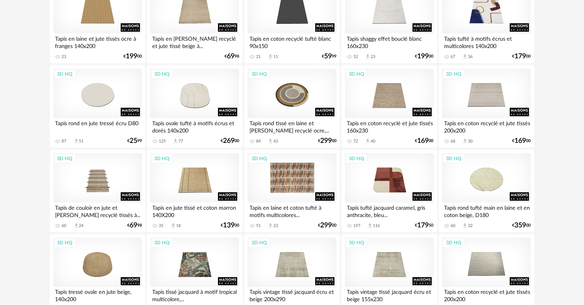
click at [298, 191] on div "3D HQ" at bounding box center [292, 178] width 88 height 50
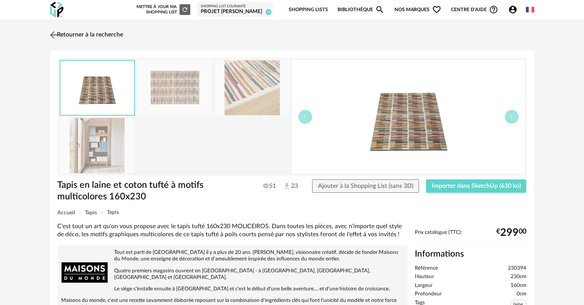
click at [81, 34] on link "Retourner à la recherche" at bounding box center [85, 35] width 75 height 17
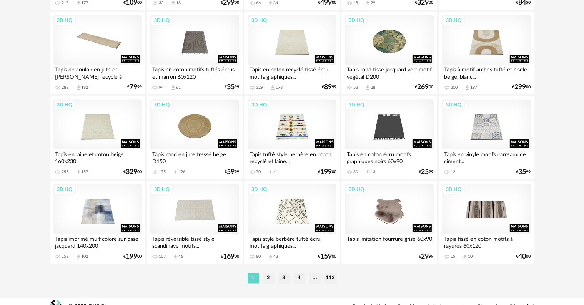
scroll to position [1548, 0]
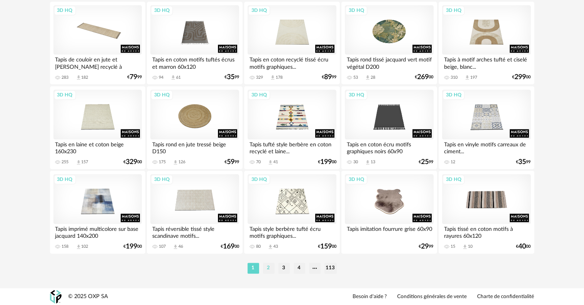
click at [269, 268] on li "2" at bounding box center [269, 268] width 12 height 11
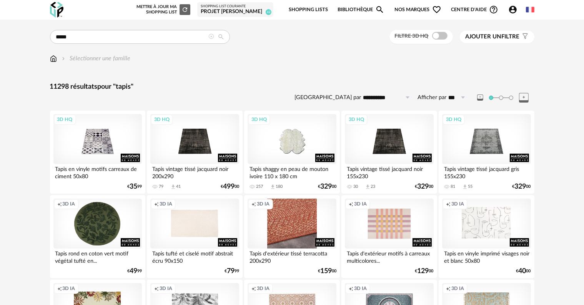
click at [297, 240] on div "Creation icon 3D IA" at bounding box center [292, 224] width 88 height 50
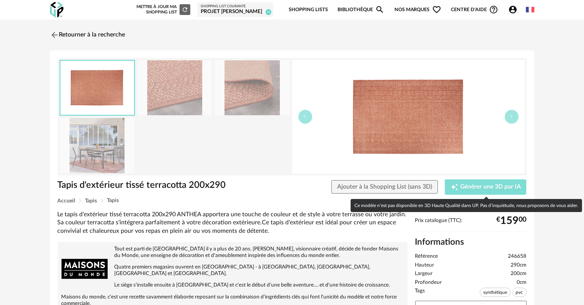
click at [463, 186] on span "Générer une 3D par IA" at bounding box center [490, 187] width 61 height 6
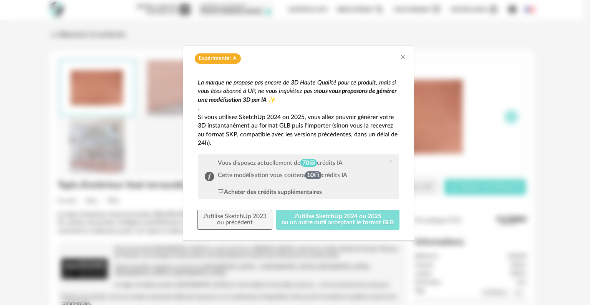
click at [296, 214] on button "J'utilise SketchUp 2024 ou 2025 ou un autre outil acceptant le format GLB" at bounding box center [338, 220] width 124 height 20
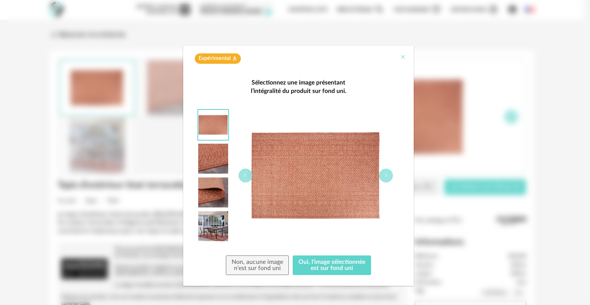
click at [400, 57] on icon "Close" at bounding box center [403, 57] width 6 height 6
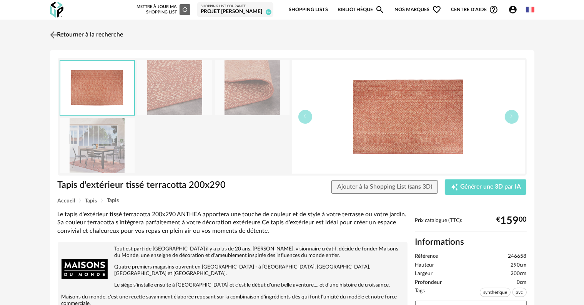
click at [55, 34] on img at bounding box center [53, 34] width 11 height 11
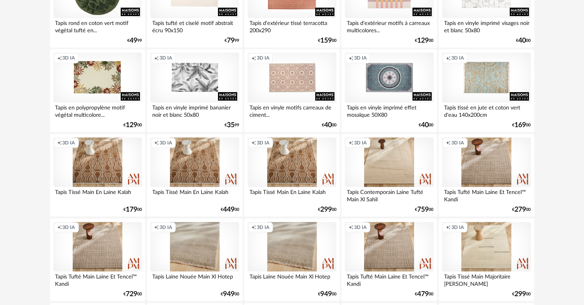
scroll to position [269, 0]
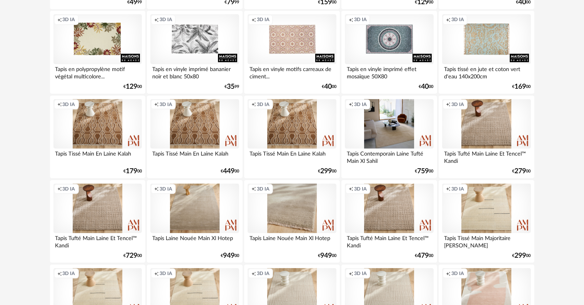
click at [177, 219] on div "Creation icon 3D IA" at bounding box center [194, 209] width 88 height 50
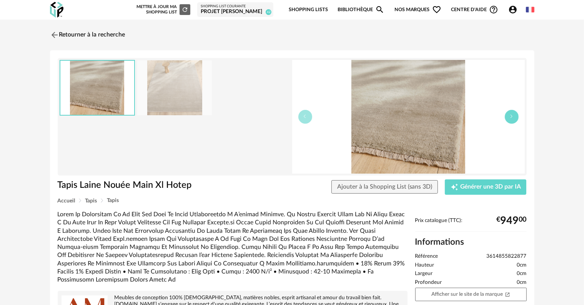
click at [514, 119] on button "button" at bounding box center [512, 117] width 14 height 14
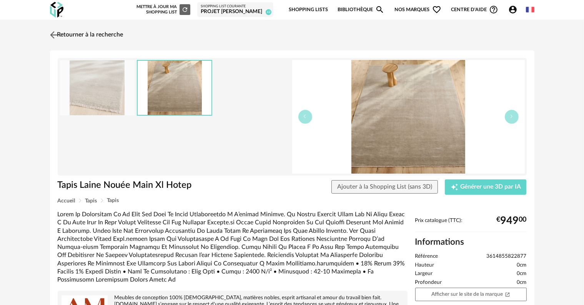
click at [96, 34] on link "Retourner à la recherche" at bounding box center [85, 35] width 75 height 17
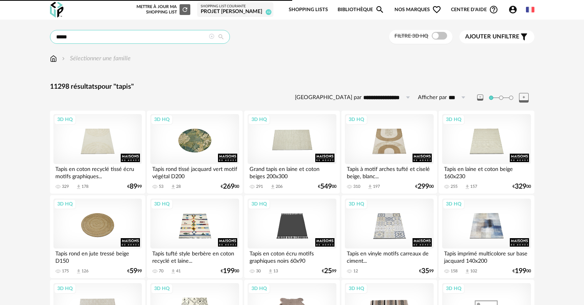
click at [125, 37] on input "*****" at bounding box center [140, 37] width 180 height 14
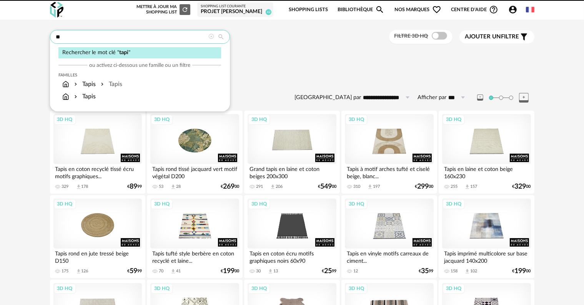
type input "*"
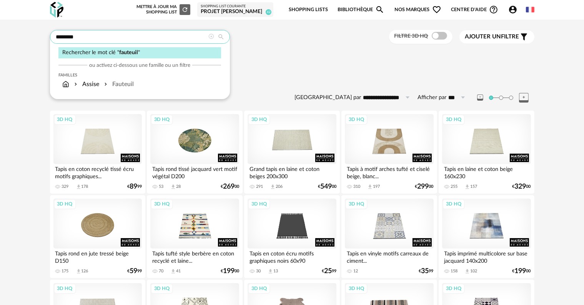
type input "********"
type input "**********"
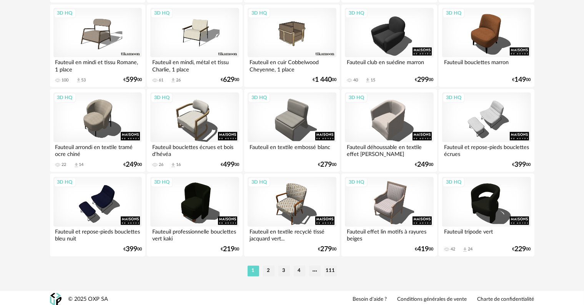
scroll to position [1548, 0]
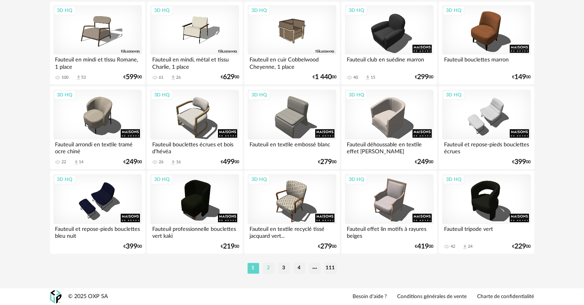
click at [269, 269] on li "2" at bounding box center [269, 268] width 12 height 11
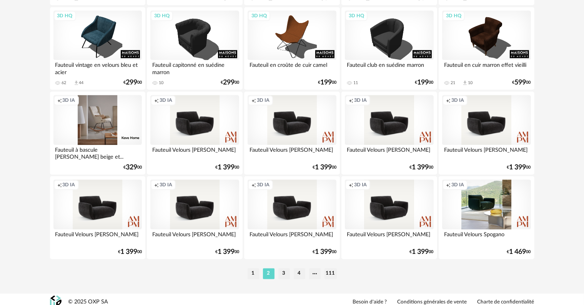
scroll to position [1548, 0]
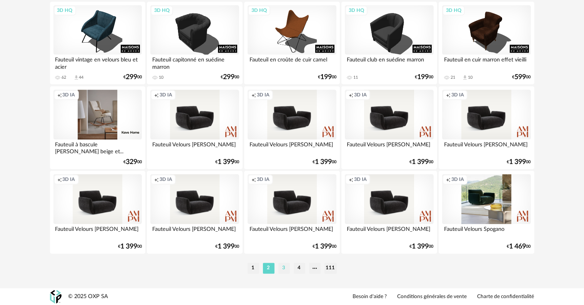
click at [285, 267] on li "3" at bounding box center [284, 268] width 12 height 11
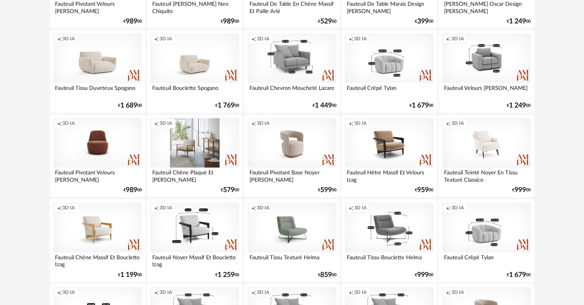
scroll to position [1548, 0]
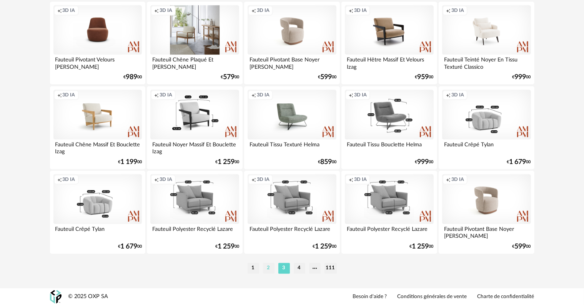
click at [267, 269] on li "2" at bounding box center [269, 268] width 12 height 11
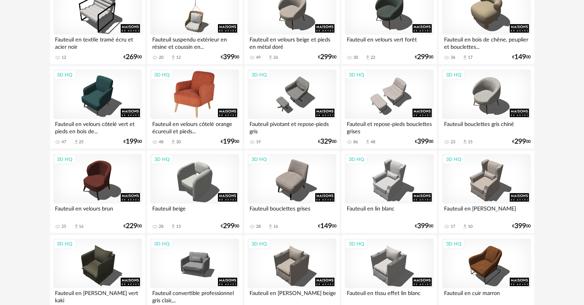
scroll to position [308, 0]
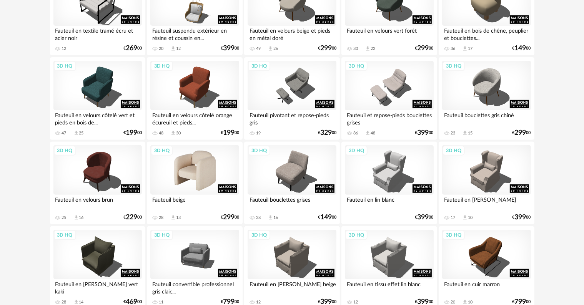
click at [204, 160] on div "3D HQ" at bounding box center [194, 170] width 88 height 50
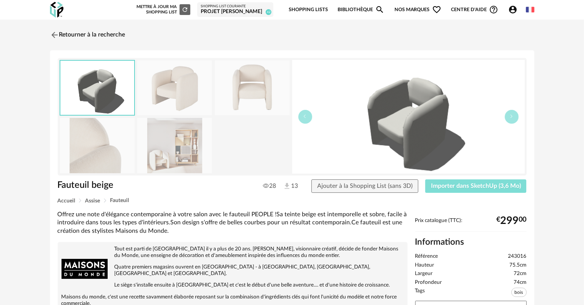
click at [507, 185] on span "Importer dans SketchUp (3,6 Mo)" at bounding box center [476, 186] width 90 height 6
click at [457, 20] on div "Retourner à la recherche Fauteuil beige Fauteuil beige 28 13 Ajouter à la Shopp…" at bounding box center [292, 273] width 584 height 507
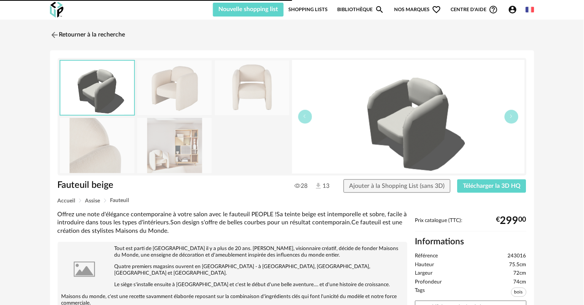
click at [80, 35] on link "Retourner à la recherche" at bounding box center [87, 35] width 75 height 17
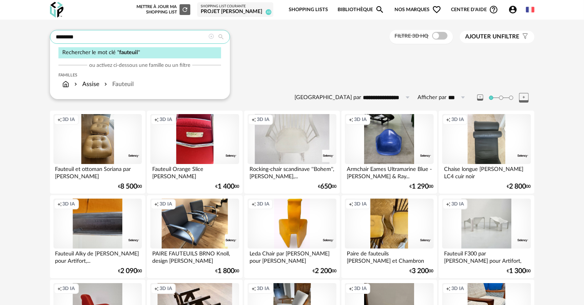
click at [128, 40] on input "********" at bounding box center [140, 37] width 180 height 14
type input "*"
type input "**********"
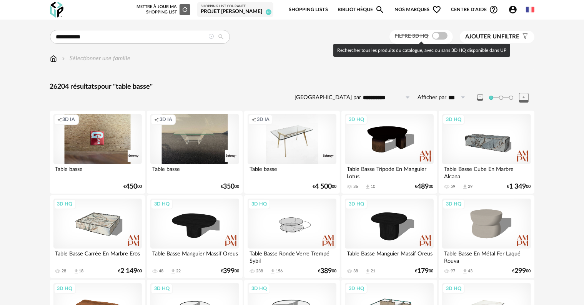
click at [444, 35] on span at bounding box center [439, 36] width 15 height 8
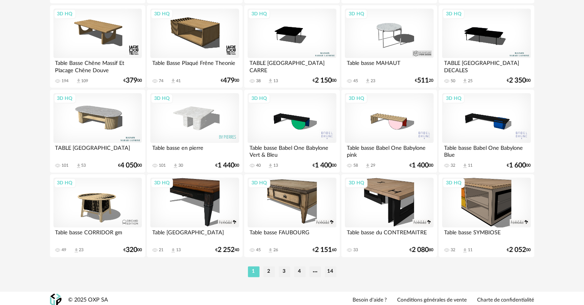
scroll to position [1548, 0]
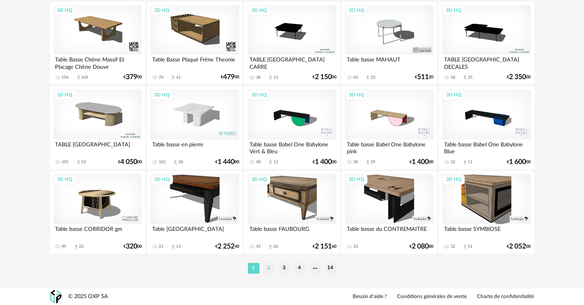
click at [269, 270] on li "2" at bounding box center [269, 268] width 12 height 11
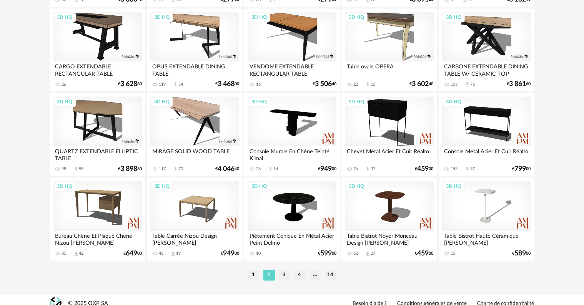
scroll to position [1548, 0]
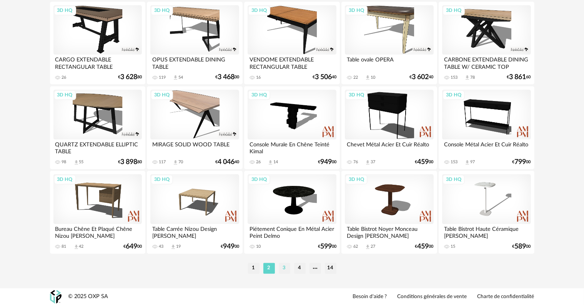
click at [284, 270] on li "3" at bounding box center [285, 268] width 12 height 11
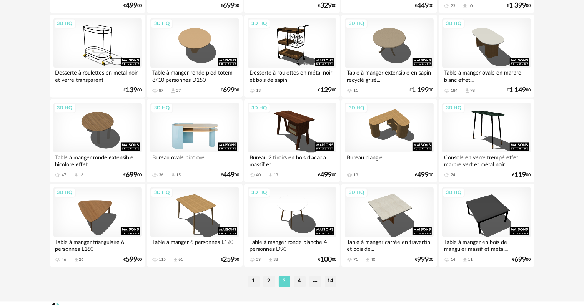
scroll to position [1548, 0]
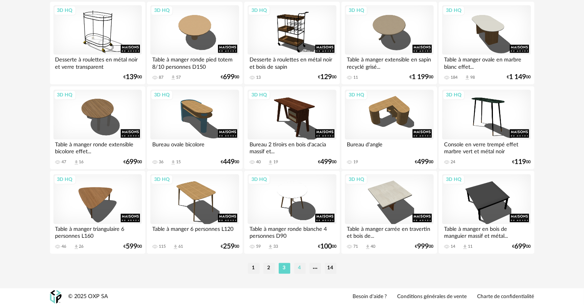
click at [299, 269] on li "4" at bounding box center [300, 268] width 12 height 11
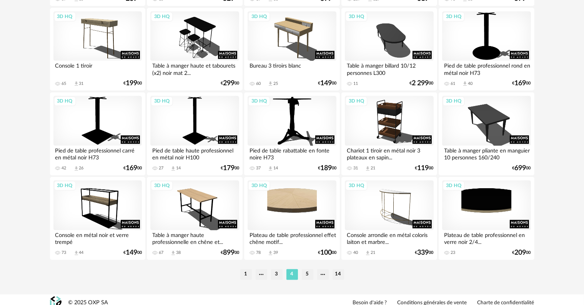
scroll to position [1548, 0]
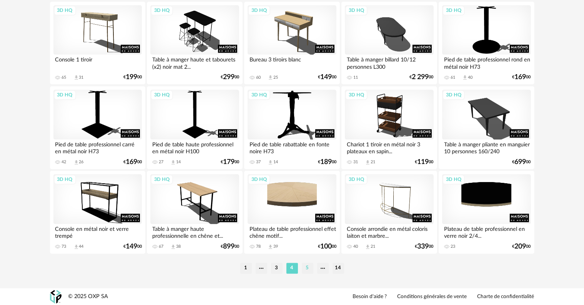
click at [308, 268] on li "5" at bounding box center [308, 268] width 12 height 11
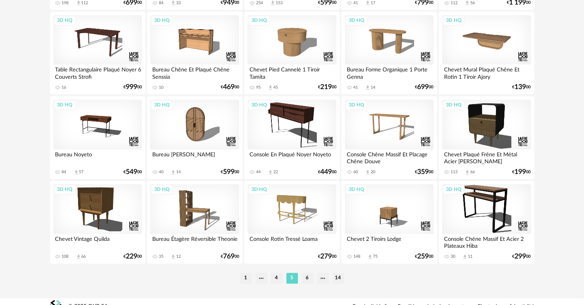
scroll to position [1548, 0]
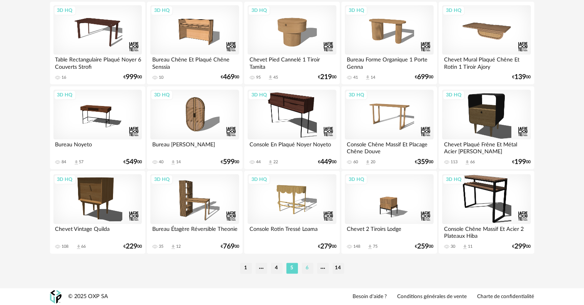
click at [309, 269] on li "6" at bounding box center [308, 268] width 12 height 11
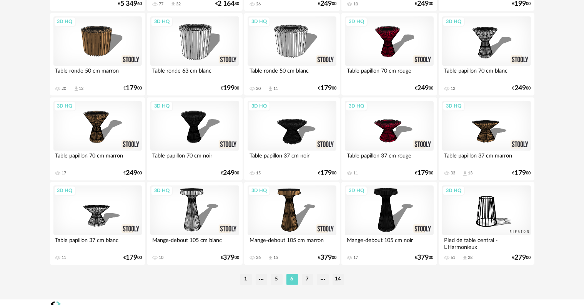
scroll to position [1548, 0]
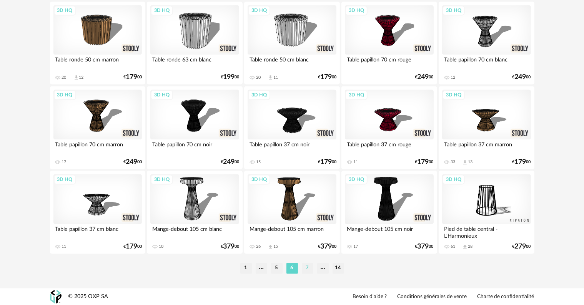
click at [307, 265] on li "7" at bounding box center [308, 268] width 12 height 11
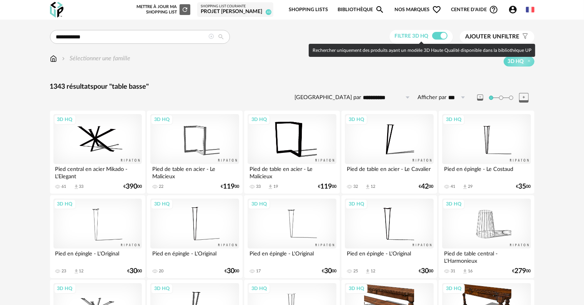
click at [433, 38] on span at bounding box center [439, 36] width 15 height 8
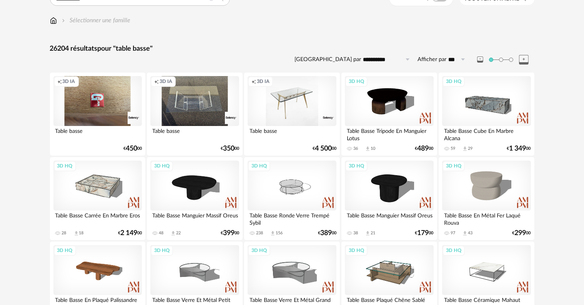
scroll to position [38, 0]
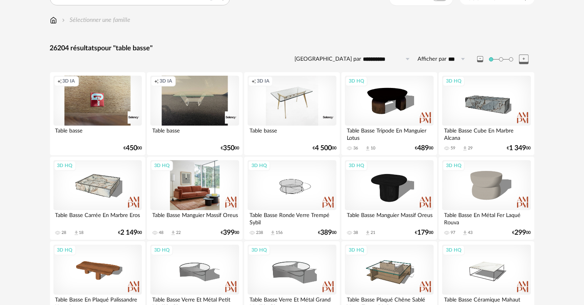
click at [186, 198] on div "3D HQ" at bounding box center [194, 185] width 88 height 50
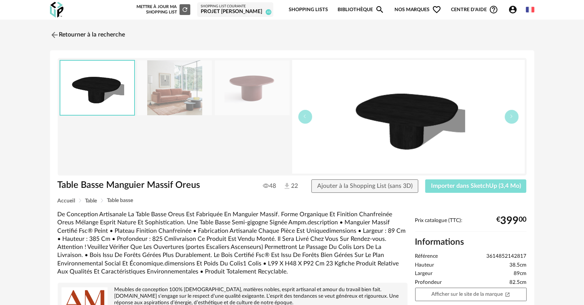
click at [500, 187] on span "Importer dans SketchUp (3,4 Mo)" at bounding box center [476, 186] width 90 height 6
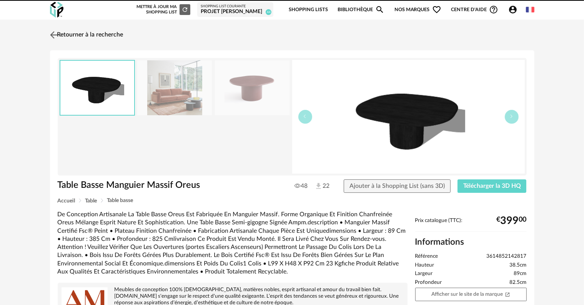
click at [54, 35] on img at bounding box center [53, 34] width 11 height 11
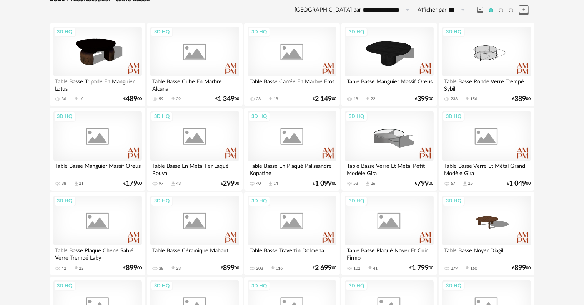
scroll to position [108, 0]
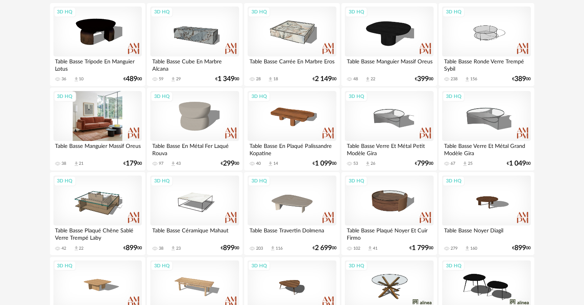
click at [109, 113] on div "3D HQ" at bounding box center [97, 116] width 88 height 50
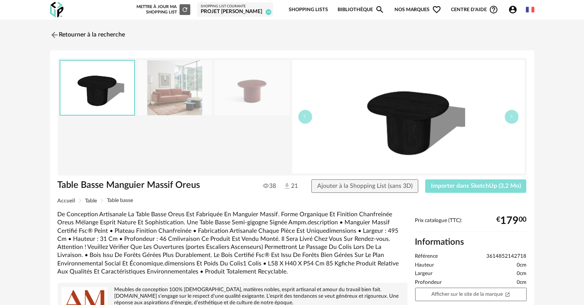
click at [470, 186] on span "Importer dans SketchUp (3,2 Mo)" at bounding box center [476, 186] width 90 height 6
click at [443, 187] on span "Importer dans SketchUp (3,2 Mo)" at bounding box center [476, 186] width 90 height 6
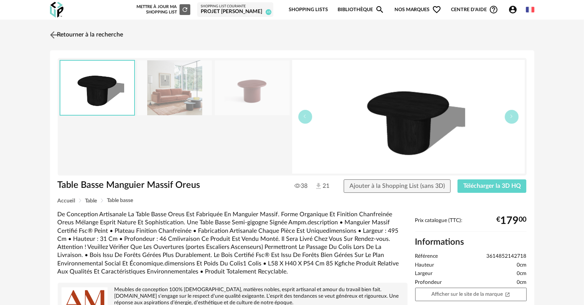
click at [106, 34] on link "Retourner à la recherche" at bounding box center [85, 35] width 75 height 17
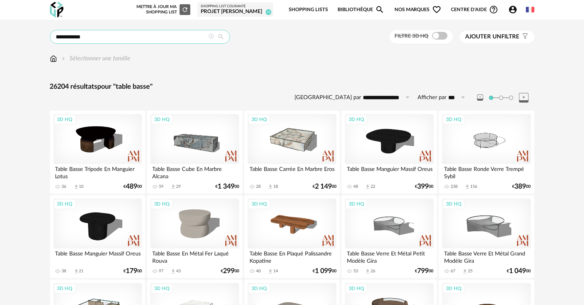
click at [155, 35] on input "**********" at bounding box center [140, 37] width 180 height 14
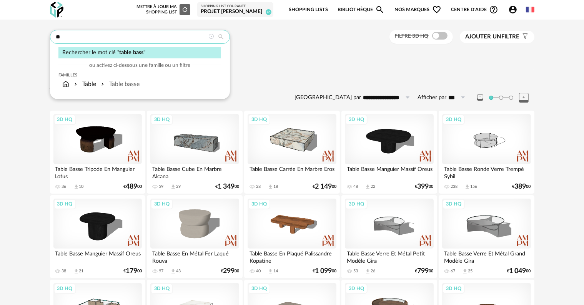
type input "*"
type input "**********"
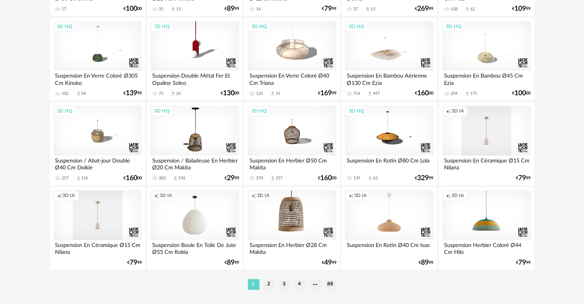
scroll to position [1538, 0]
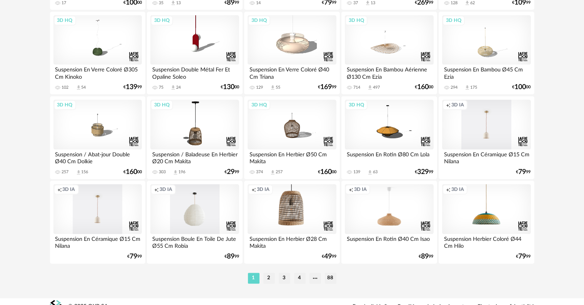
click at [188, 214] on div "Creation icon 3D IA" at bounding box center [194, 209] width 88 height 50
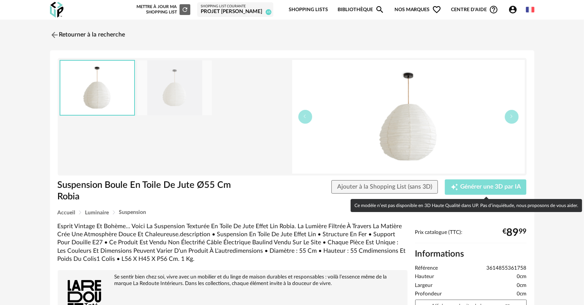
click at [484, 188] on span "Générer une 3D par IA" at bounding box center [490, 187] width 61 height 6
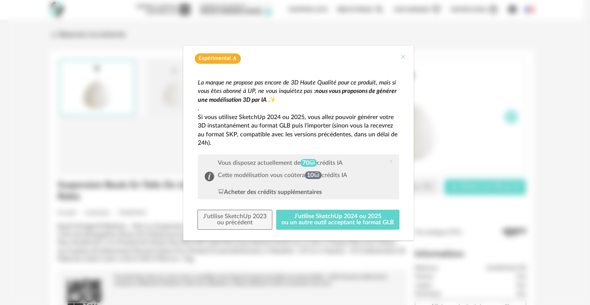
click at [401, 56] on icon "Close" at bounding box center [403, 57] width 6 height 6
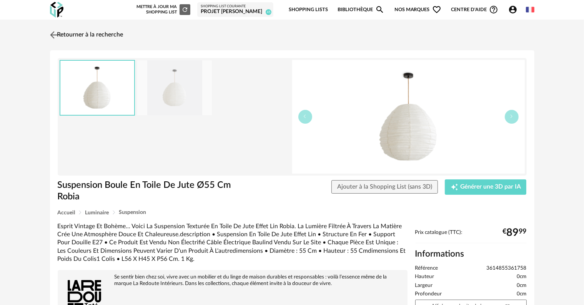
click at [71, 37] on link "Retourner à la recherche" at bounding box center [85, 35] width 75 height 17
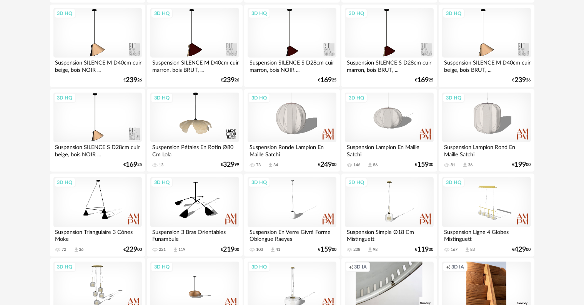
scroll to position [510, 0]
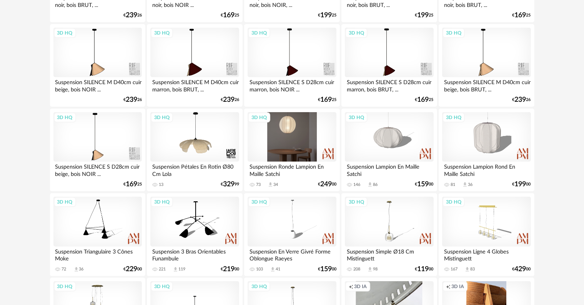
click at [283, 127] on div "3D HQ" at bounding box center [292, 137] width 88 height 50
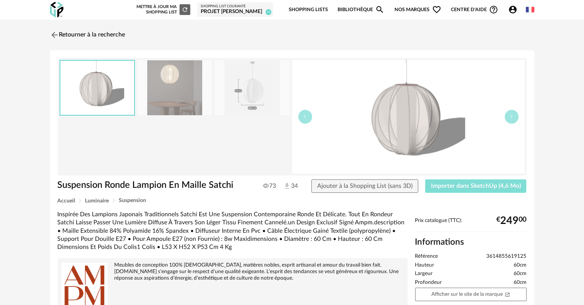
click at [448, 188] on span "Importer dans SketchUp (4,6 Mo)" at bounding box center [476, 186] width 90 height 6
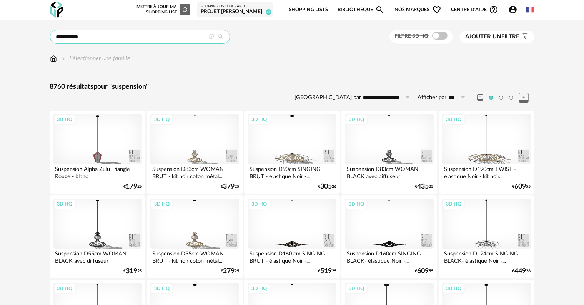
click at [171, 42] on input "**********" at bounding box center [140, 37] width 180 height 14
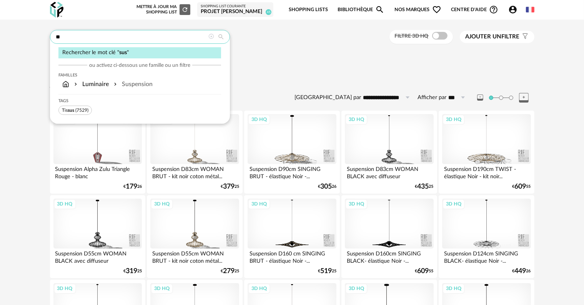
type input "*"
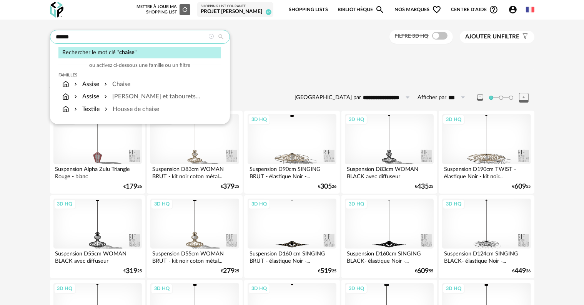
type input "******"
type input "**********"
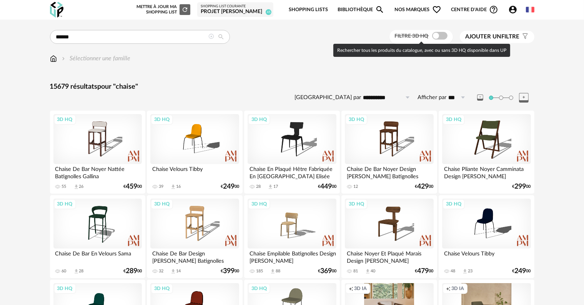
click at [444, 35] on span at bounding box center [439, 36] width 15 height 8
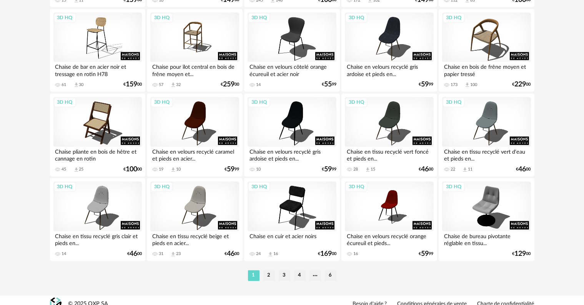
scroll to position [1548, 0]
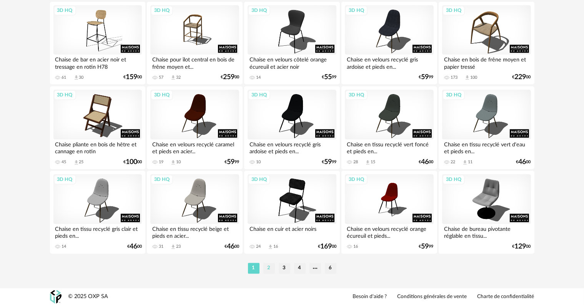
click at [266, 263] on li "2" at bounding box center [269, 268] width 12 height 11
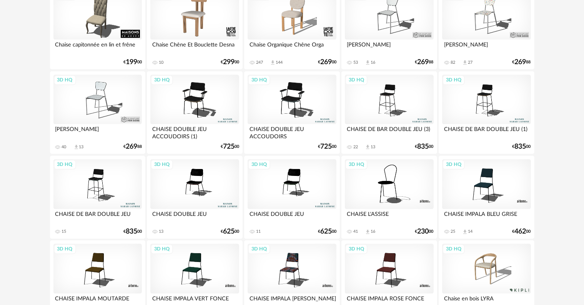
scroll to position [1548, 0]
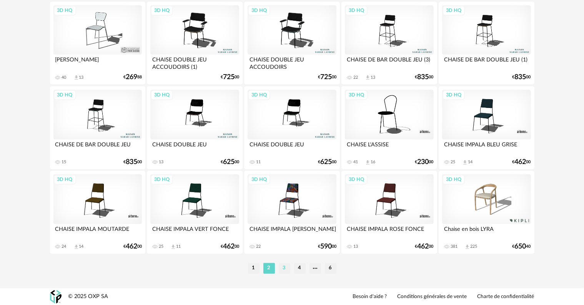
click at [279, 268] on li "3" at bounding box center [285, 268] width 12 height 11
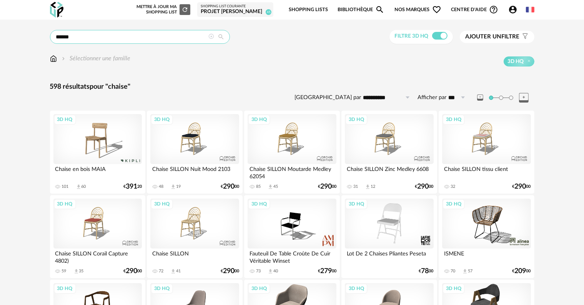
click at [176, 38] on input "******" at bounding box center [140, 37] width 180 height 14
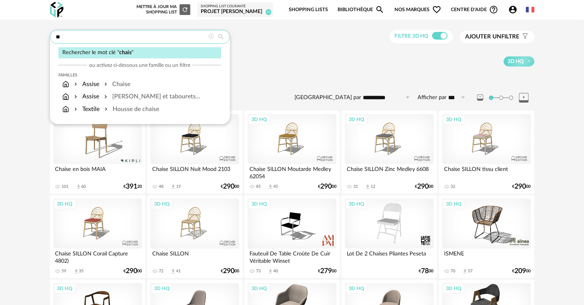
type input "*"
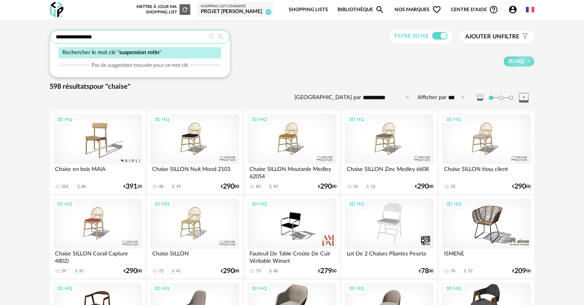
type input "**********"
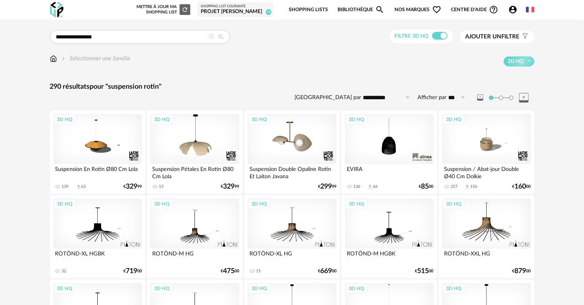
click at [386, 145] on div "3D HQ" at bounding box center [389, 139] width 88 height 50
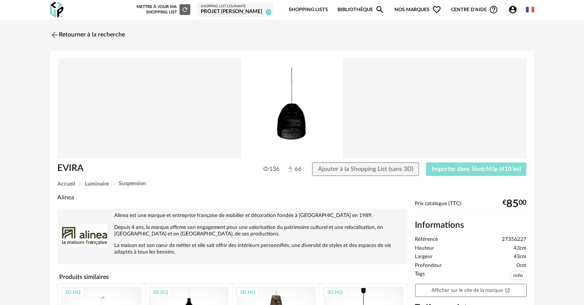
click at [457, 171] on span "Importer dans SketchUp (410 ko)" at bounding box center [476, 169] width 89 height 6
click at [70, 33] on link "Retourner à la recherche" at bounding box center [85, 35] width 75 height 17
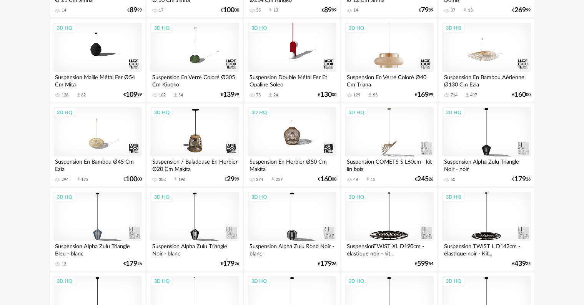
scroll to position [1230, 0]
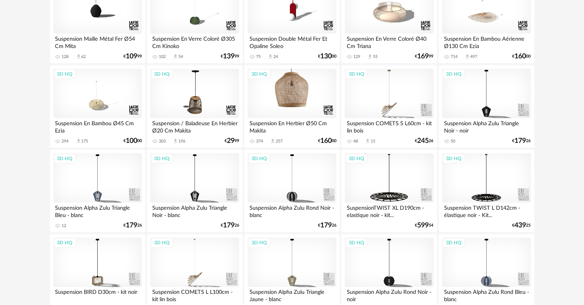
click at [292, 96] on div "3D HQ" at bounding box center [292, 94] width 88 height 50
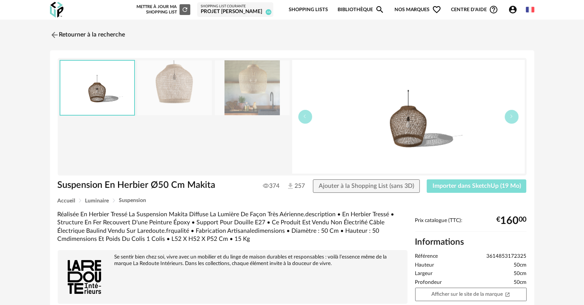
click at [447, 181] on button "Importer dans SketchUp (19 Mo)" at bounding box center [477, 187] width 100 height 14
click at [95, 32] on link "Retourner à la recherche" at bounding box center [85, 35] width 75 height 17
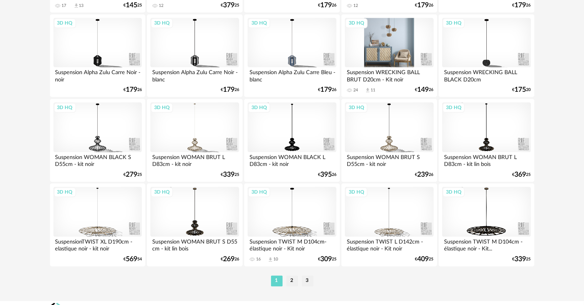
scroll to position [1548, 0]
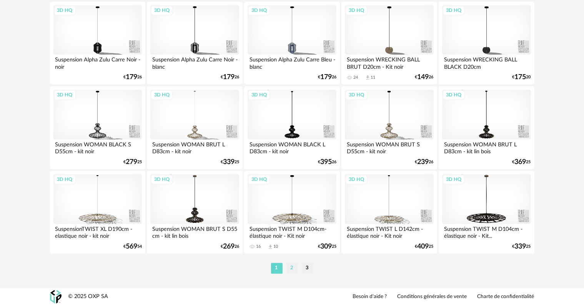
click at [292, 268] on li "2" at bounding box center [292, 268] width 12 height 11
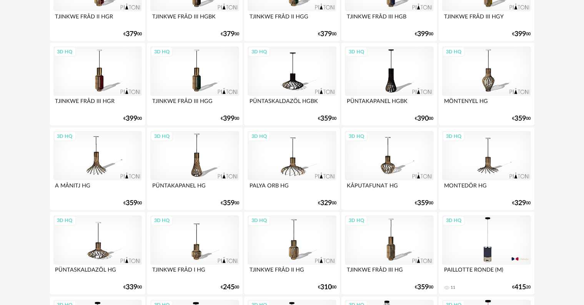
scroll to position [1268, 0]
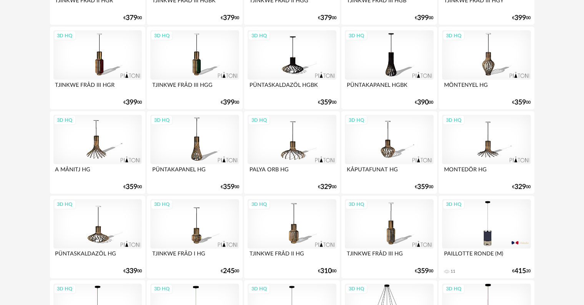
click at [198, 155] on div "3D HQ" at bounding box center [194, 140] width 88 height 50
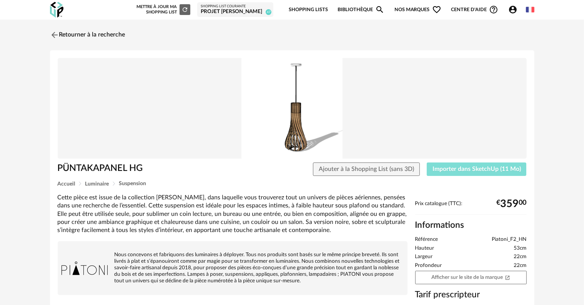
click at [483, 168] on span "Importer dans SketchUp (11 Mo)" at bounding box center [476, 169] width 88 height 6
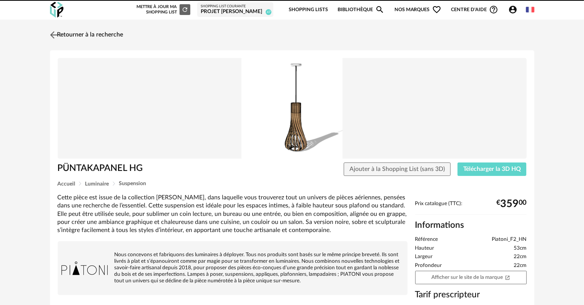
click at [90, 33] on link "Retourner à la recherche" at bounding box center [85, 35] width 75 height 17
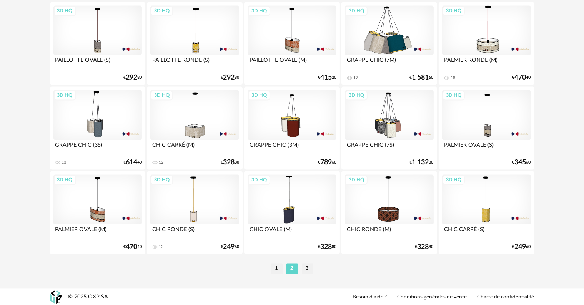
scroll to position [1548, 0]
click at [309, 268] on li "3" at bounding box center [308, 268] width 12 height 11
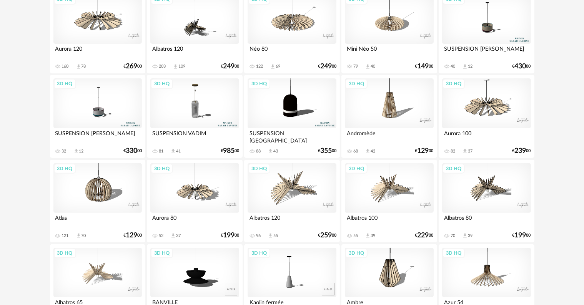
scroll to position [231, 0]
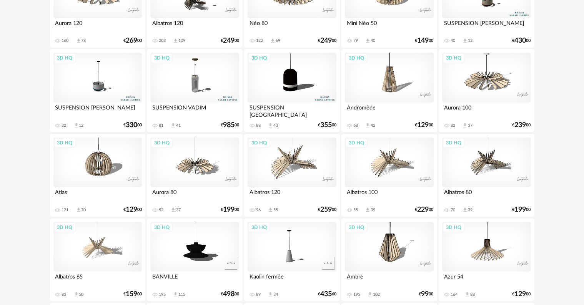
click at [100, 168] on div "3D HQ" at bounding box center [97, 163] width 88 height 50
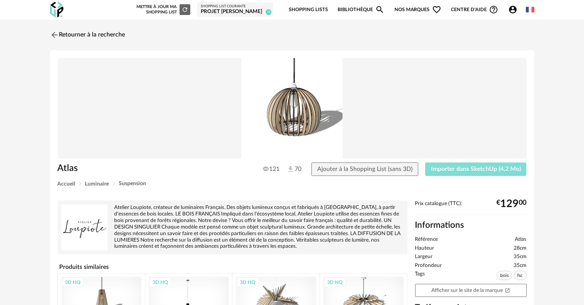
click at [476, 170] on span "Importer dans SketchUp (4,2 Mo)" at bounding box center [476, 169] width 90 height 6
